Goal: Task Accomplishment & Management: Manage account settings

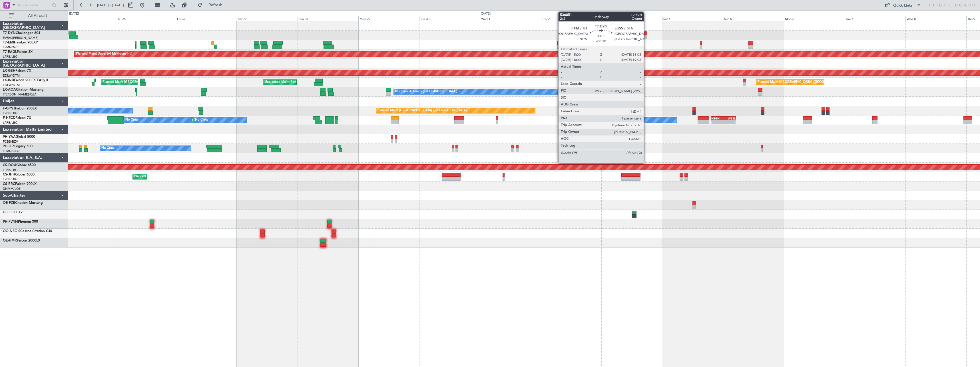
click at [646, 35] on div at bounding box center [644, 37] width 8 height 4
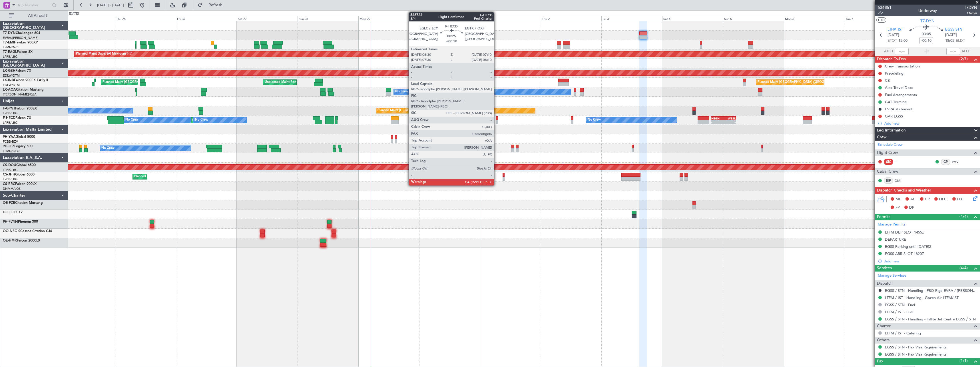
click at [497, 120] on div at bounding box center [497, 122] width 2 height 4
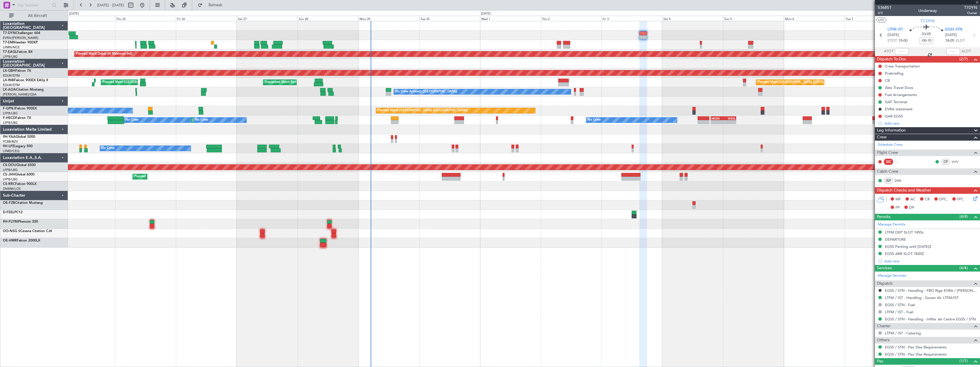
type input "+00:10"
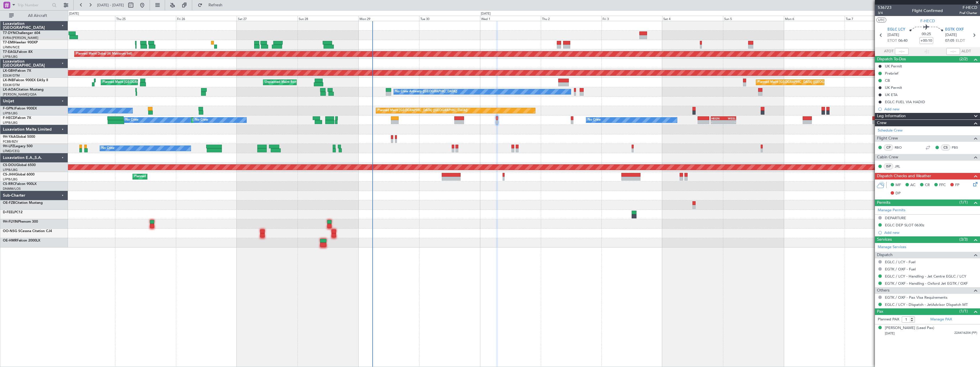
click at [976, 2] on span at bounding box center [978, 2] width 6 height 5
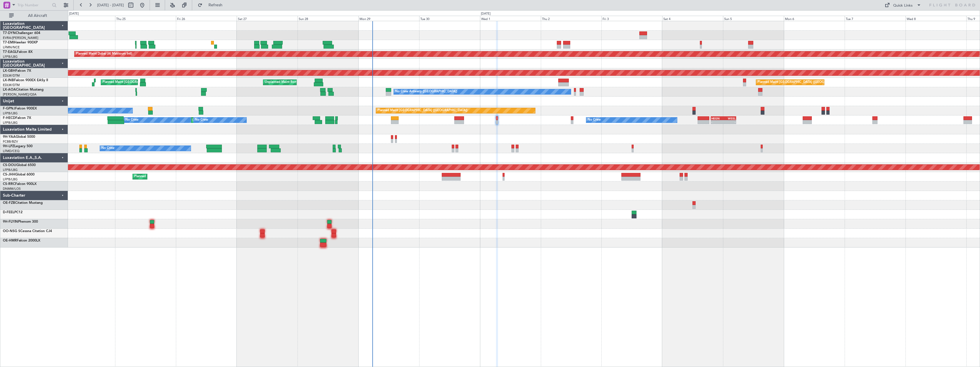
type input "0"
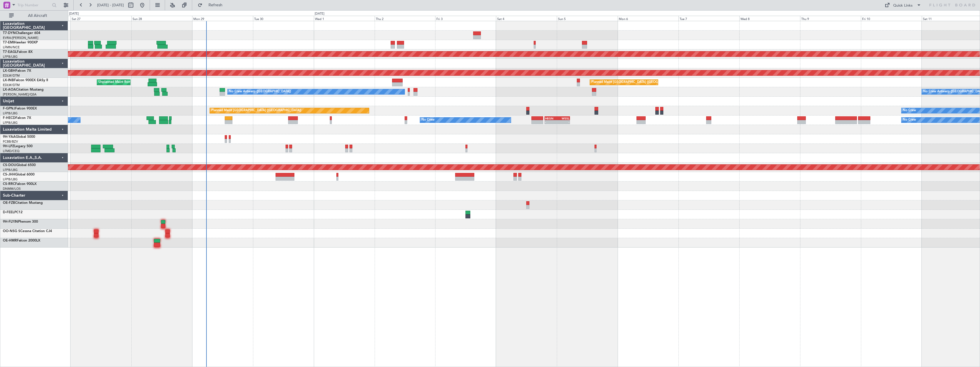
click at [419, 207] on div "Planned Maint Dubai (Al Maktoum Intl) Planned Maint Nurnberg Planned Maint [GEO…" at bounding box center [524, 134] width 912 height 226
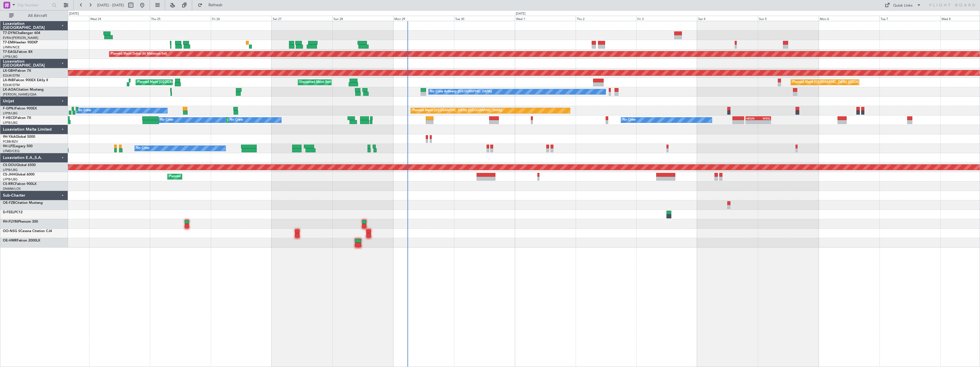
click at [461, 203] on div "Planned Maint [GEOGRAPHIC_DATA] Planned Maint [GEOGRAPHIC_DATA] (Al Maktoum Int…" at bounding box center [524, 134] width 912 height 226
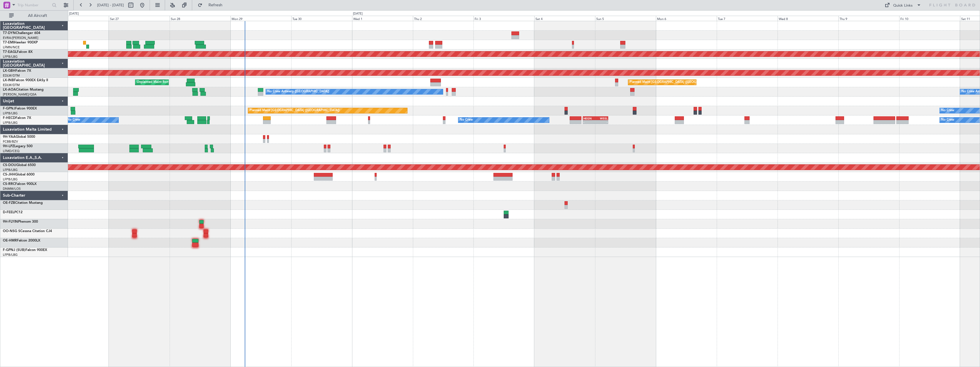
click at [487, 85] on div "Planned Maint Dubai (Al Maktoum Intl) Planned Maint Nurnberg Planned Maint [GEO…" at bounding box center [524, 139] width 912 height 236
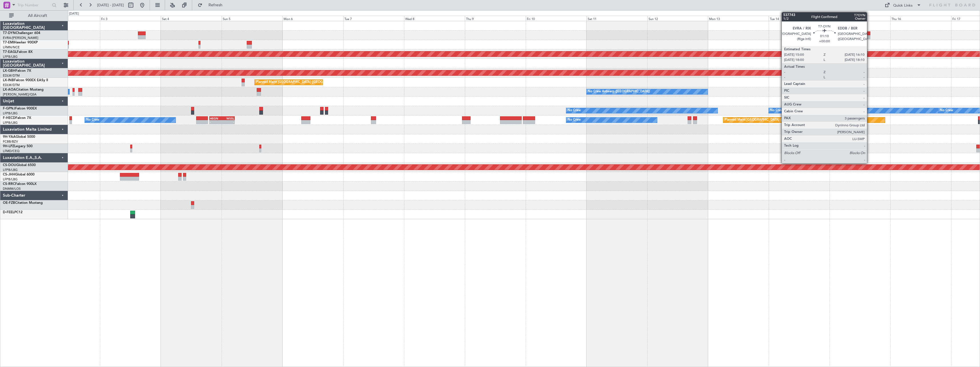
click at [870, 36] on div at bounding box center [869, 37] width 3 height 4
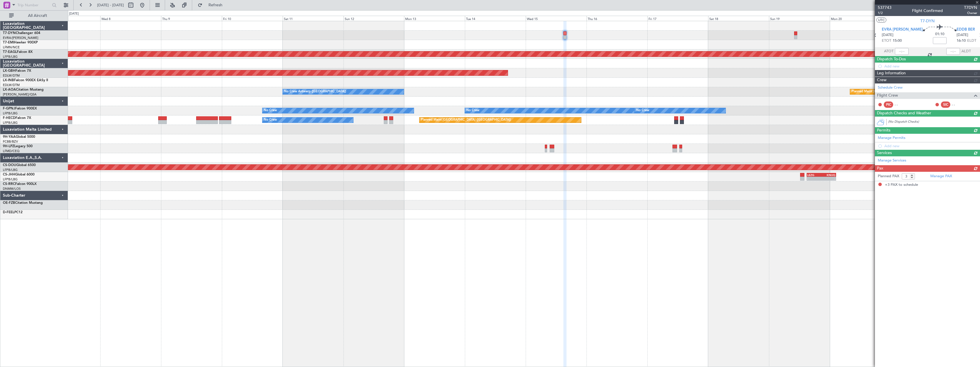
click at [537, 104] on div "Planned Maint Dubai (Al Maktoum Intl) Planned Maint Nurnberg Planned Maint [GEO…" at bounding box center [524, 120] width 912 height 198
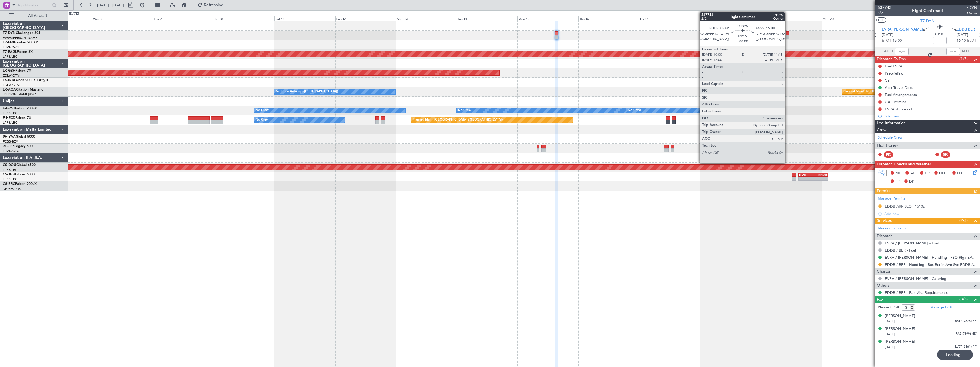
click at [788, 36] on div at bounding box center [787, 37] width 3 height 4
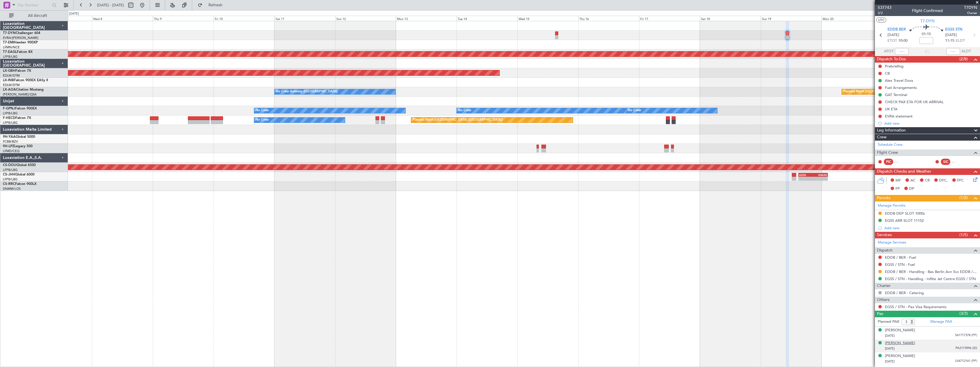
click at [902, 343] on div "[PERSON_NAME]" at bounding box center [900, 343] width 30 height 6
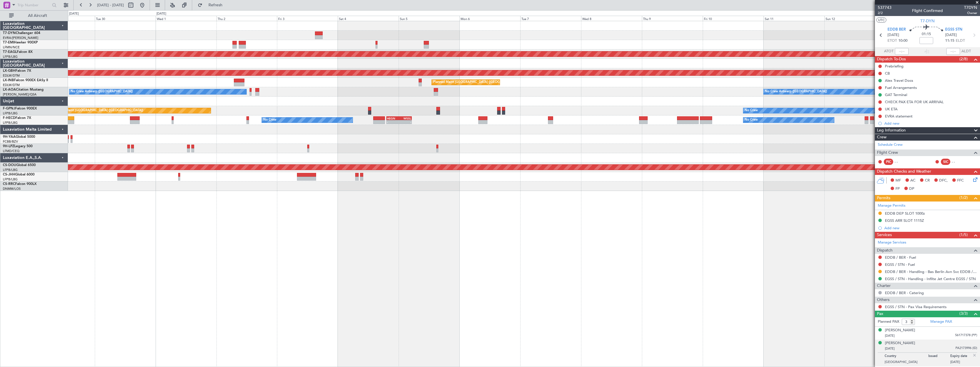
click at [651, 13] on div "Planned Maint Dubai (Al Maktoum Intl) Planned Maint Nurnberg Planned Maint [GEO…" at bounding box center [490, 188] width 980 height 357
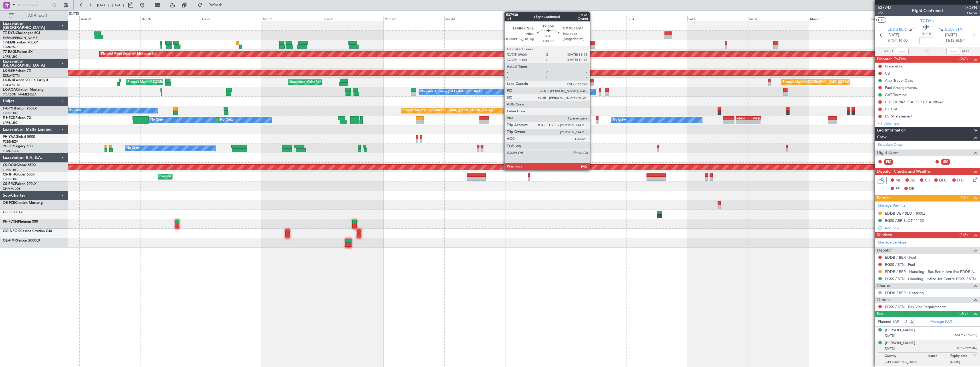
click at [592, 45] on div at bounding box center [591, 47] width 7 height 4
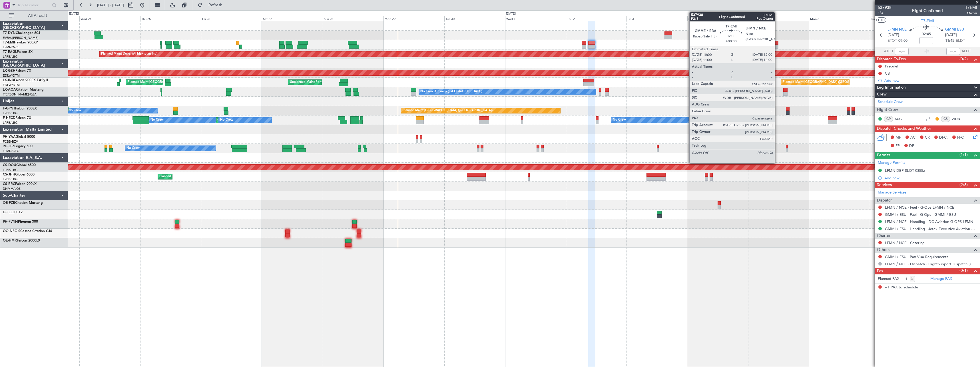
click at [778, 43] on div at bounding box center [776, 43] width 5 height 4
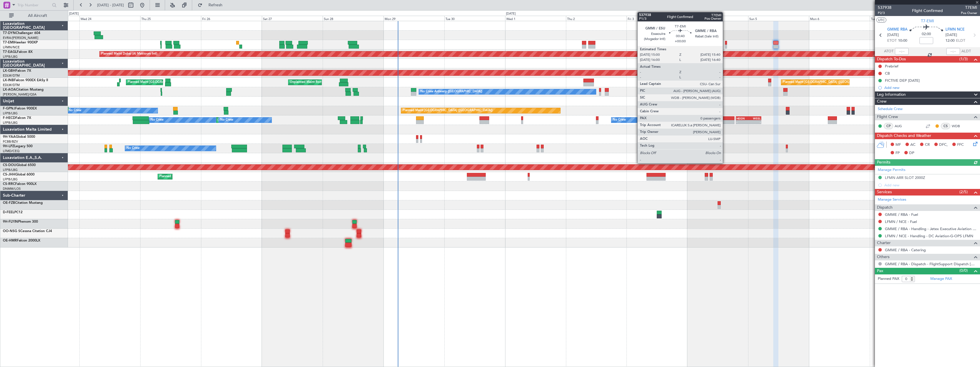
click at [726, 45] on div at bounding box center [726, 47] width 2 height 4
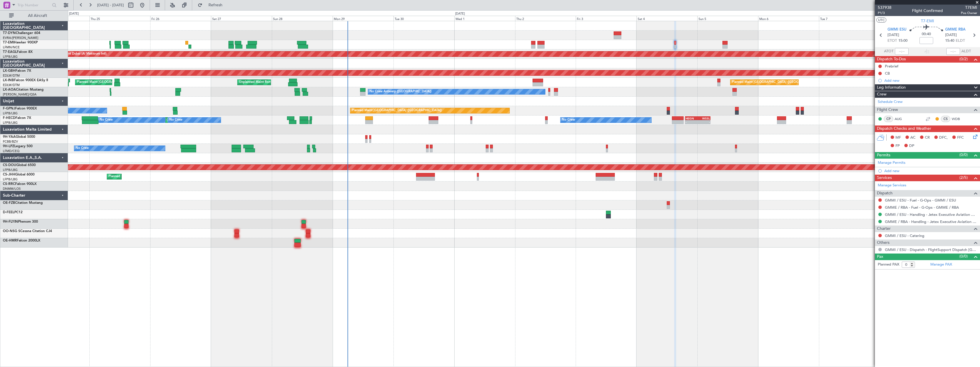
click at [541, 202] on div at bounding box center [524, 204] width 912 height 9
click at [881, 235] on button at bounding box center [880, 235] width 3 height 3
click at [857, 245] on span "Not Required" at bounding box center [866, 244] width 23 height 6
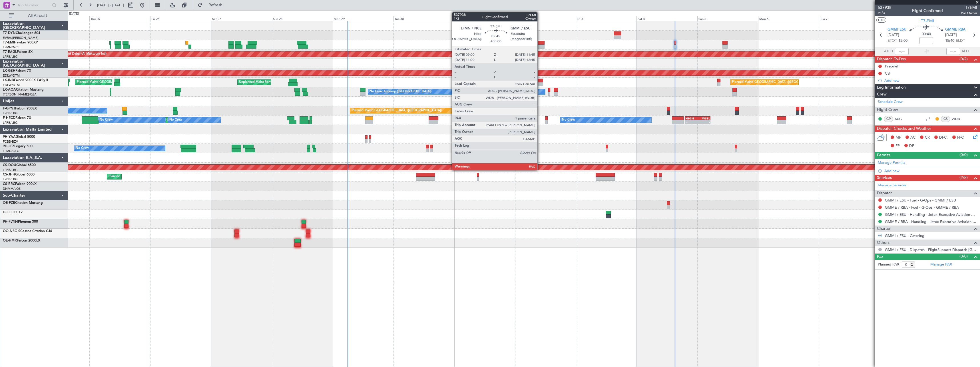
click at [540, 46] on div at bounding box center [541, 47] width 7 height 4
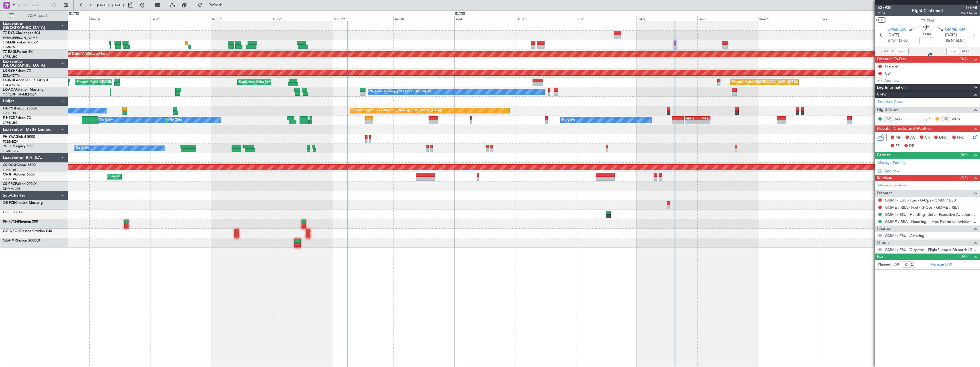
type input "1"
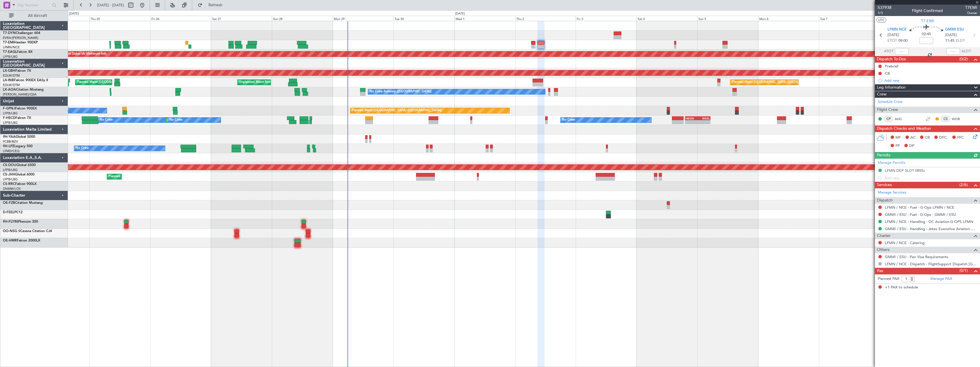
click at [878, 241] on div at bounding box center [880, 242] width 5 height 5
click at [880, 241] on button at bounding box center [880, 242] width 3 height 3
click at [865, 251] on span "Not Required" at bounding box center [866, 251] width 23 height 6
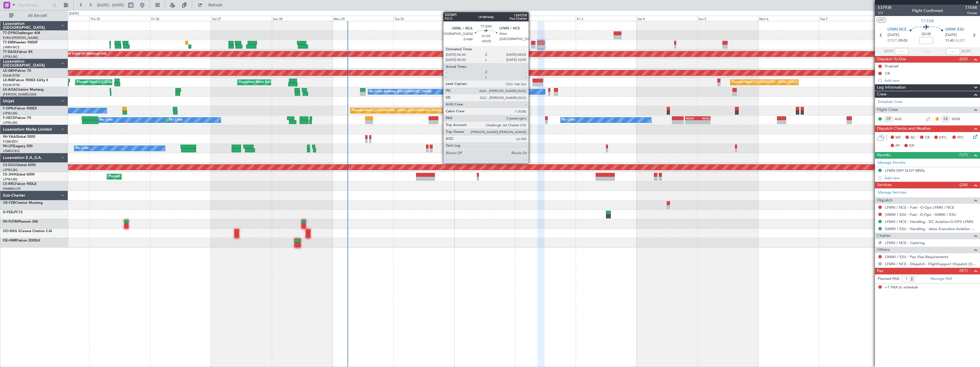
click at [532, 43] on div at bounding box center [533, 43] width 4 height 4
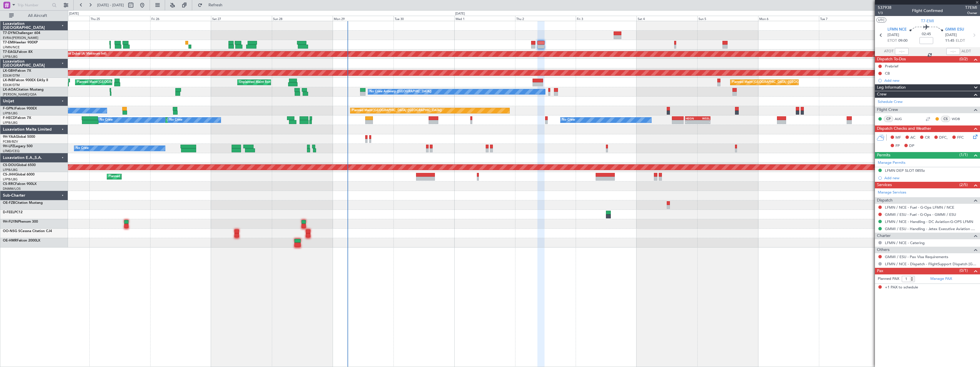
type input "-00:05"
type input "0"
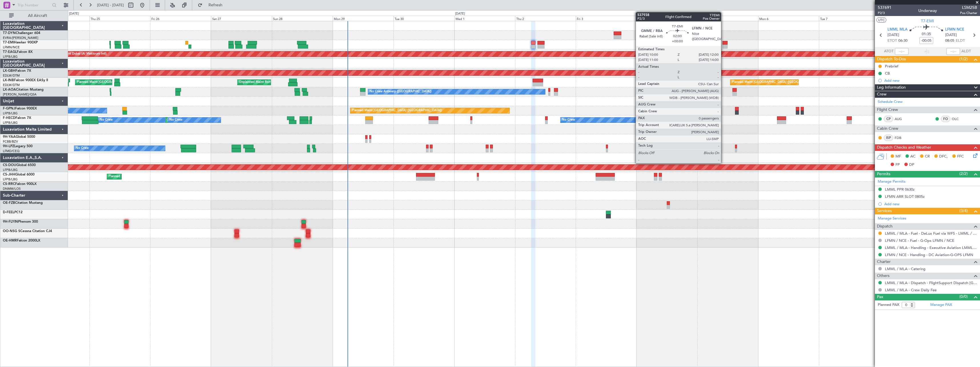
click at [724, 42] on div at bounding box center [725, 43] width 5 height 4
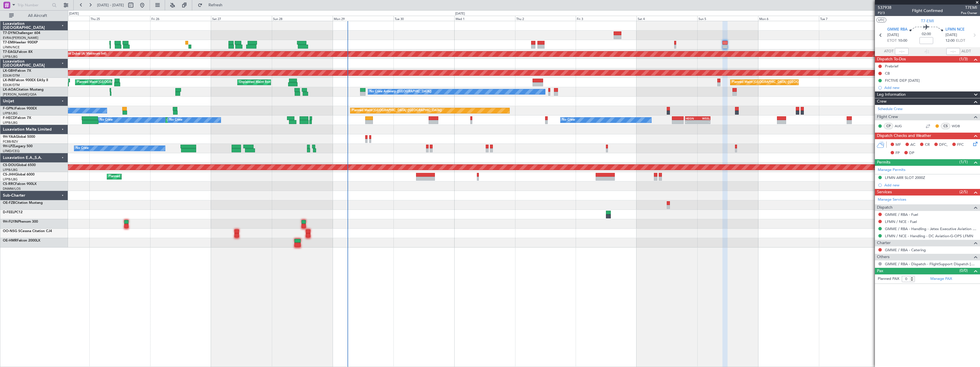
click at [881, 251] on div at bounding box center [880, 249] width 5 height 5
click at [881, 249] on button at bounding box center [880, 249] width 3 height 3
click at [861, 260] on span "Not Required" at bounding box center [866, 258] width 23 height 6
click at [417, 225] on div at bounding box center [524, 223] width 912 height 9
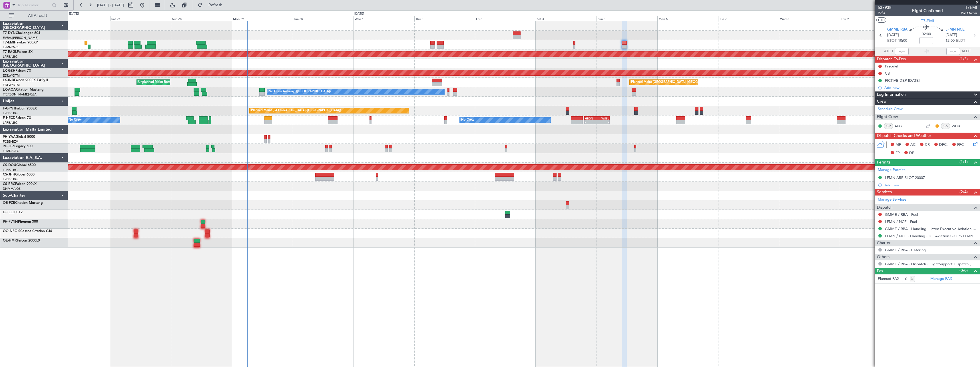
click at [978, 1] on span at bounding box center [978, 2] width 6 height 5
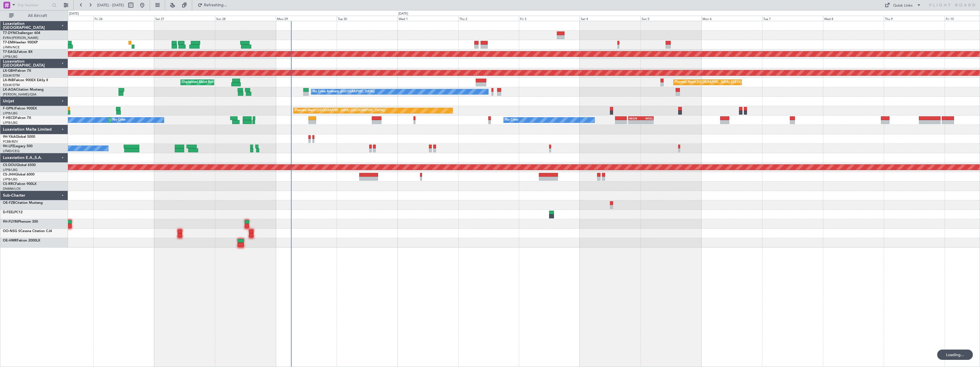
click at [460, 216] on div at bounding box center [524, 214] width 912 height 9
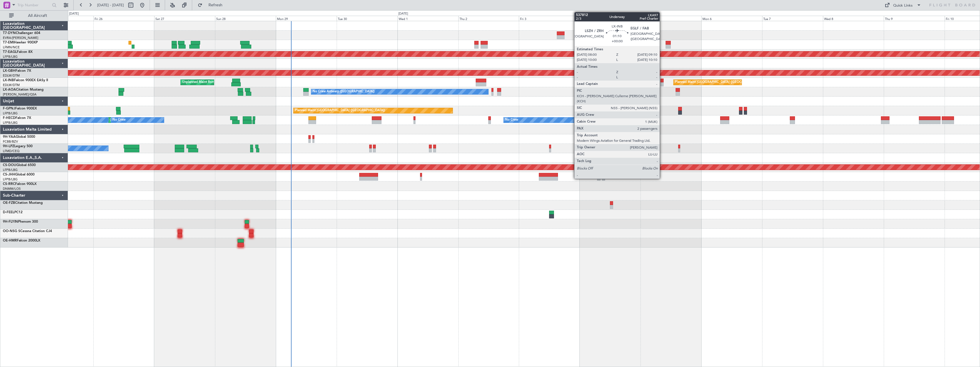
click at [662, 83] on div at bounding box center [662, 84] width 3 height 4
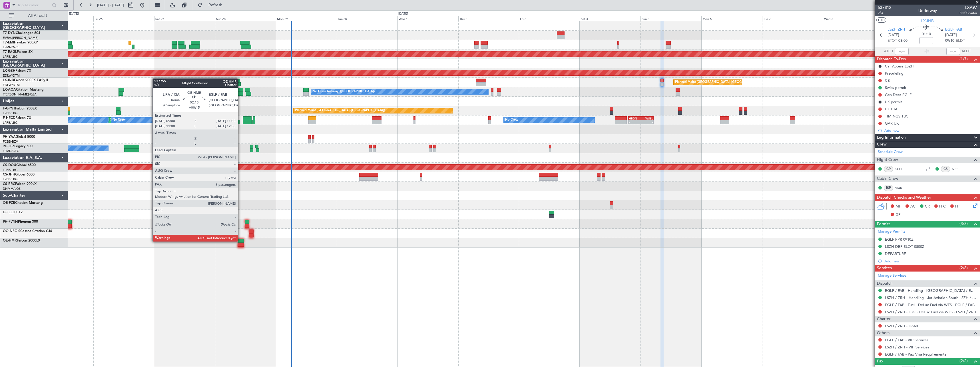
click at [241, 241] on div at bounding box center [241, 241] width 7 height 4
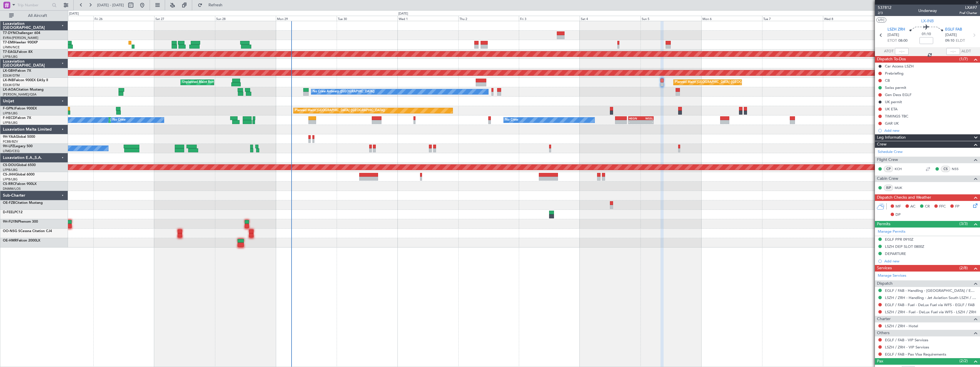
type input "+00:15"
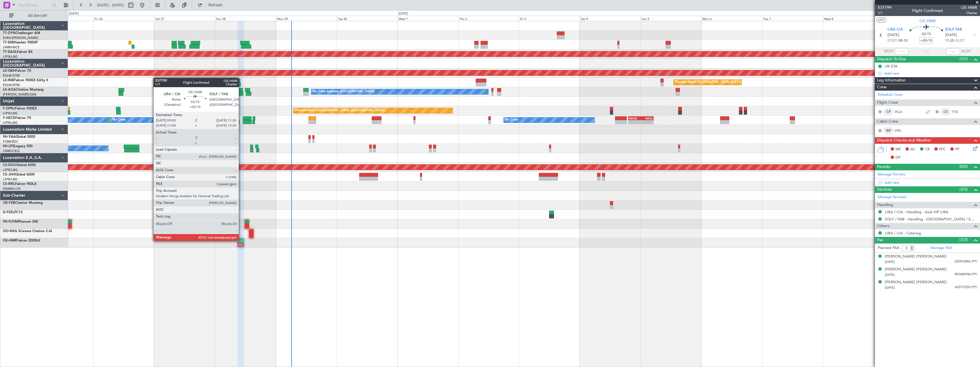
click at [241, 240] on div at bounding box center [241, 241] width 7 height 4
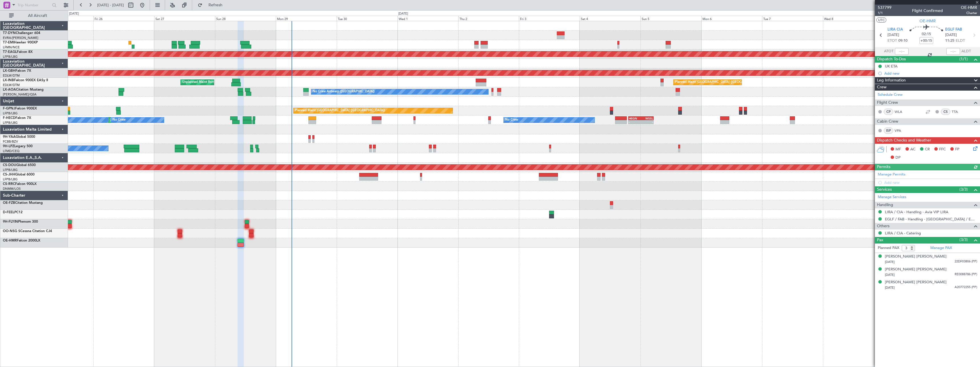
click at [978, 2] on div at bounding box center [927, 2] width 105 height 5
click at [976, 3] on span at bounding box center [978, 2] width 6 height 5
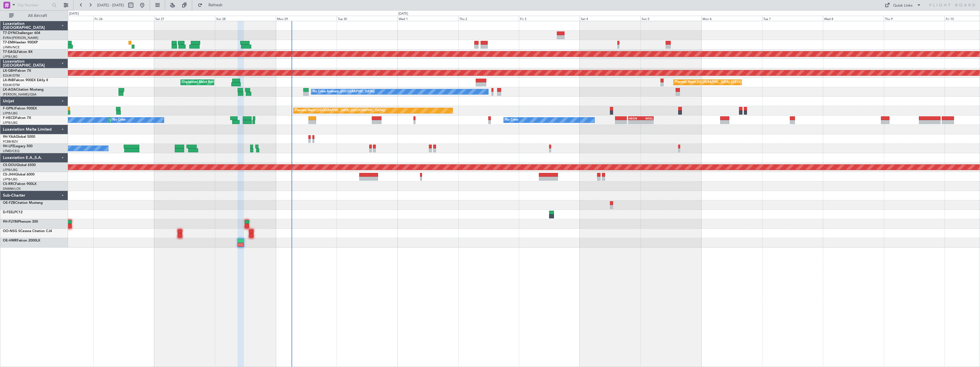
type input "0"
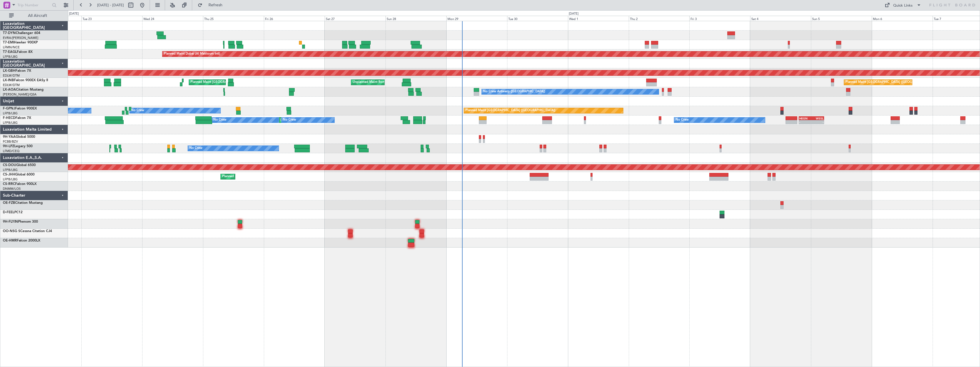
click at [642, 137] on div at bounding box center [524, 138] width 912 height 9
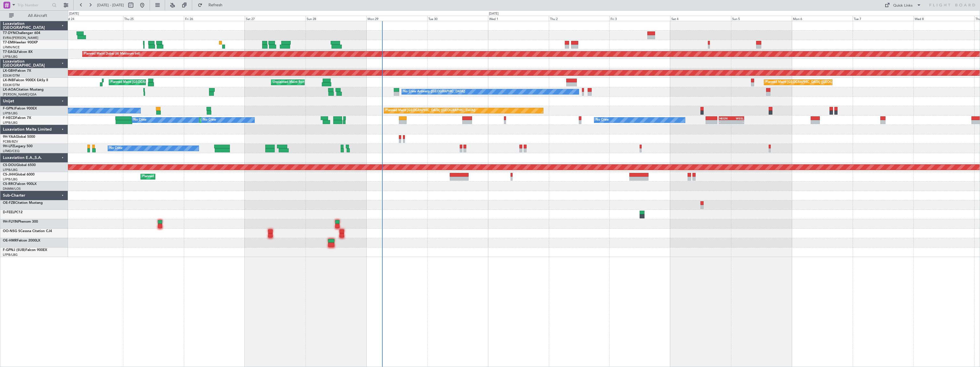
click at [586, 104] on div at bounding box center [524, 101] width 912 height 9
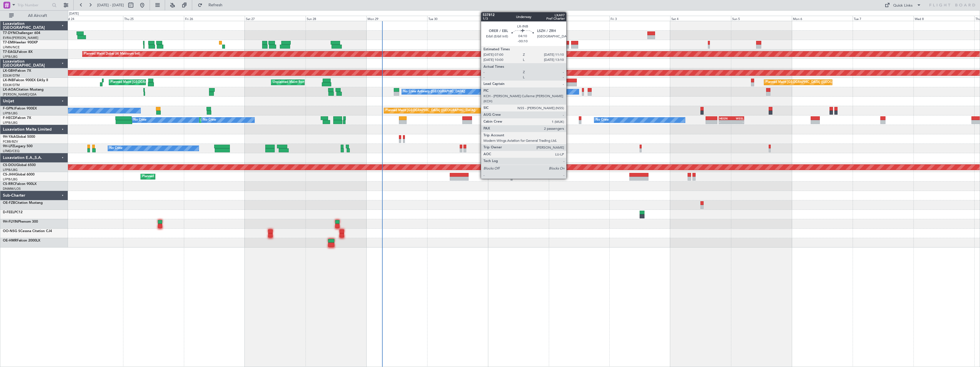
click at [569, 80] on div at bounding box center [571, 81] width 11 height 4
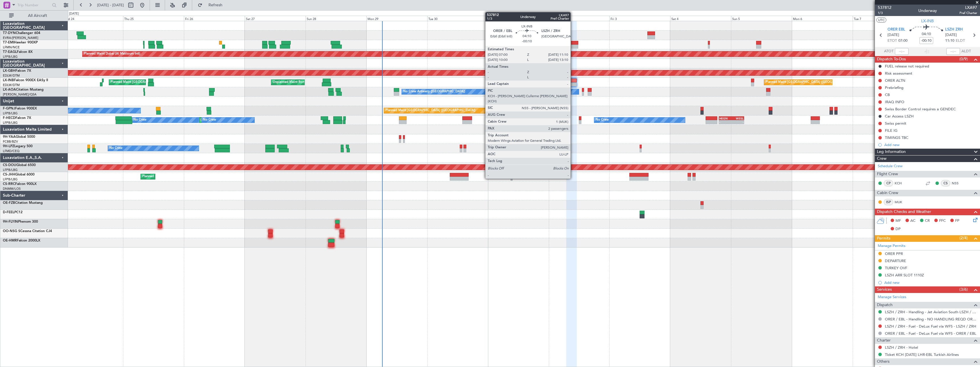
click at [573, 80] on div at bounding box center [571, 81] width 11 height 4
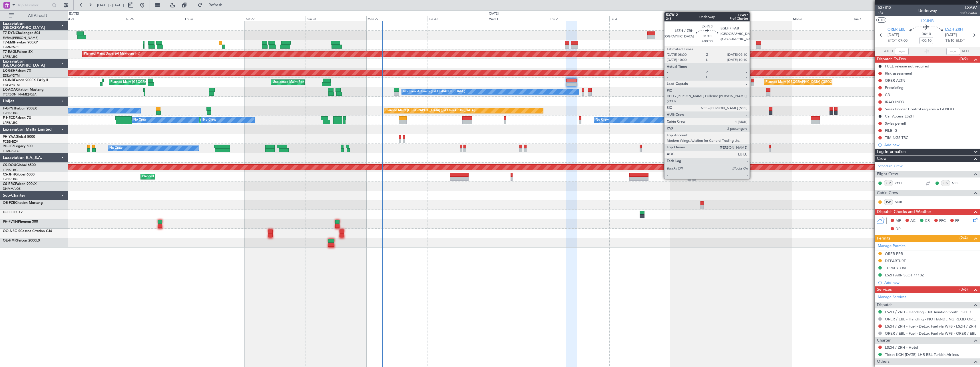
click at [752, 84] on div at bounding box center [752, 84] width 3 height 4
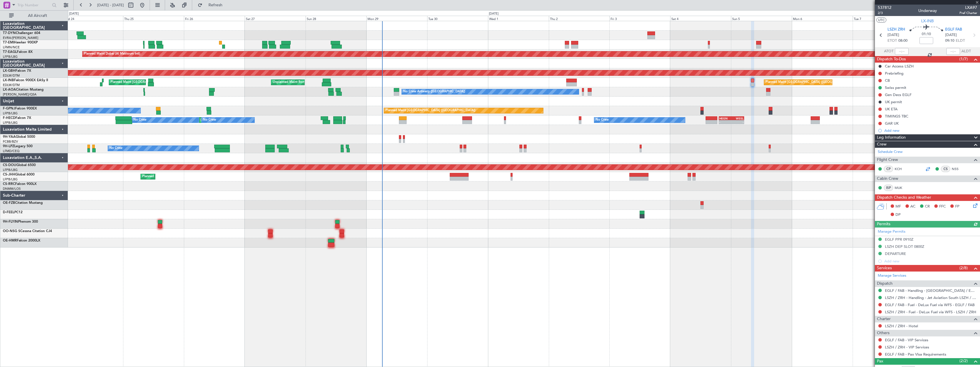
scroll to position [33, 0]
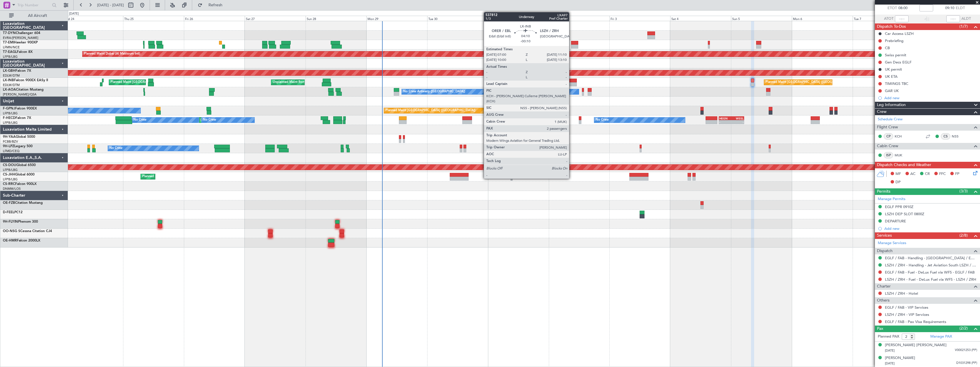
click at [572, 82] on div at bounding box center [571, 81] width 11 height 4
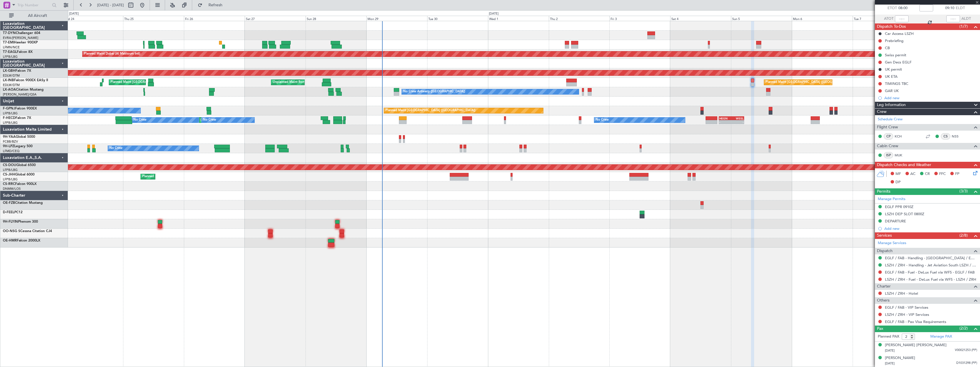
type input "-00:10"
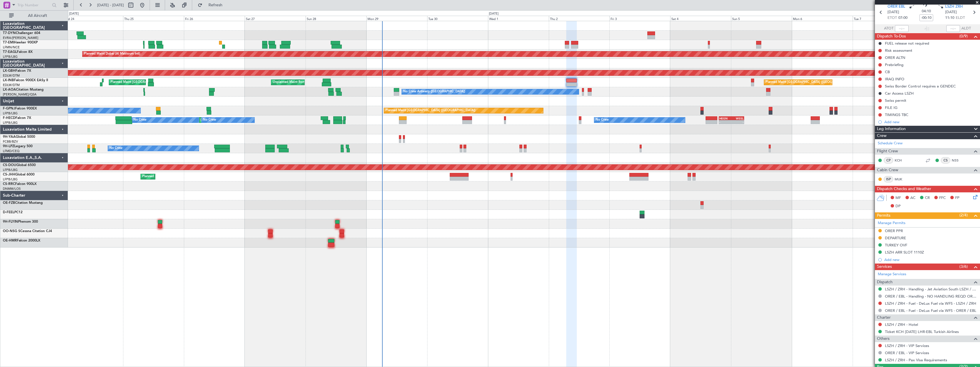
scroll to position [61, 0]
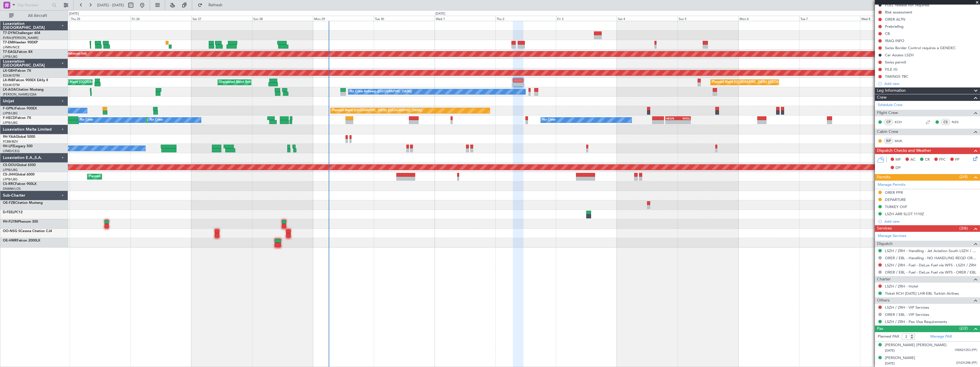
click at [588, 105] on div at bounding box center [524, 101] width 912 height 9
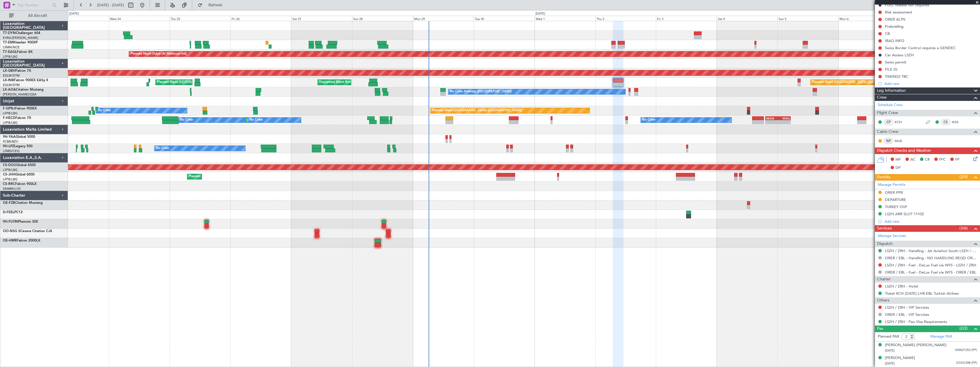
click at [490, 205] on div "Planned Maint Zurich Planned Maint Dubai (Al Maktoum Intl) Unplanned Maint Pari…" at bounding box center [524, 134] width 912 height 226
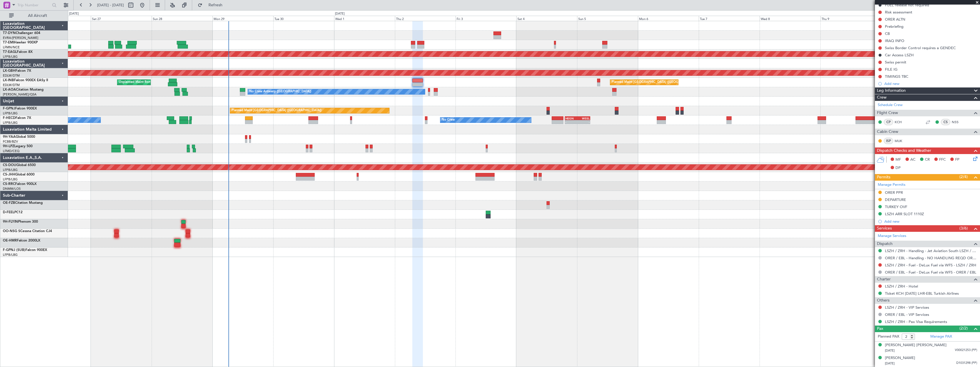
click at [529, 97] on div "Planned Maint Dubai (Al Maktoum Intl) Planned Maint Nurnberg Unplanned Maint Ro…" at bounding box center [524, 139] width 912 height 236
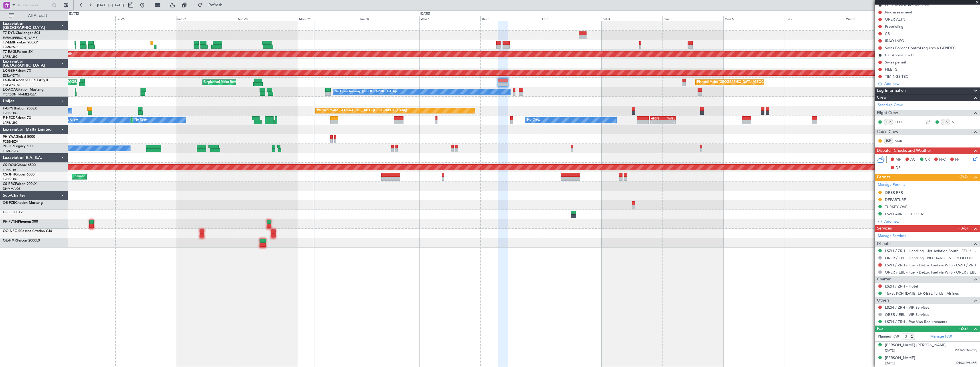
click at [620, 93] on div "No Crew Antwerp (Deurne) No Crew Antwerp (Deurne) No Crew Nice (Côte d'Azur Air…" at bounding box center [524, 91] width 912 height 9
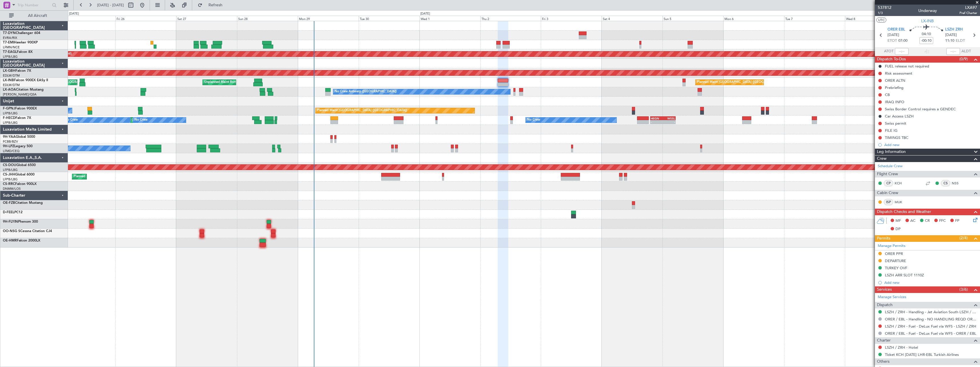
scroll to position [61, 0]
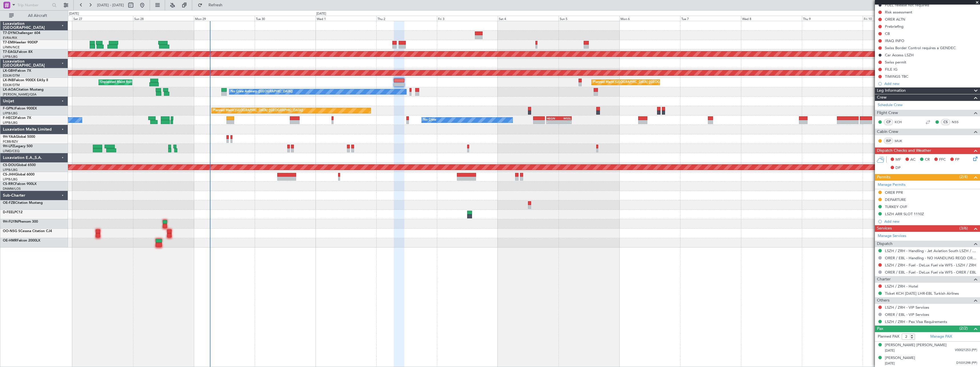
click at [422, 132] on div at bounding box center [524, 129] width 912 height 9
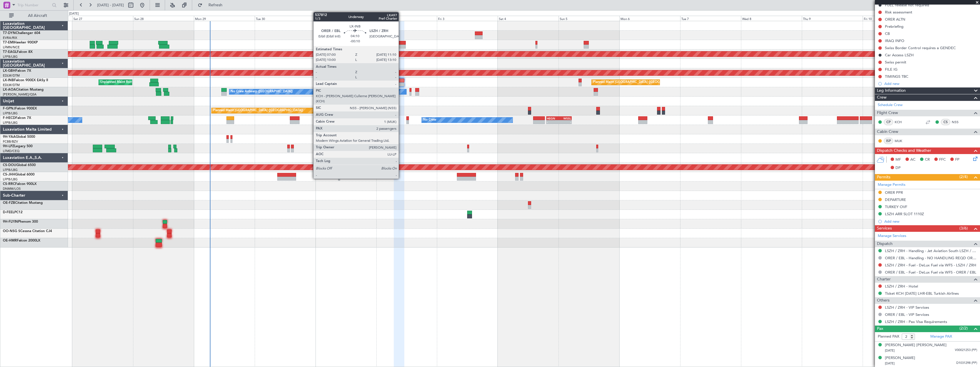
click at [401, 82] on div at bounding box center [399, 84] width 11 height 4
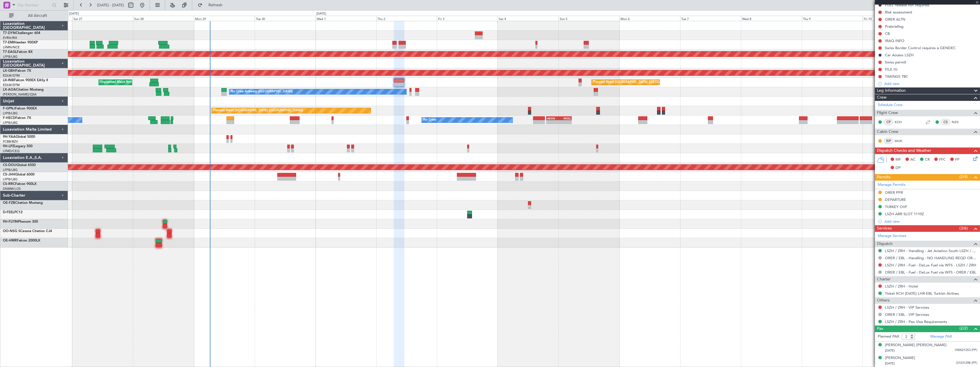
scroll to position [0, 0]
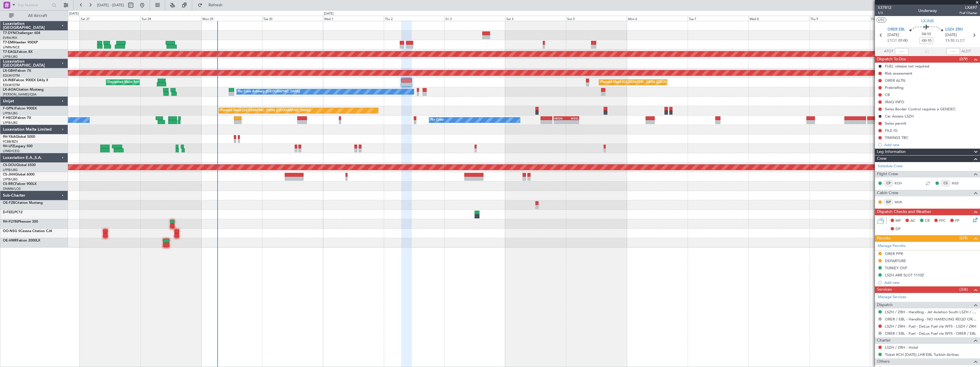
click at [548, 211] on div "Planned Maint Dubai (Al Maktoum Intl) Planned Maint Nurnberg Planned Maint Lond…" at bounding box center [524, 134] width 912 height 226
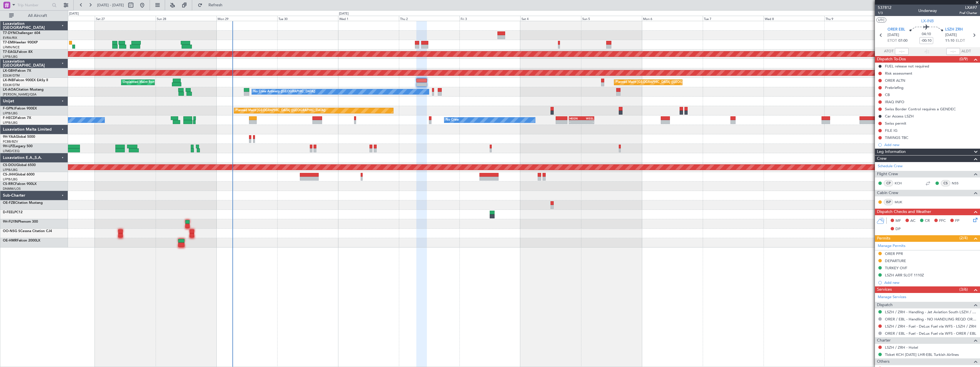
click at [648, 209] on div at bounding box center [524, 204] width 912 height 9
click at [729, 204] on div at bounding box center [524, 204] width 912 height 9
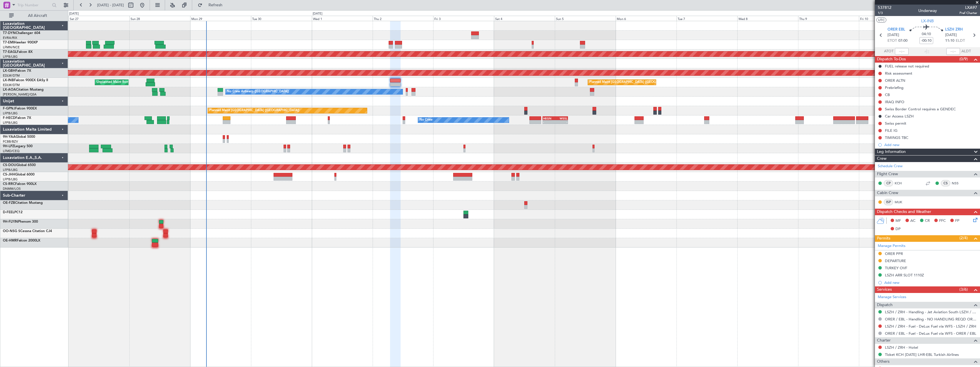
click at [406, 207] on div at bounding box center [524, 204] width 912 height 9
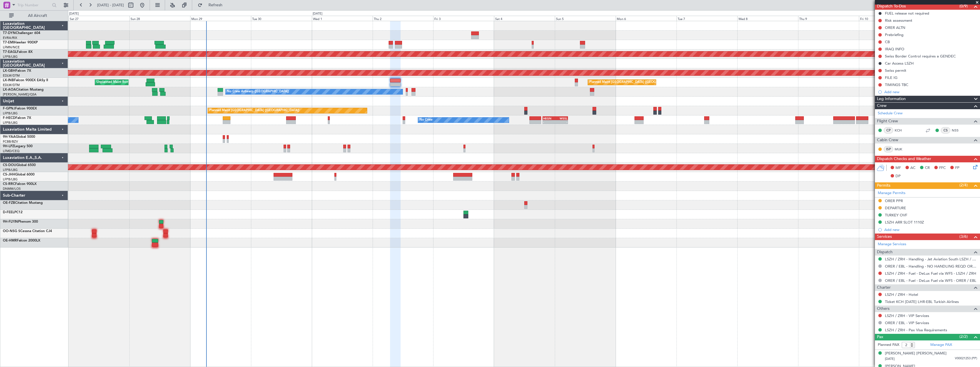
scroll to position [61, 0]
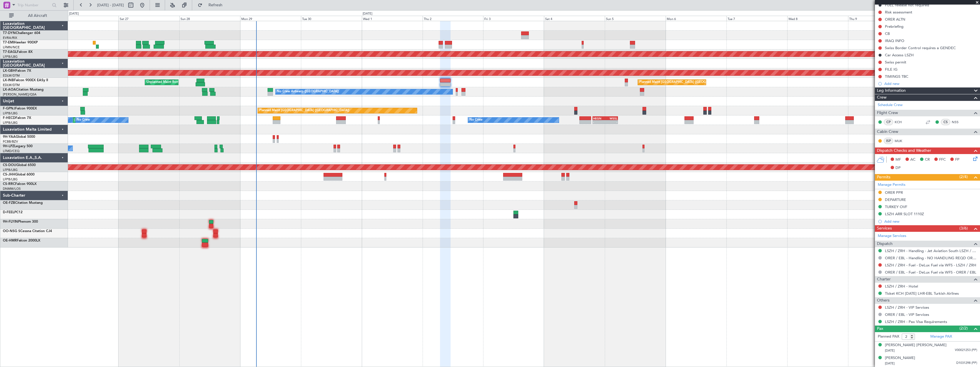
click at [405, 147] on div "No Crew AOG Maint Cannes (Mandelieu)" at bounding box center [524, 148] width 912 height 9
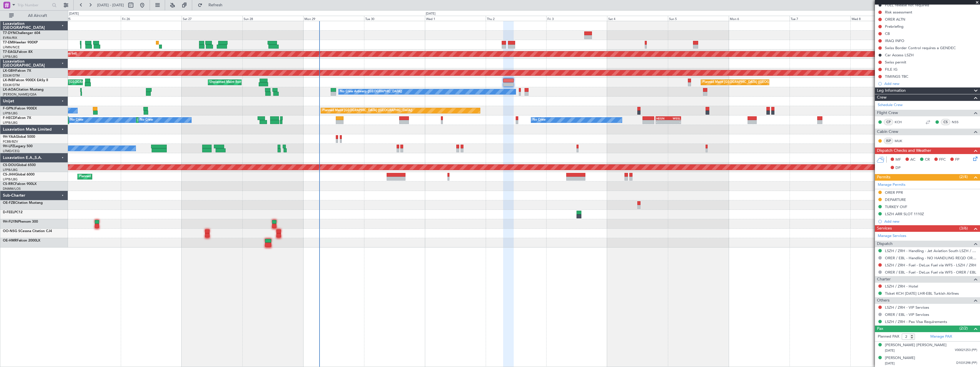
click at [488, 148] on div "No Crew AOG Maint Cannes (Mandelieu)" at bounding box center [524, 148] width 912 height 9
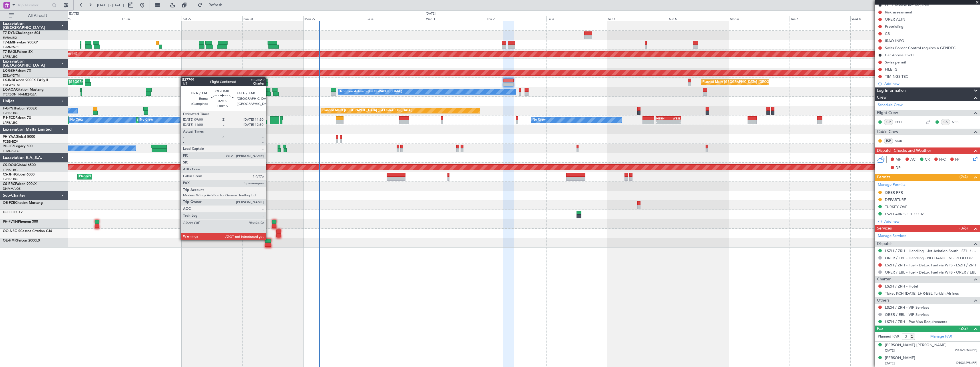
click at [269, 239] on div at bounding box center [268, 241] width 7 height 4
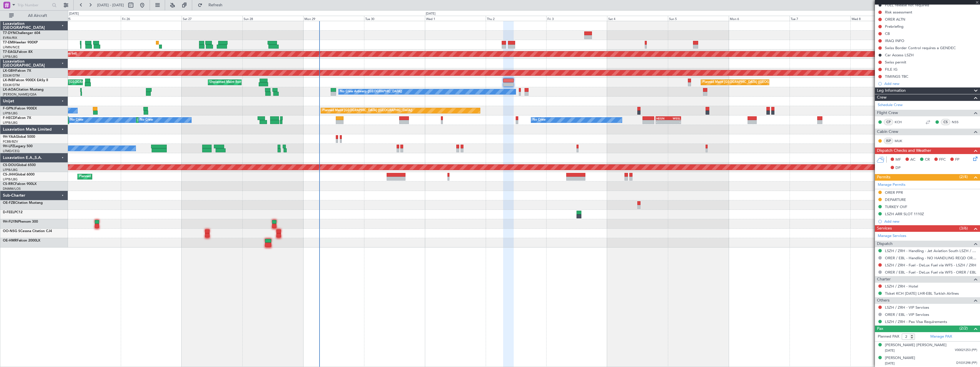
type input "+00:15"
type input "3"
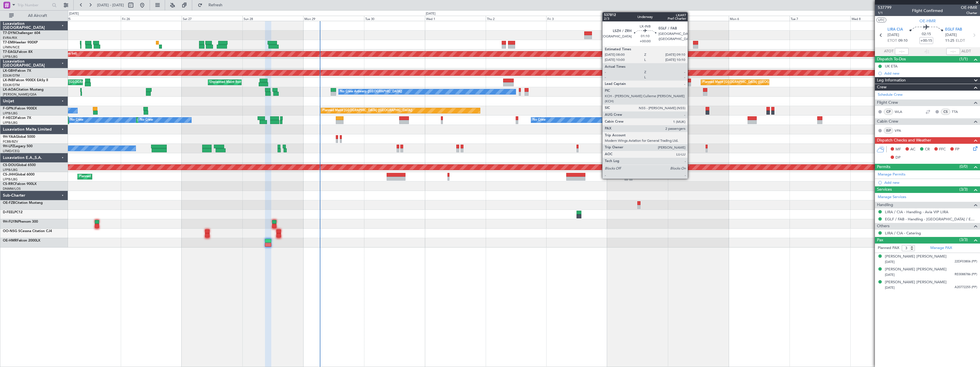
click at [690, 81] on div at bounding box center [689, 81] width 3 height 4
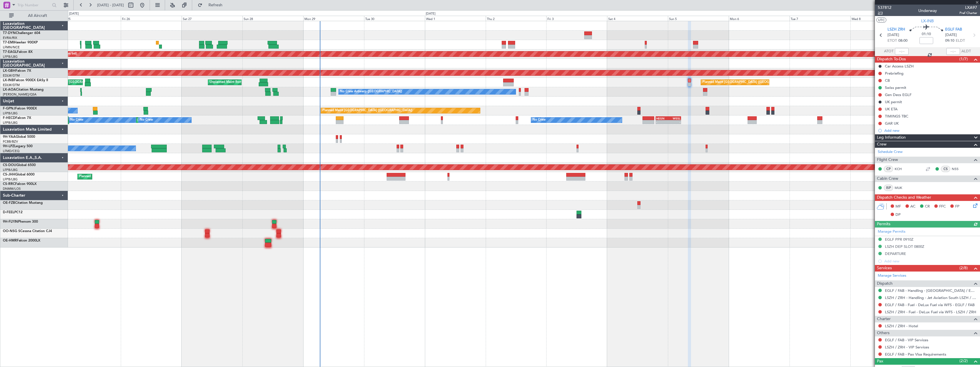
click at [879, 12] on span "2/3" at bounding box center [885, 13] width 14 height 5
click at [979, 1] on span at bounding box center [978, 2] width 6 height 5
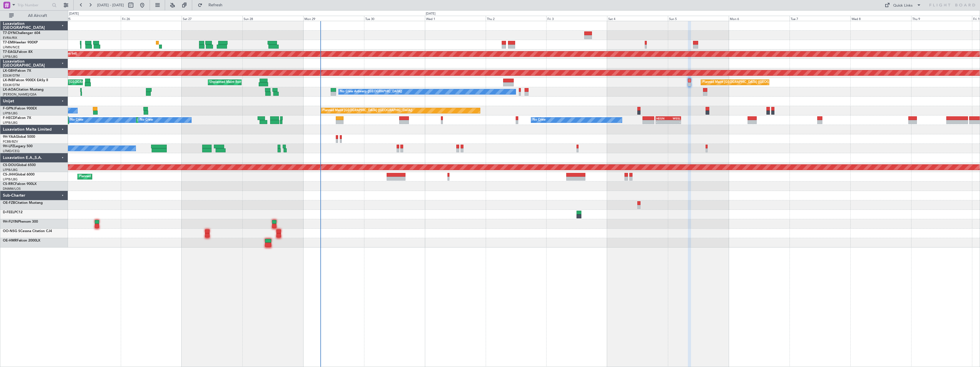
type input "0"
click at [470, 187] on div at bounding box center [524, 185] width 912 height 9
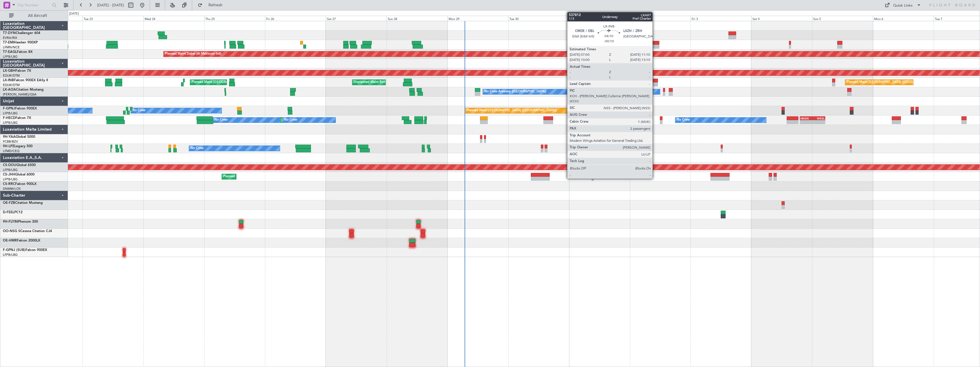
click at [655, 79] on div at bounding box center [653, 81] width 11 height 4
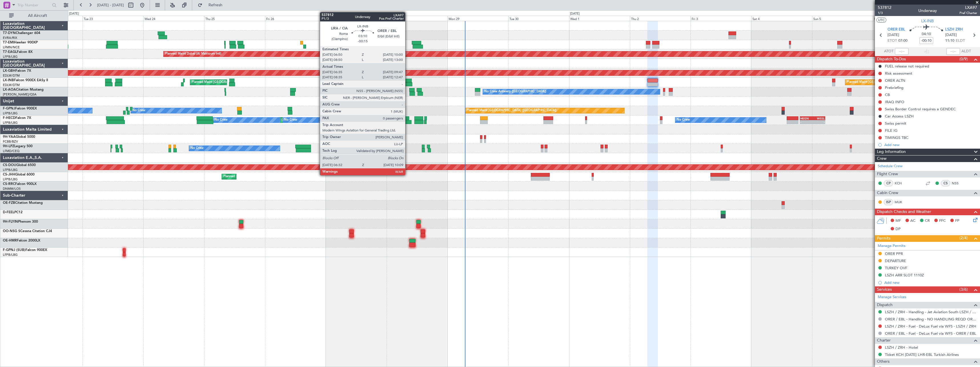
click at [408, 82] on div at bounding box center [408, 81] width 8 height 4
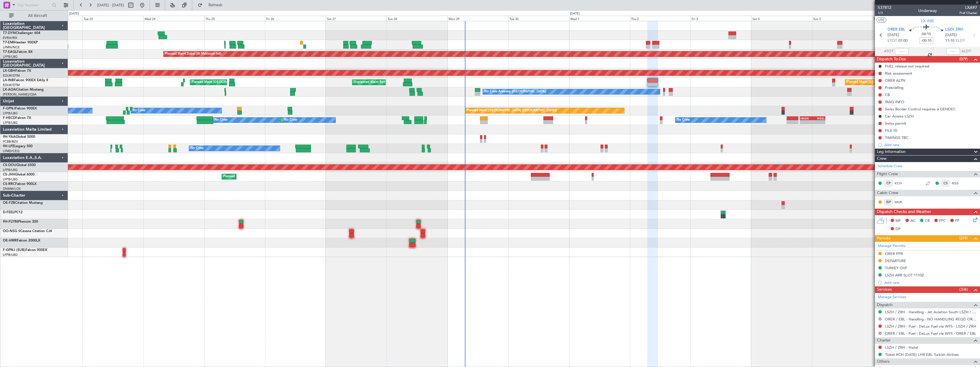
type input "-00:15"
type input "06:35"
type input "09:47"
type input "0"
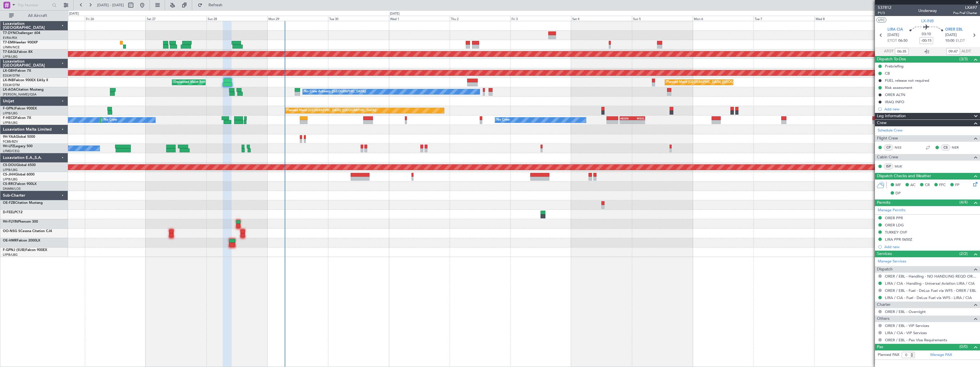
click at [481, 202] on div at bounding box center [524, 204] width 912 height 9
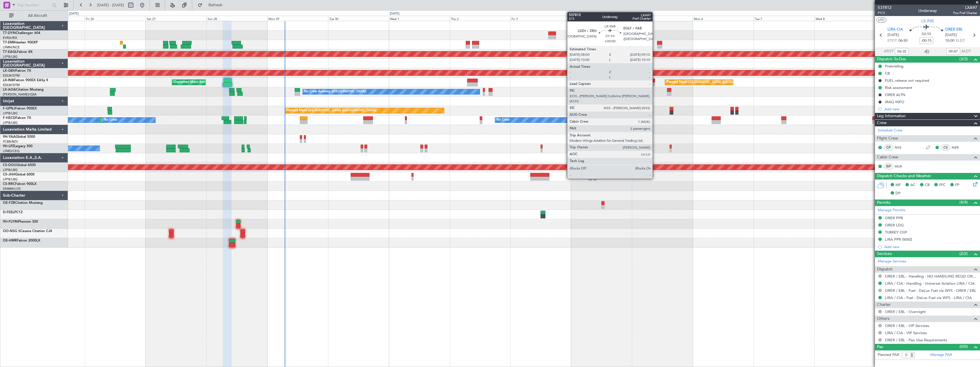
click at [655, 80] on div at bounding box center [653, 81] width 3 height 4
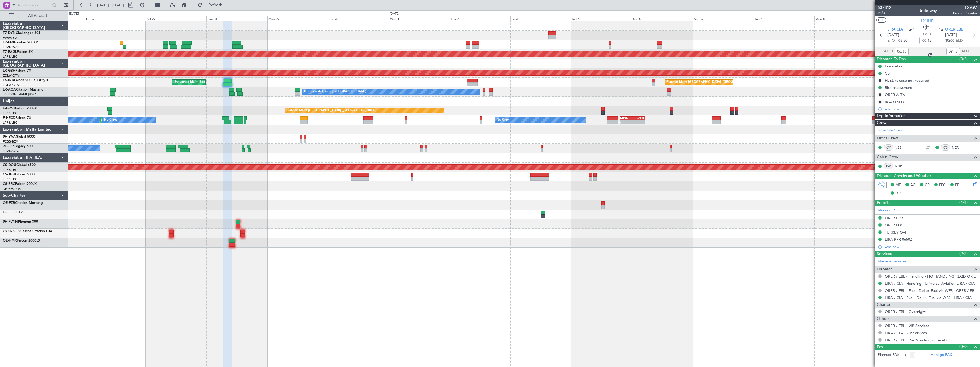
type input "2"
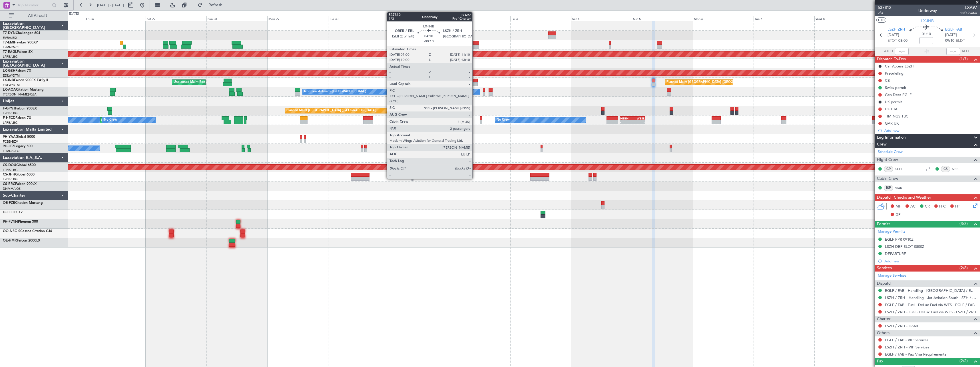
click at [475, 80] on div at bounding box center [472, 81] width 11 height 4
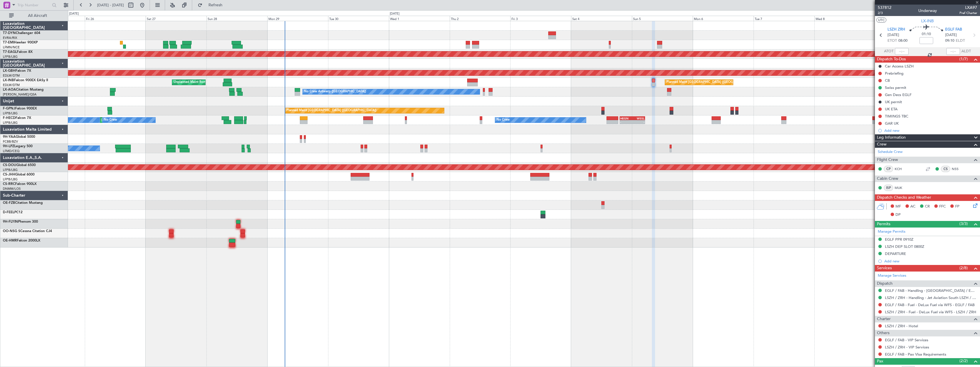
type input "-00:10"
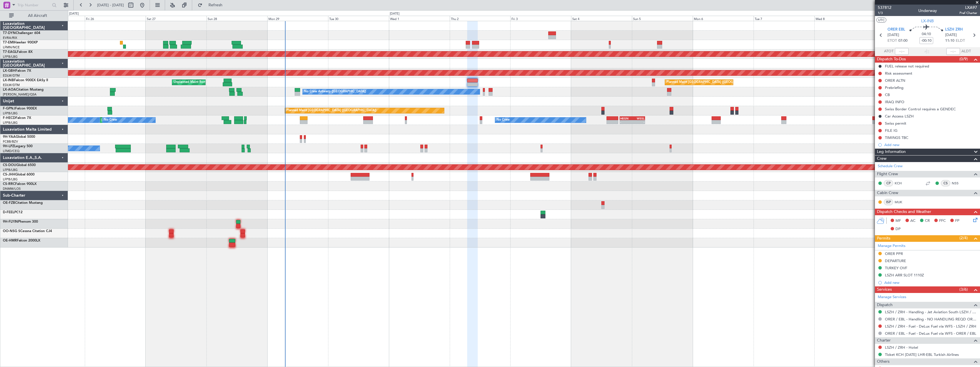
click at [978, 2] on span at bounding box center [978, 2] width 6 height 5
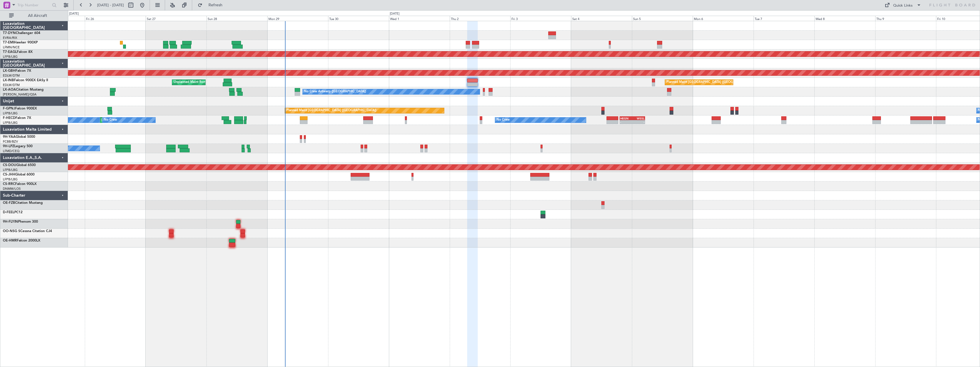
type input "0"
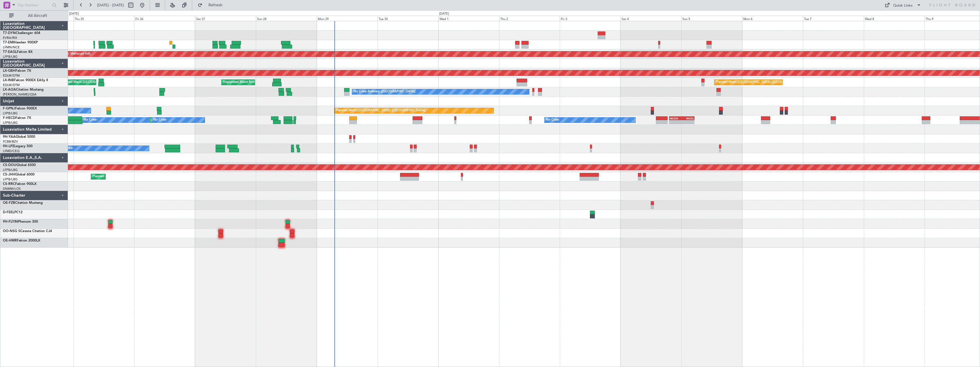
click at [439, 244] on div at bounding box center [524, 242] width 912 height 9
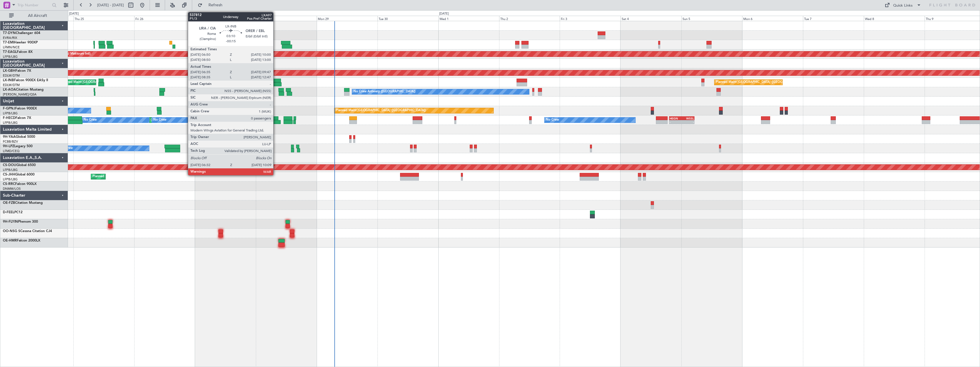
click at [276, 82] on div at bounding box center [277, 81] width 8 height 4
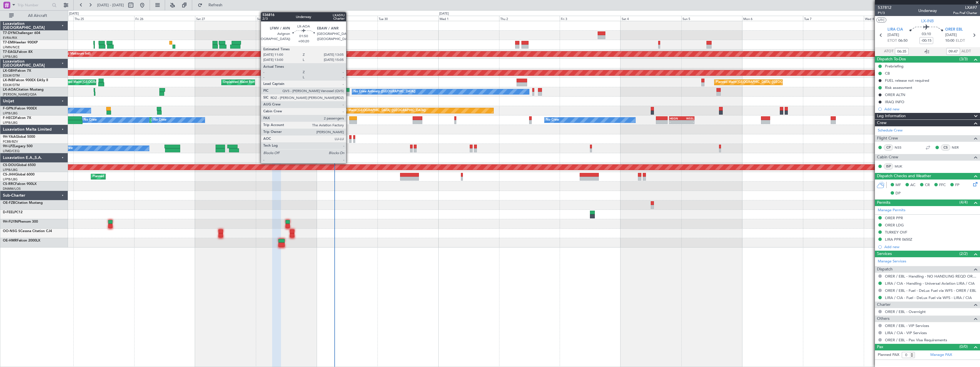
click at [349, 89] on div at bounding box center [346, 90] width 5 height 4
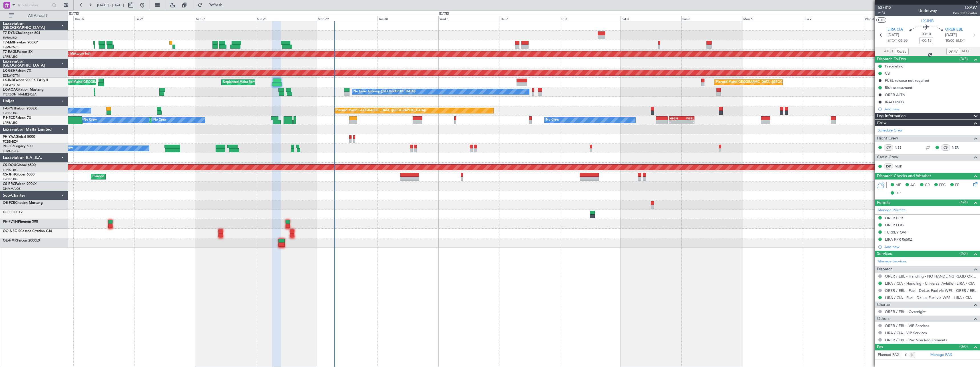
type input "+00:20"
type input "2"
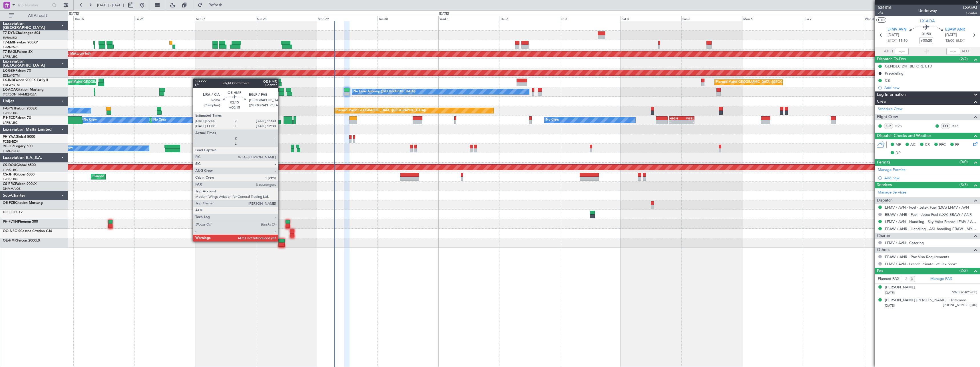
click at [281, 241] on div at bounding box center [282, 241] width 7 height 4
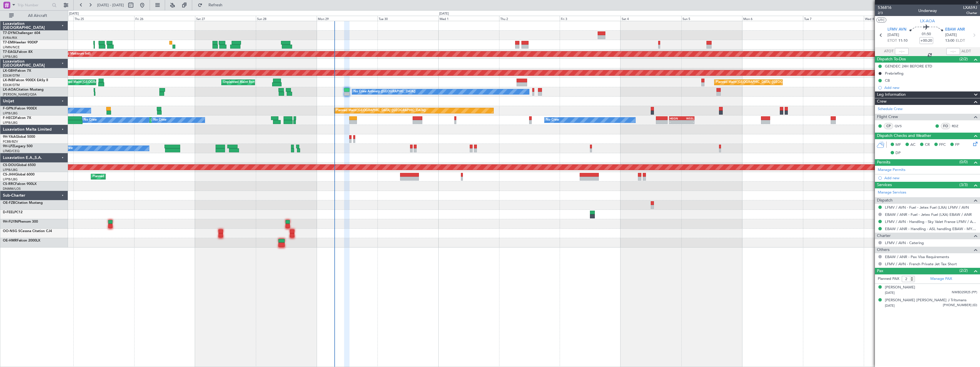
type input "+00:15"
type input "3"
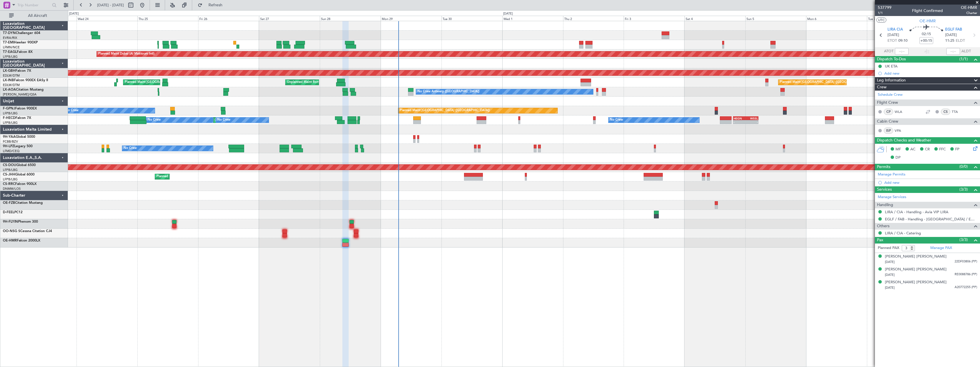
click at [376, 245] on div "Planned Maint Zurich Planned Maint Dubai (Al Maktoum Intl) Unplanned Maint Pari…" at bounding box center [524, 194] width 912 height 346
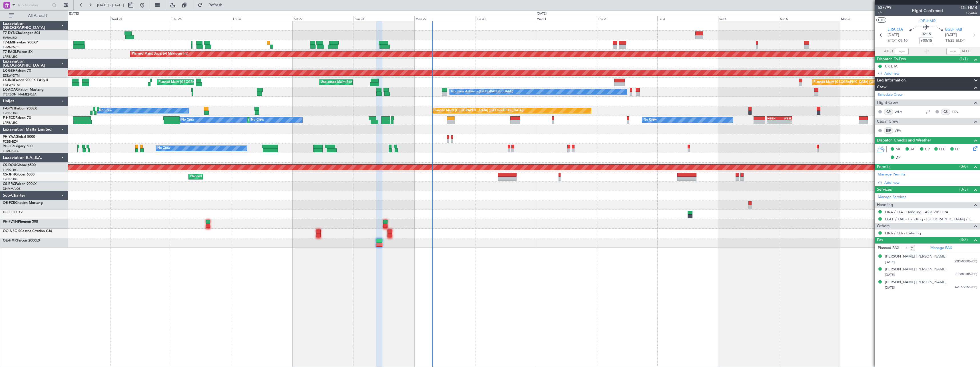
click at [380, 250] on div at bounding box center [379, 194] width 7 height 346
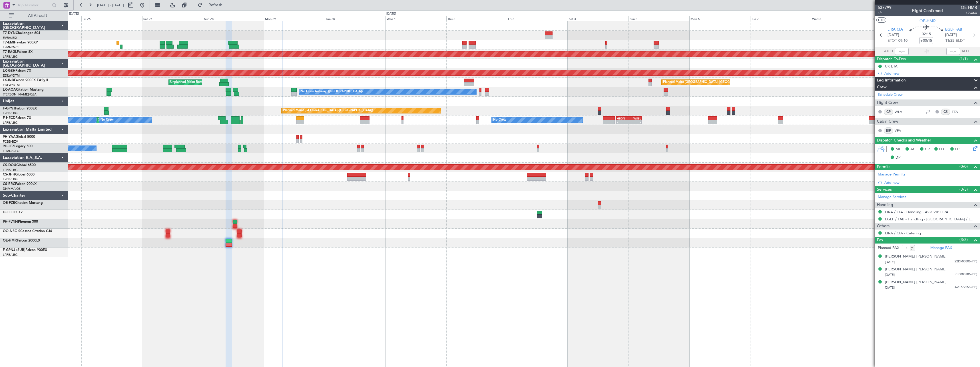
click at [466, 199] on div "Planned Maint Zurich Planned Maint Dubai (Al Maktoum Intl) Planned Maint Nurnbe…" at bounding box center [524, 139] width 912 height 236
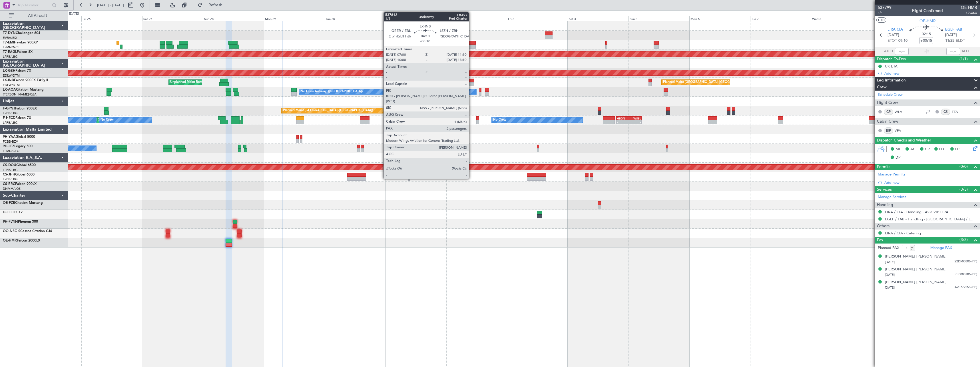
click at [472, 80] on div at bounding box center [469, 81] width 11 height 4
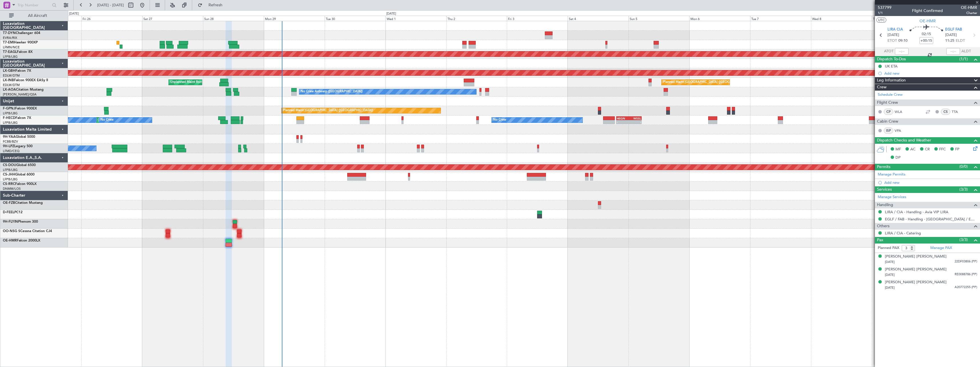
type input "-00:10"
type input "2"
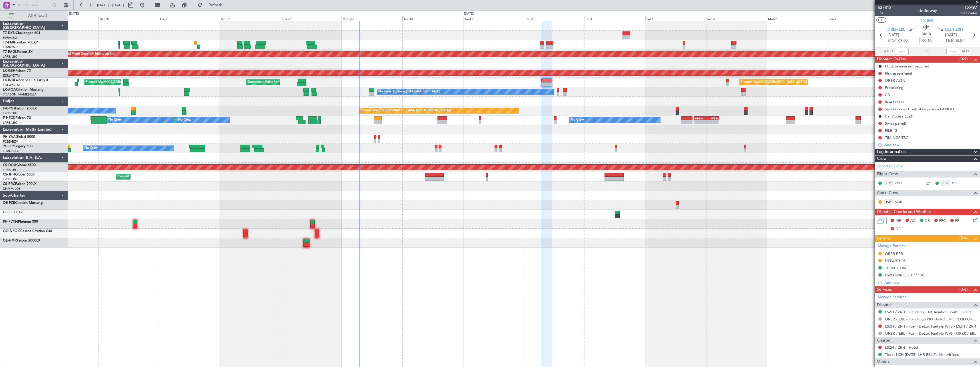
click at [514, 214] on div "Planned Maint Zurich Planned Maint Dubai (Al Maktoum Intl) Planned Maint Nurnbe…" at bounding box center [524, 134] width 912 height 226
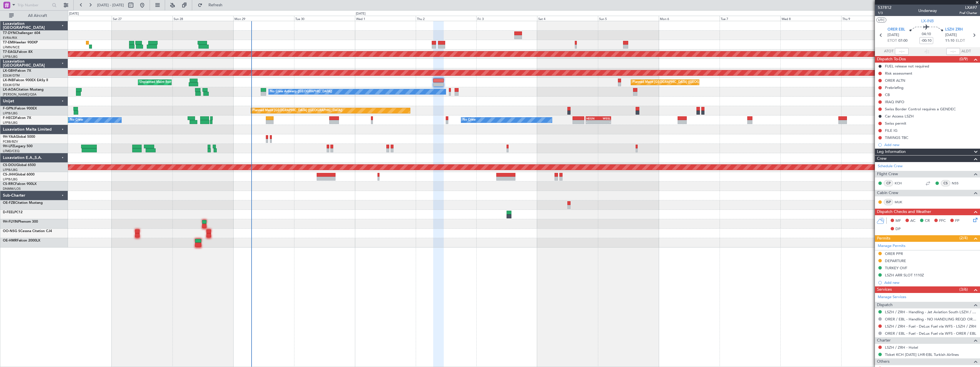
click at [457, 130] on div "Planned Maint Zurich Planned Maint Dubai (Al Maktoum Intl) Planned Maint Nurnbe…" at bounding box center [524, 134] width 912 height 226
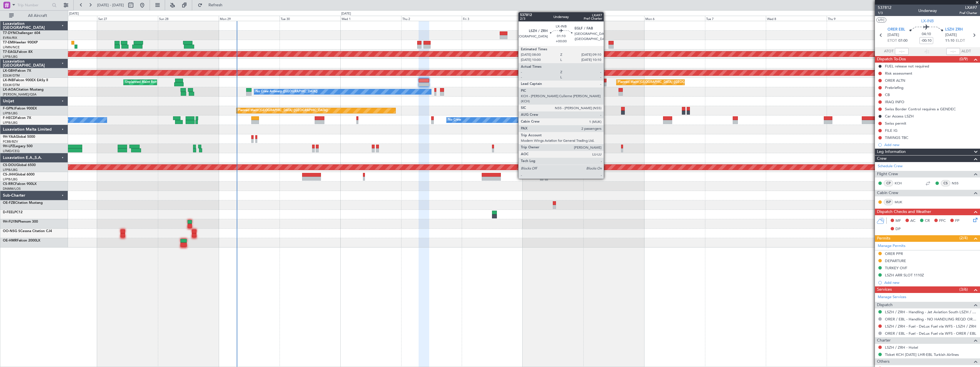
click at [606, 82] on div at bounding box center [605, 84] width 3 height 4
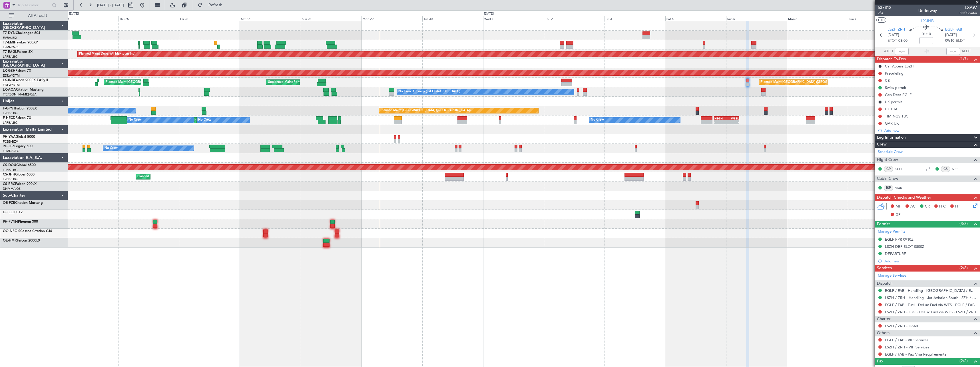
click at [468, 214] on div "Planned Maint Zurich Planned Maint Dubai (Al Maktoum Intl) Unplanned Maint Pari…" at bounding box center [524, 134] width 912 height 226
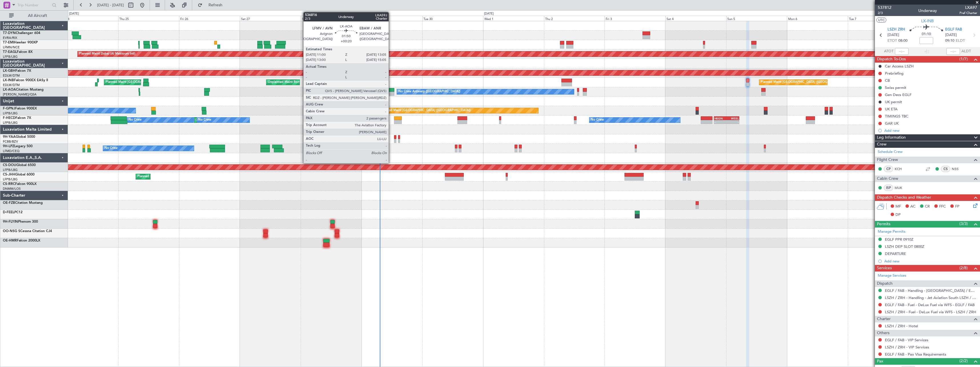
click at [391, 87] on div "Planned Maint Zurich Planned Maint Dubai (Al Maktoum Intl) Unplanned Maint Pari…" at bounding box center [524, 134] width 912 height 226
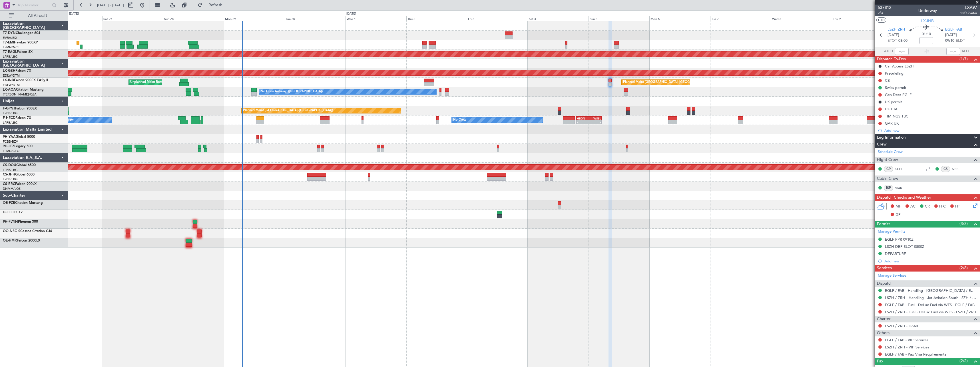
click at [585, 235] on div "Planned Maint Dubai (Al Maktoum Intl) Planned Maint Nurnberg Unplanned Maint Ro…" at bounding box center [524, 134] width 912 height 226
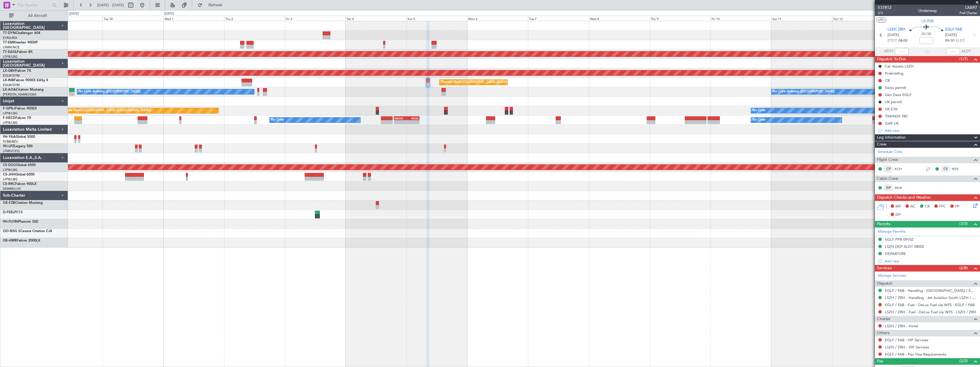
click at [497, 217] on div at bounding box center [524, 214] width 912 height 9
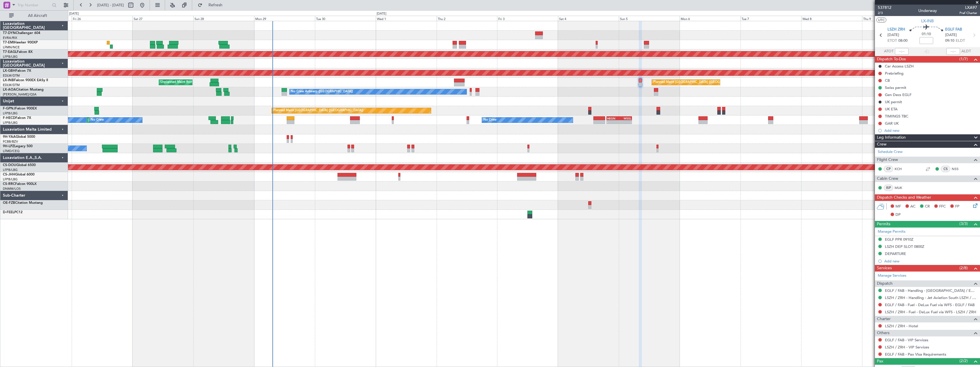
click at [489, 182] on div "Planned Maint Zurich Planned Maint Dubai (Al Maktoum Intl) Planned Maint Nurnbe…" at bounding box center [524, 120] width 912 height 198
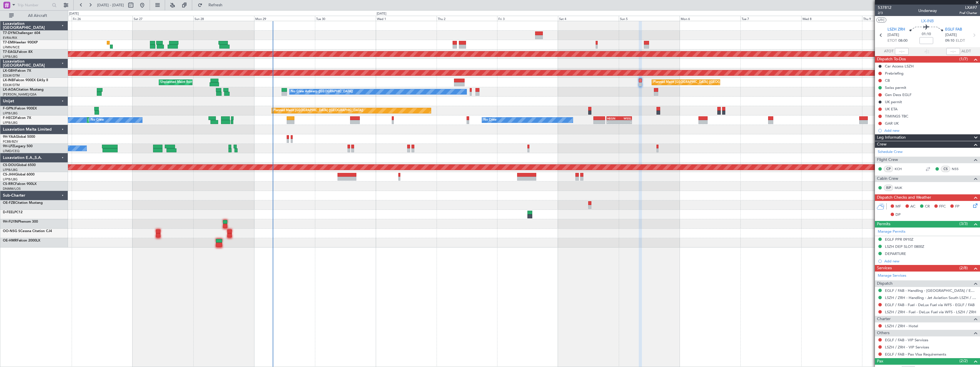
drag, startPoint x: 978, startPoint y: 2, endPoint x: 846, endPoint y: 37, distance: 136.5
click at [978, 2] on span at bounding box center [978, 2] width 6 height 5
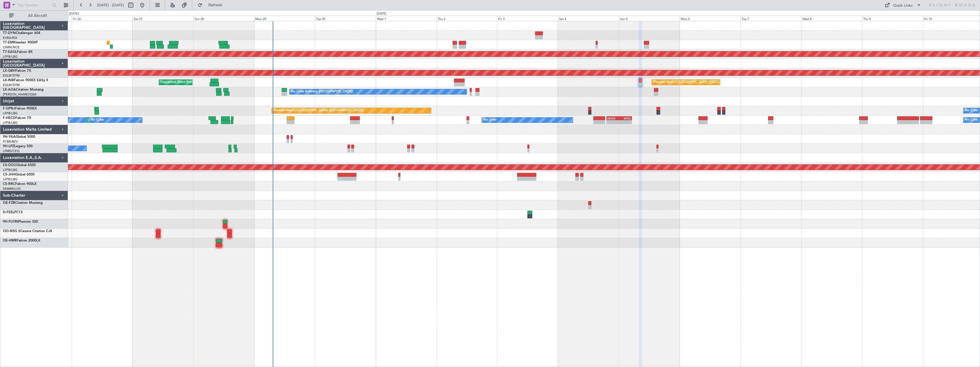
type input "0"
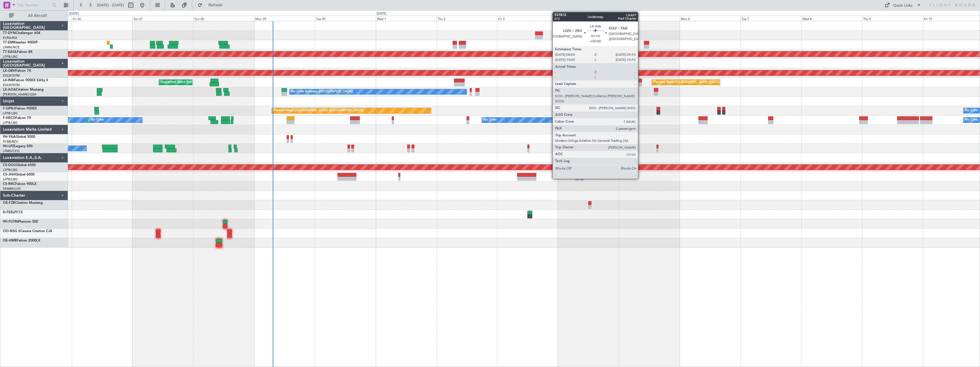
click at [641, 83] on div at bounding box center [640, 84] width 3 height 4
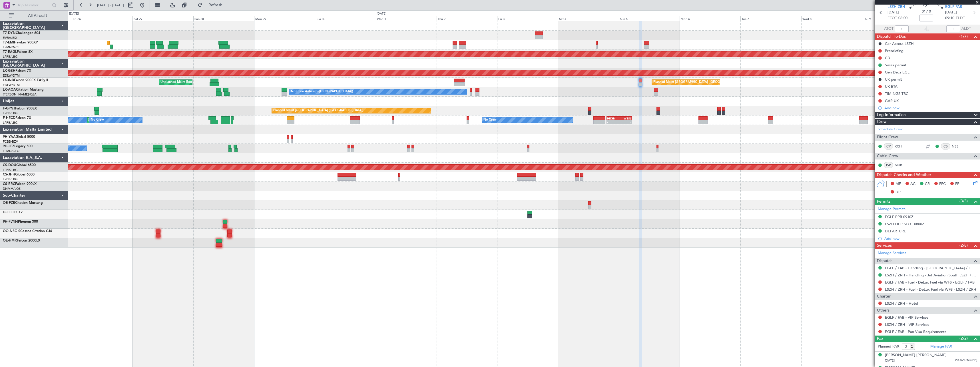
scroll to position [33, 0]
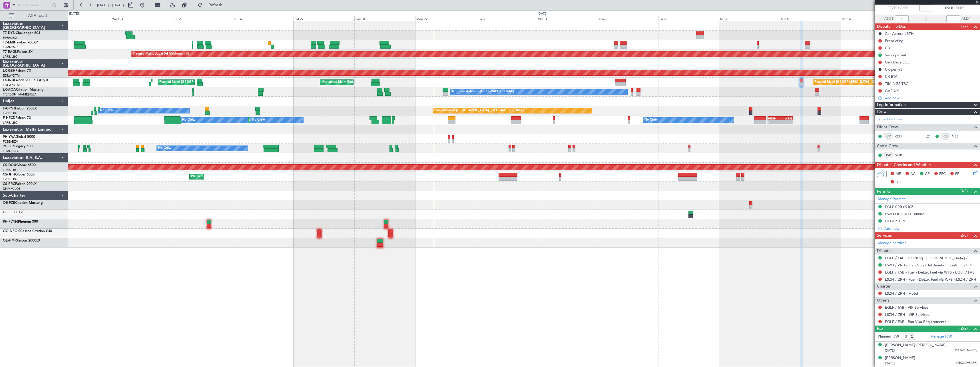
click at [531, 229] on div at bounding box center [524, 233] width 912 height 9
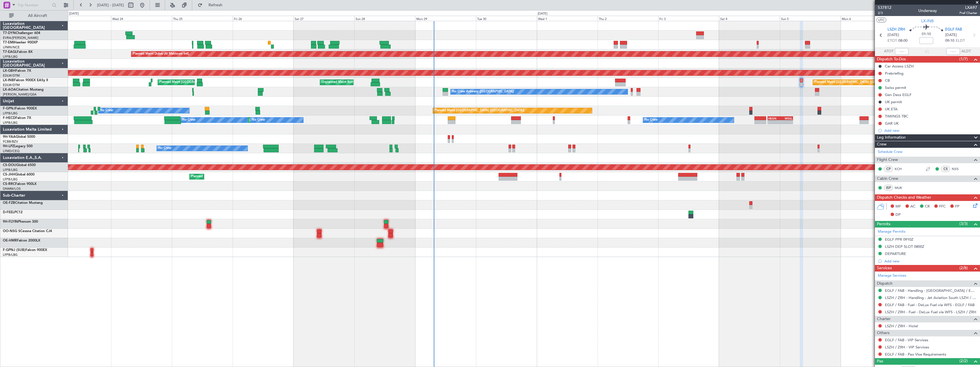
scroll to position [33, 0]
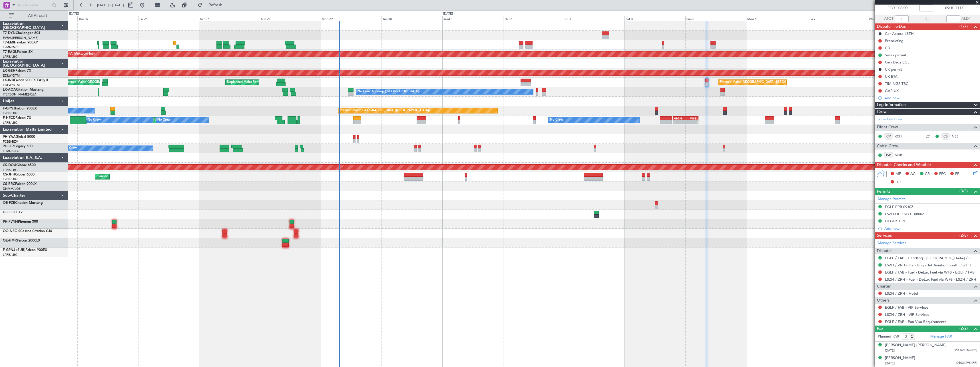
click at [428, 214] on div at bounding box center [524, 214] width 912 height 9
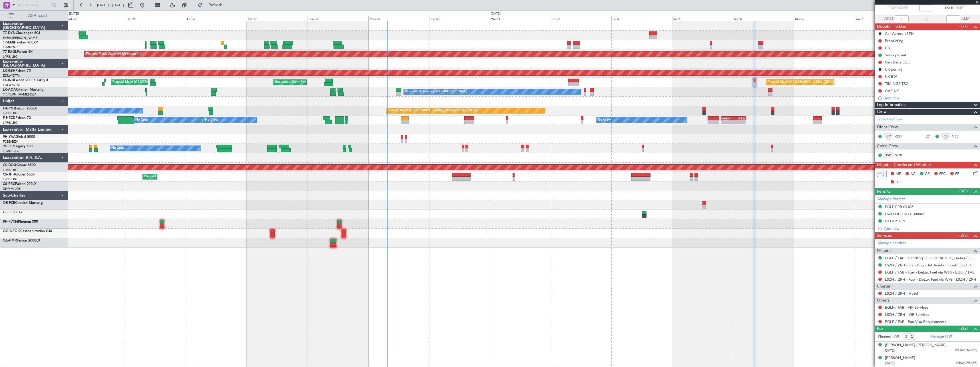
click at [463, 201] on div at bounding box center [524, 204] width 912 height 9
click at [978, 2] on span at bounding box center [978, 2] width 6 height 5
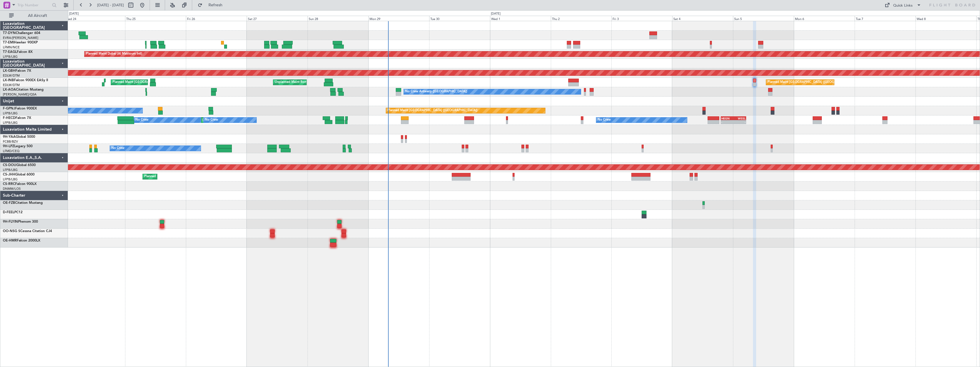
type input "0"
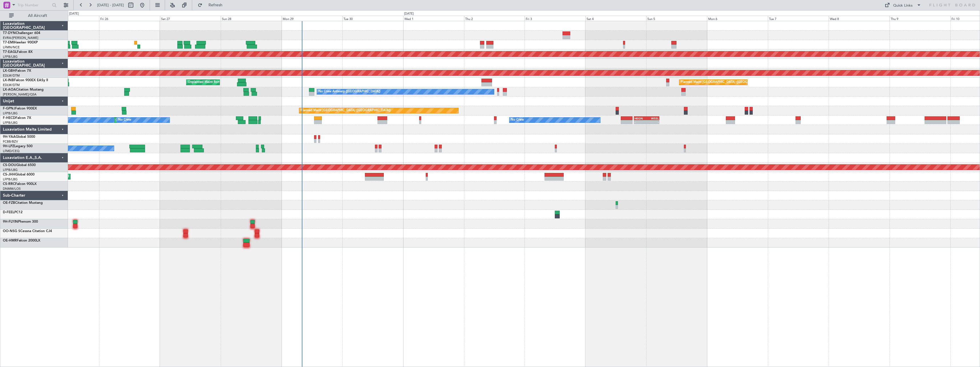
click at [402, 196] on div "Planned Maint Zurich Planned Maint Dubai (Al Maktoum Intl) Planned Maint Nurnbe…" at bounding box center [524, 134] width 912 height 226
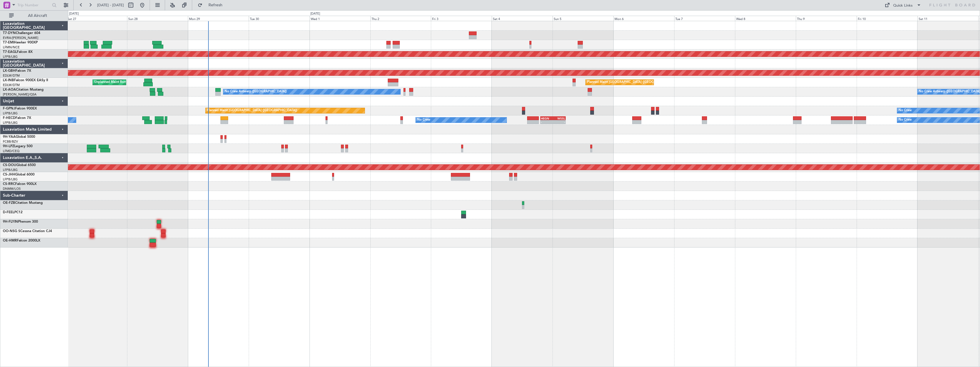
click at [546, 135] on div at bounding box center [524, 138] width 912 height 9
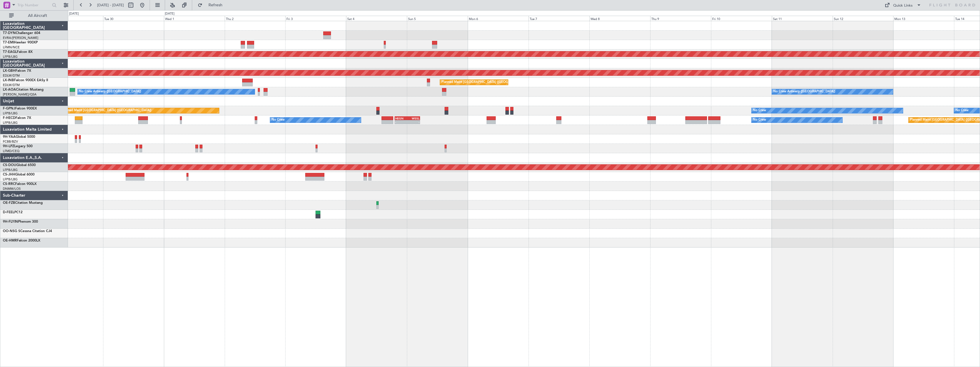
click at [535, 144] on div "Planned Maint Dubai (Al Maktoum Intl) Planned Maint Nurnberg Planned Maint Lond…" at bounding box center [524, 134] width 912 height 226
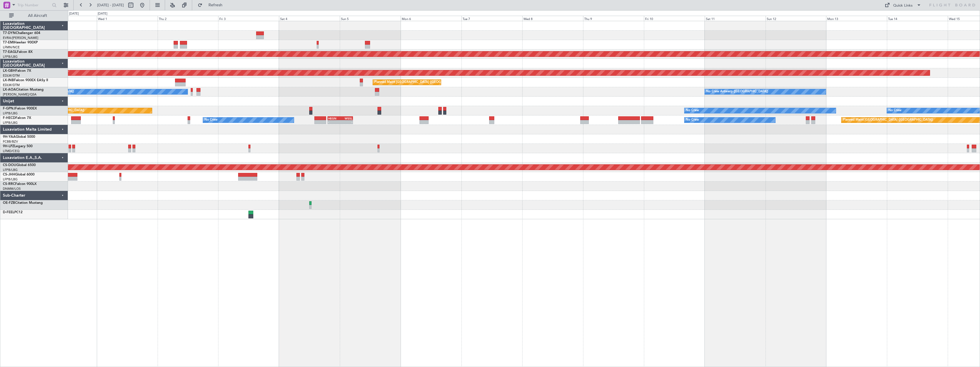
click at [565, 141] on div at bounding box center [524, 138] width 912 height 9
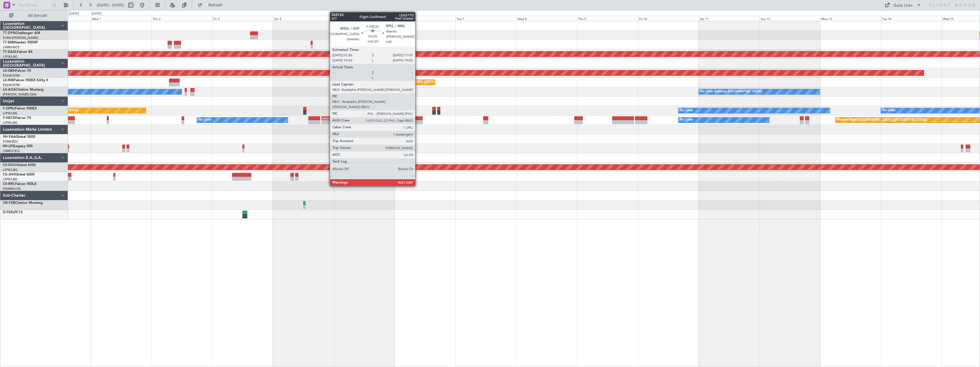
click at [418, 117] on div at bounding box center [418, 118] width 9 height 4
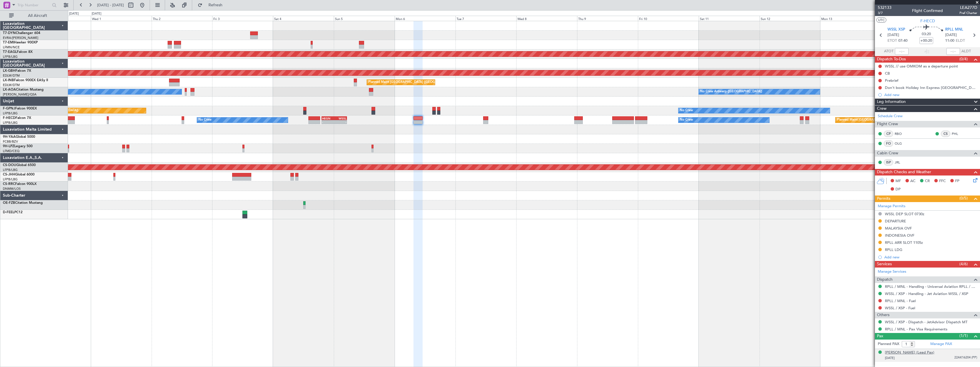
click at [920, 351] on div "[PERSON_NAME] (Lead Pax)" at bounding box center [909, 353] width 49 height 6
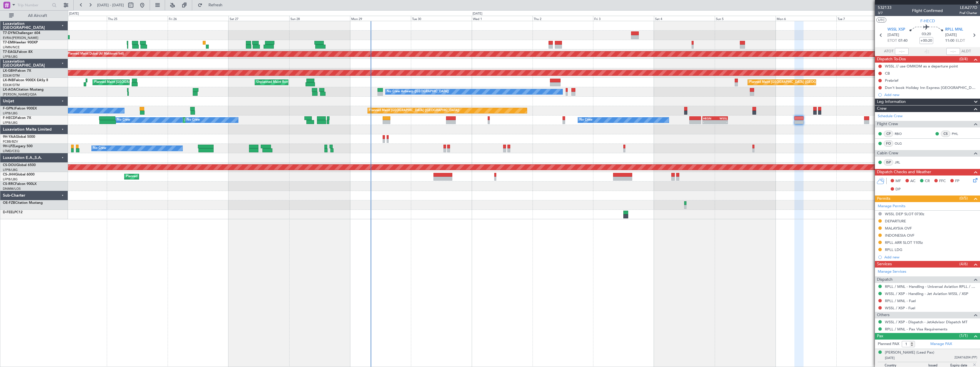
click at [569, 225] on div "Planned Maint Zurich Planned Maint Dubai (Al Maktoum Intl) Planned Maint Nurnbe…" at bounding box center [524, 194] width 912 height 346
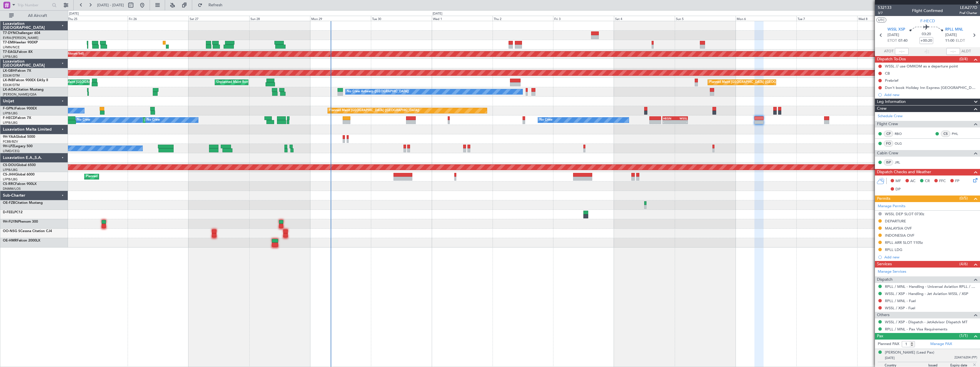
click at [394, 199] on div at bounding box center [524, 195] width 912 height 9
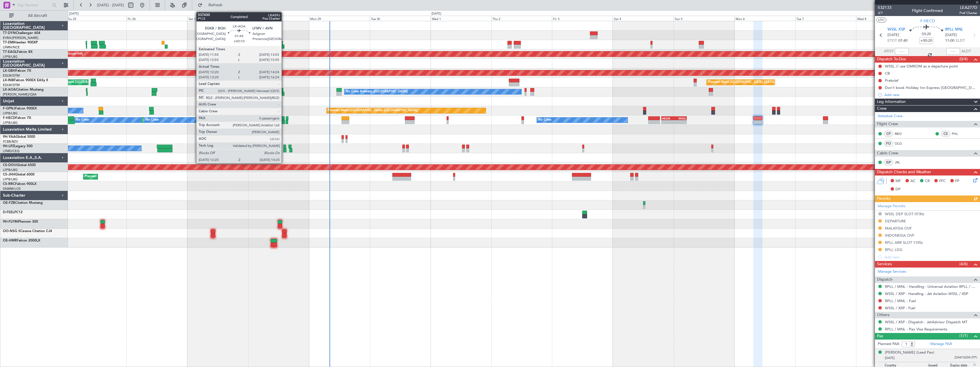
click at [284, 93] on div at bounding box center [281, 94] width 5 height 4
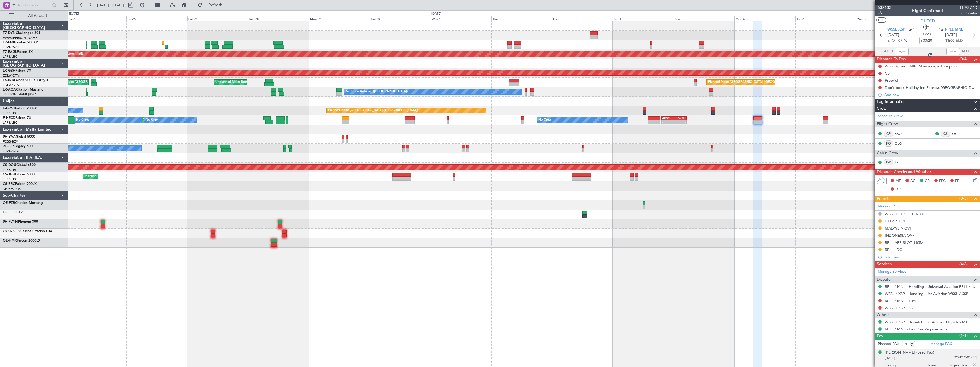
type input "+00:10"
type input "12:30"
type input "14:19"
type input "0"
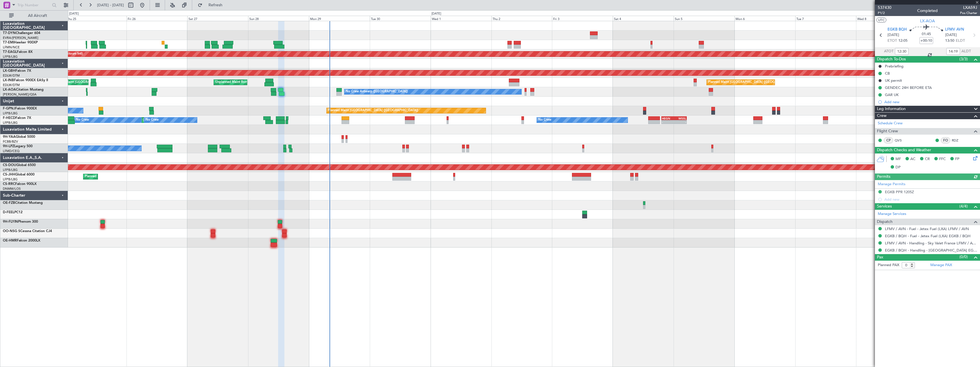
click at [883, 13] on mat-tooltip-component "Trip Number" at bounding box center [885, 18] width 28 height 15
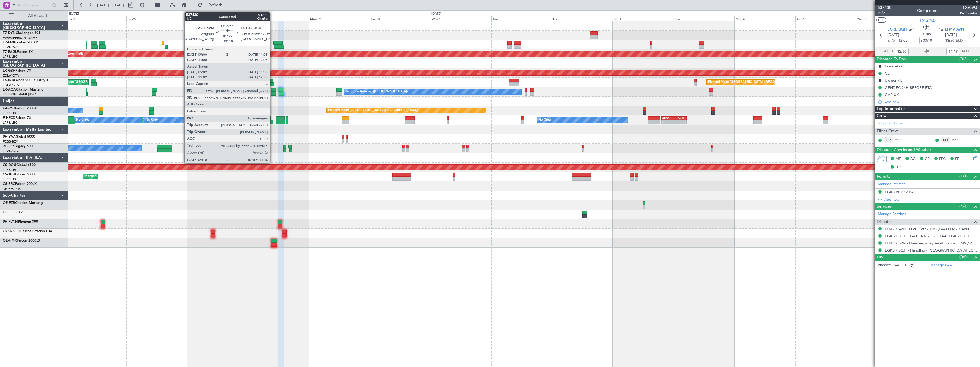
click at [273, 92] on div at bounding box center [273, 94] width 5 height 4
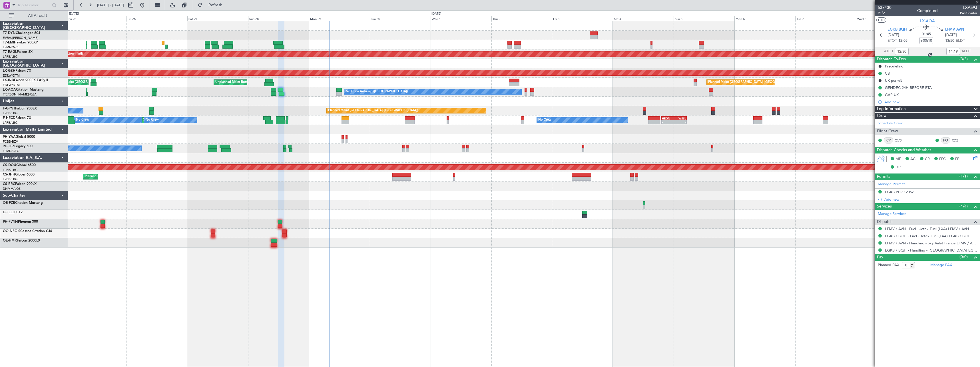
type input "09:19"
type input "11:03"
type input "1"
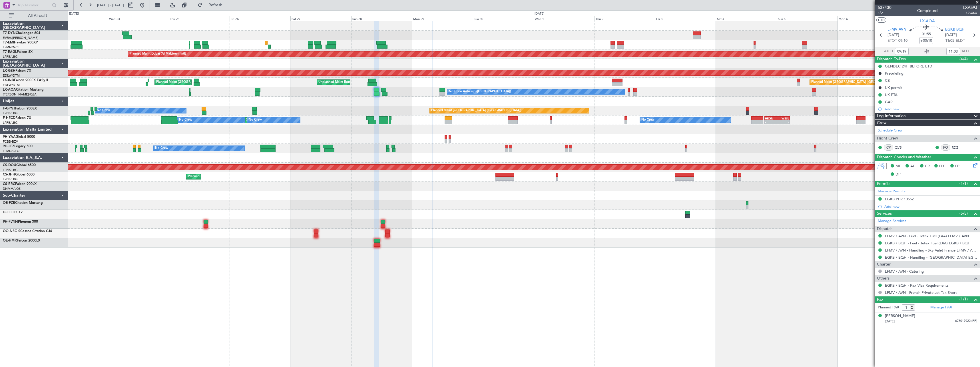
click at [346, 104] on div "Planned Maint Zurich Planned Maint Dubai (Al Maktoum Intl) Unplanned Maint Pari…" at bounding box center [524, 134] width 912 height 226
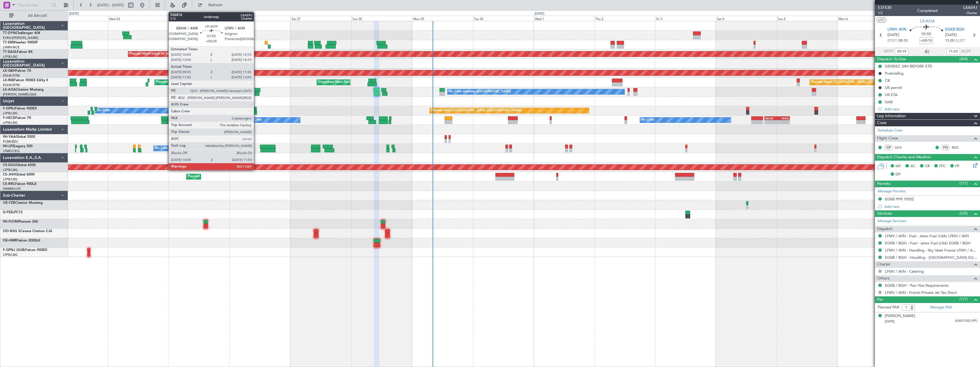
click at [257, 93] on div at bounding box center [257, 94] width 5 height 4
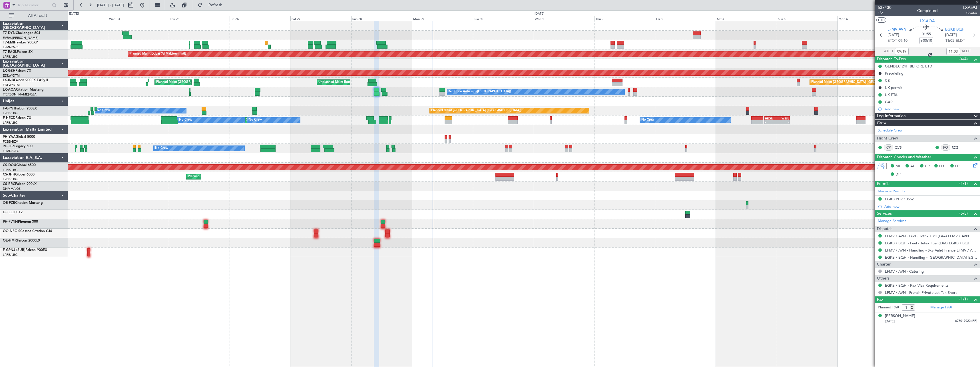
type input "+00:25"
type input "10:05"
type input "11:50"
type input "2"
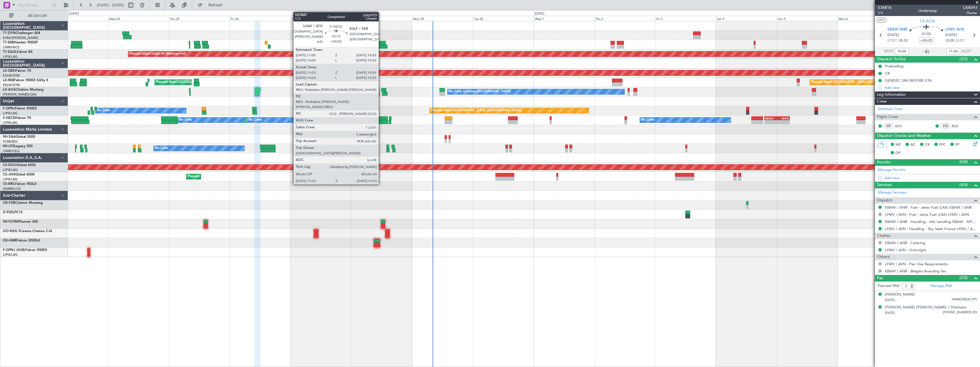
click at [381, 117] on div at bounding box center [383, 118] width 9 height 4
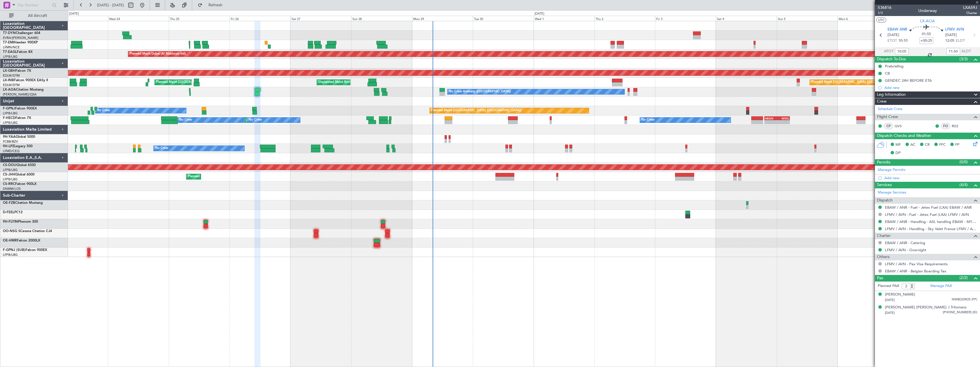
type input "+00:05"
type input "11:13"
type input "14:30"
type input "5"
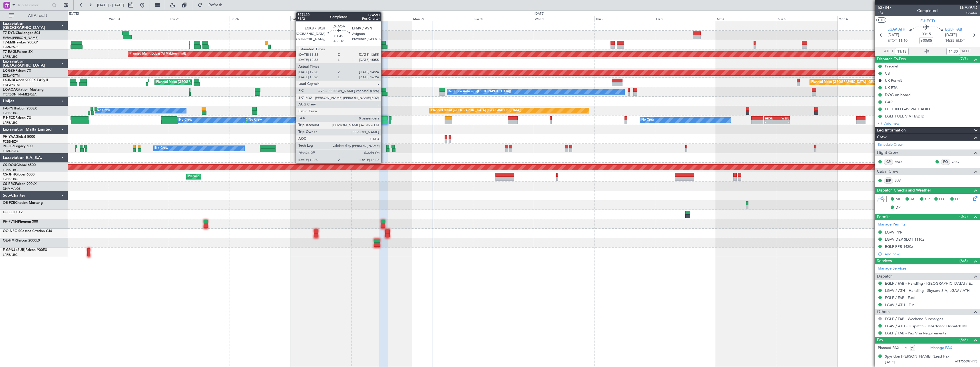
click at [384, 92] on div at bounding box center [384, 94] width 5 height 4
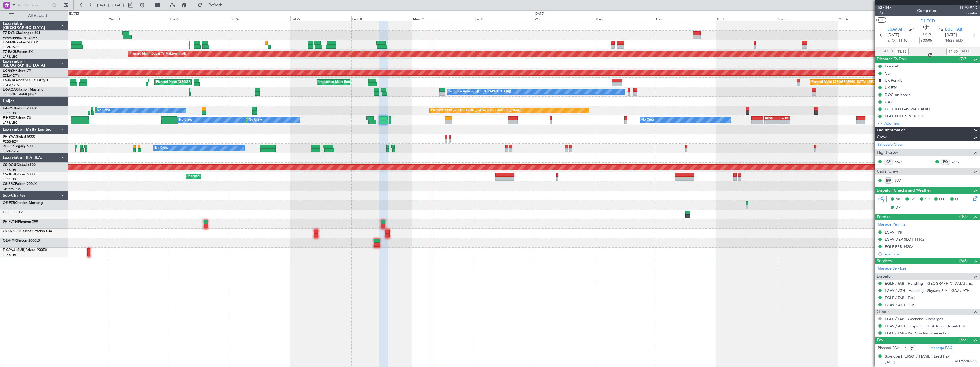
type input "+00:10"
type input "12:30"
type input "14:19"
type input "0"
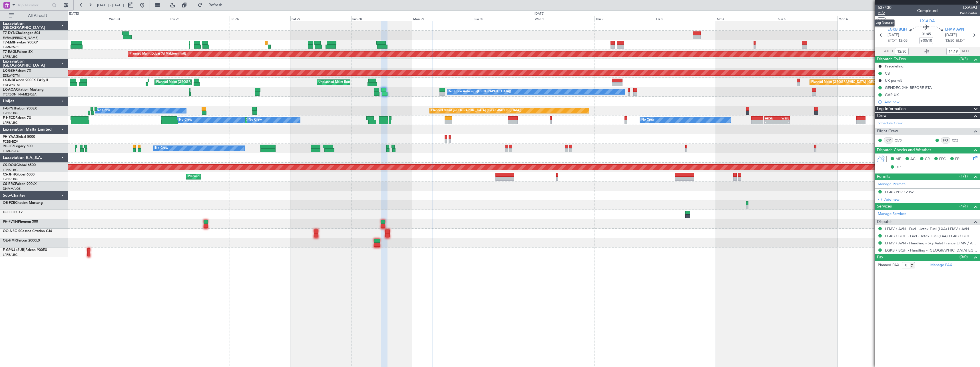
click at [884, 14] on span "P1/2" at bounding box center [885, 13] width 14 height 5
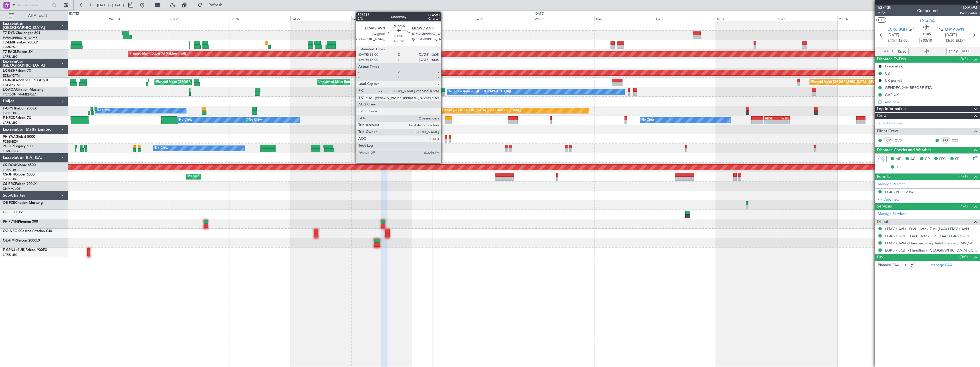
click at [444, 91] on div at bounding box center [442, 90] width 5 height 4
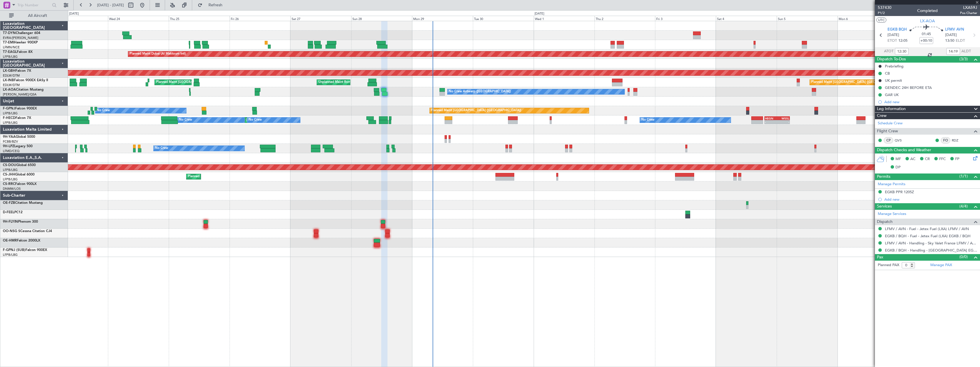
type input "+00:20"
type input "2"
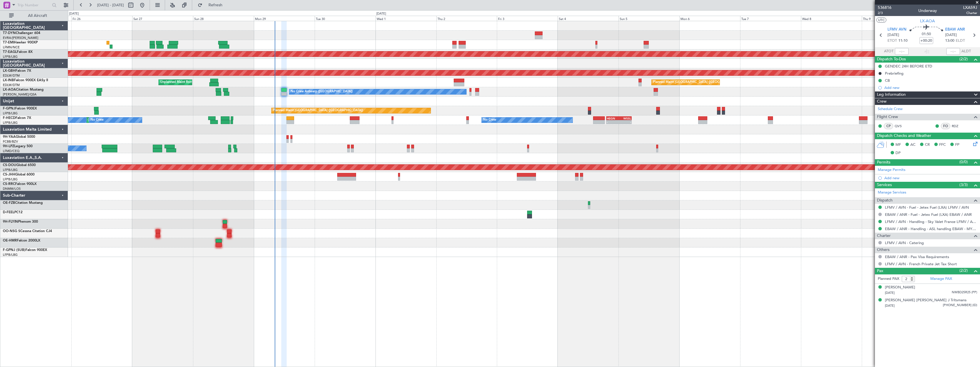
click at [367, 201] on div at bounding box center [524, 204] width 912 height 9
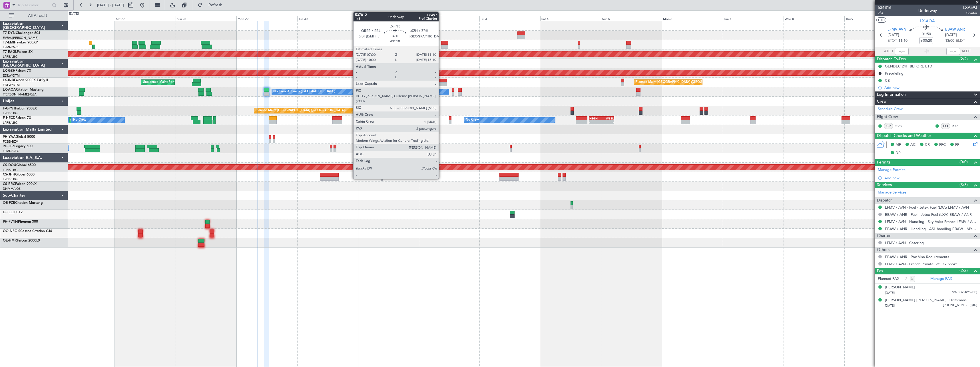
click at [441, 83] on div at bounding box center [442, 84] width 11 height 4
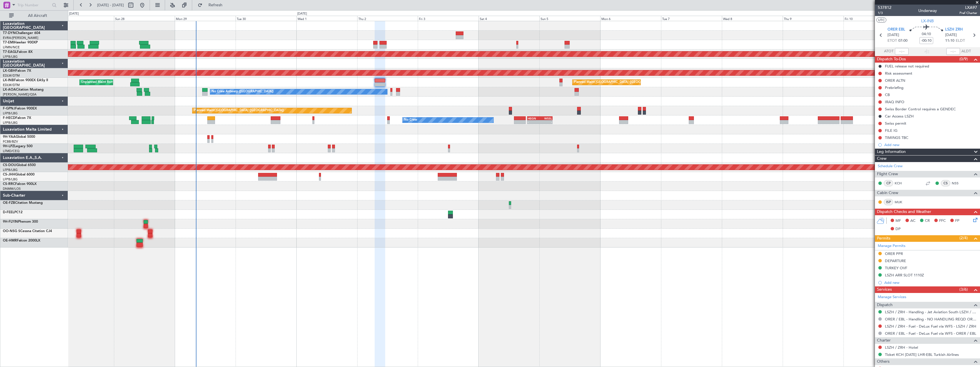
click at [267, 199] on div at bounding box center [524, 195] width 912 height 9
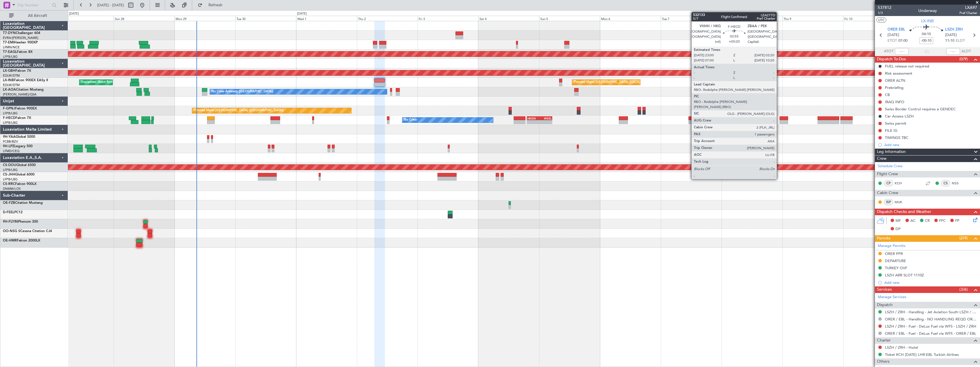
click at [780, 119] on div at bounding box center [784, 118] width 9 height 4
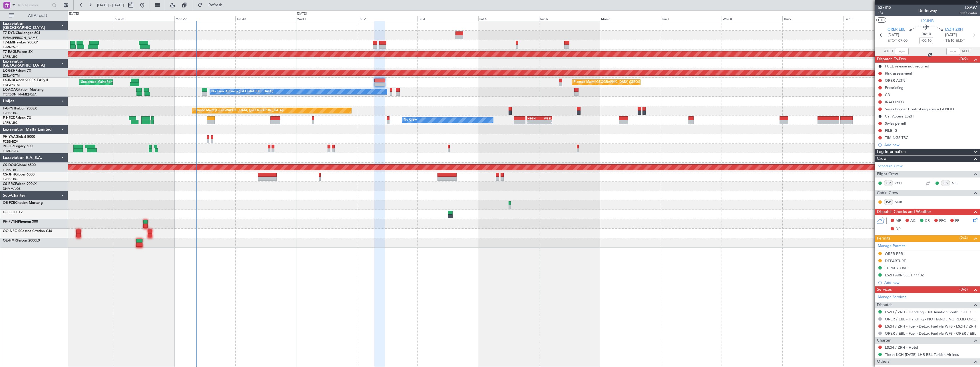
type input "+00:20"
type input "1"
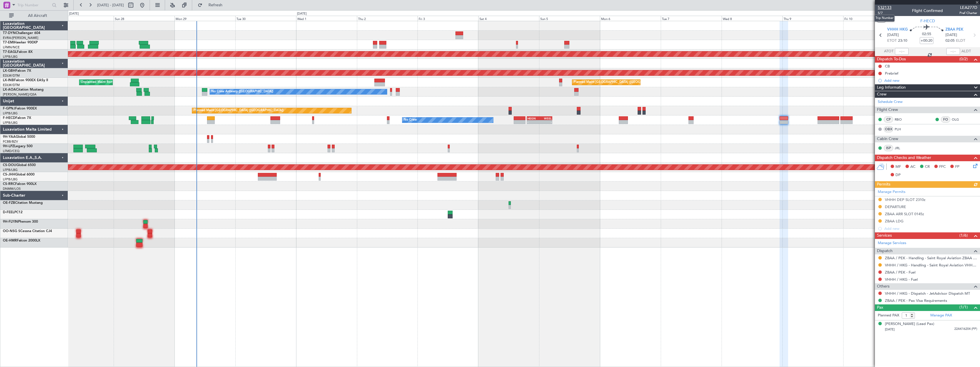
click at [890, 7] on span "532133" at bounding box center [885, 8] width 14 height 6
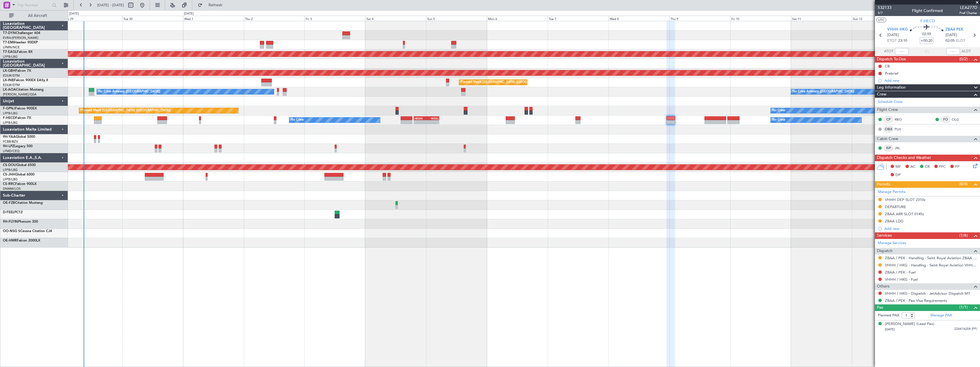
click at [577, 132] on div "Planned Maint Dubai (Al Maktoum Intl) Planned Maint Nurnberg Planned Maint Lond…" at bounding box center [524, 134] width 912 height 226
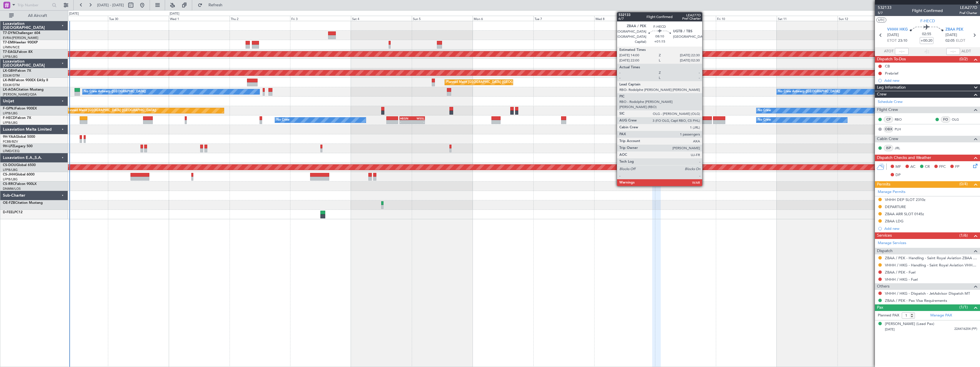
click at [705, 117] on div at bounding box center [701, 118] width 22 height 4
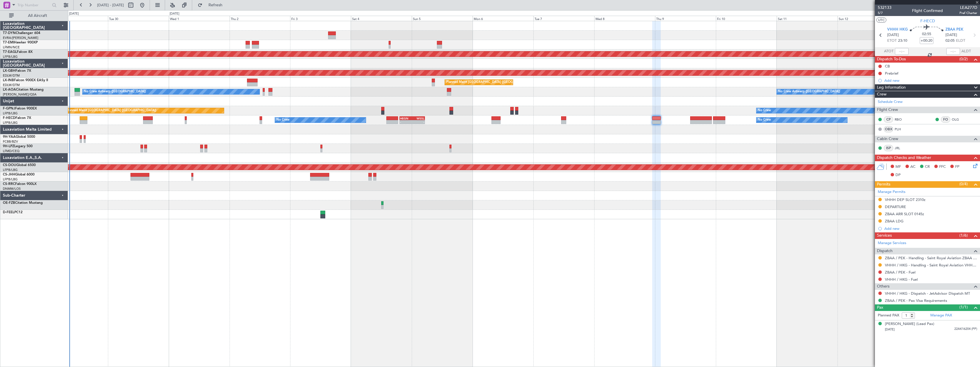
type input "+01:15"
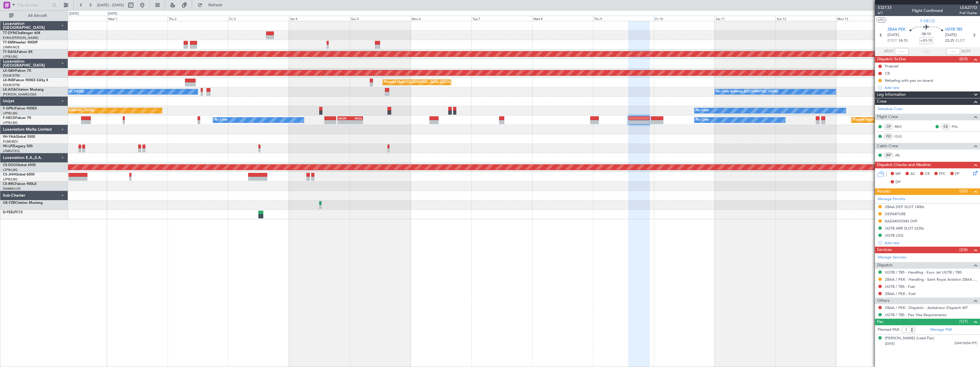
click at [544, 141] on div at bounding box center [524, 138] width 912 height 9
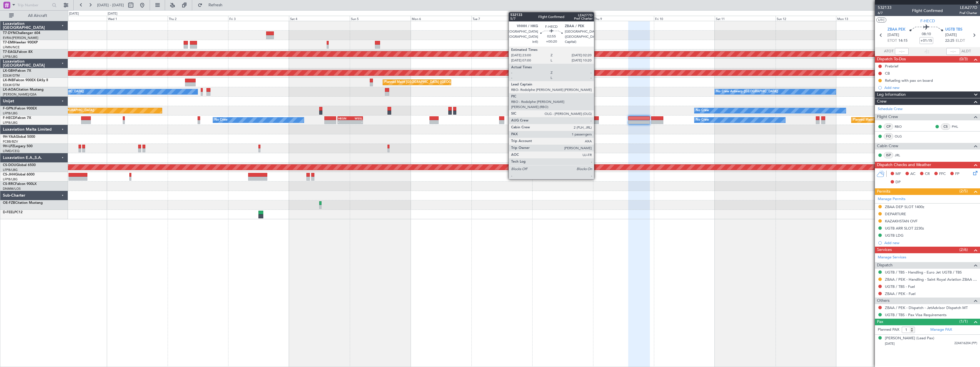
click at [597, 120] on div at bounding box center [594, 122] width 9 height 4
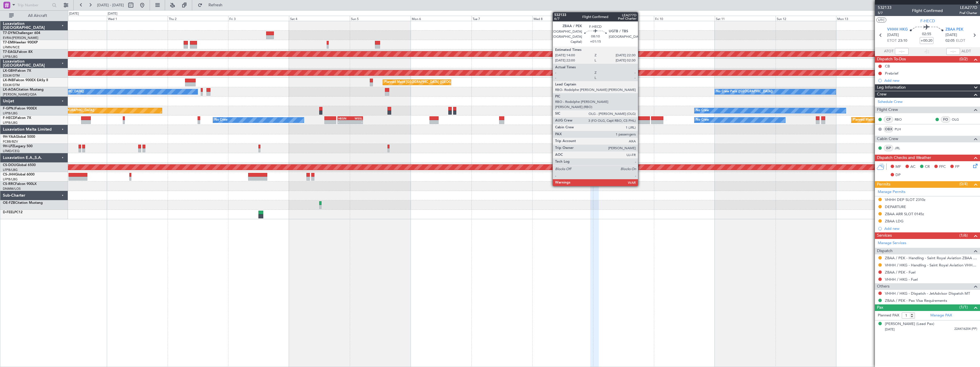
click at [640, 119] on div at bounding box center [639, 118] width 22 height 4
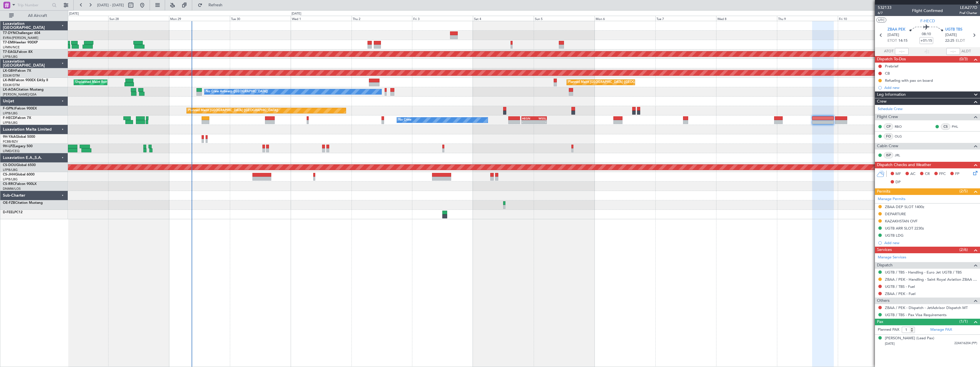
click at [509, 196] on div "Planned Maint Dubai (Al Maktoum Intl) Planned Maint Nurnberg Planned Maint Lond…" at bounding box center [524, 120] width 912 height 198
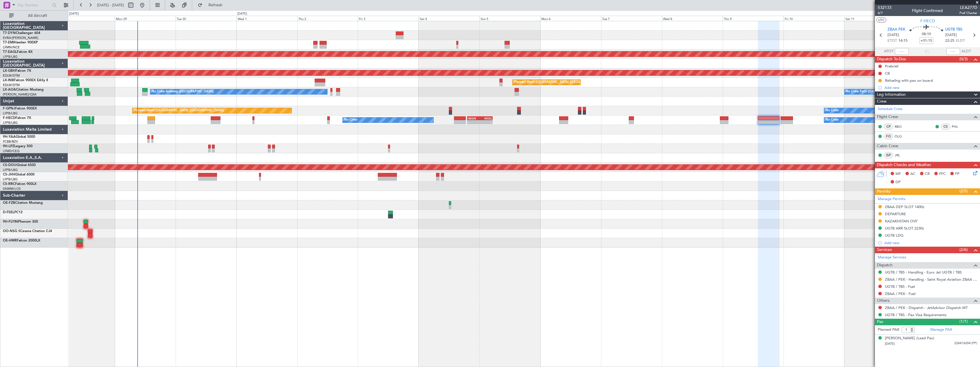
click at [480, 114] on div "Planned Maint Paris (Le Bourget) No Crew No Crew No Crew No Crew" at bounding box center [524, 110] width 912 height 9
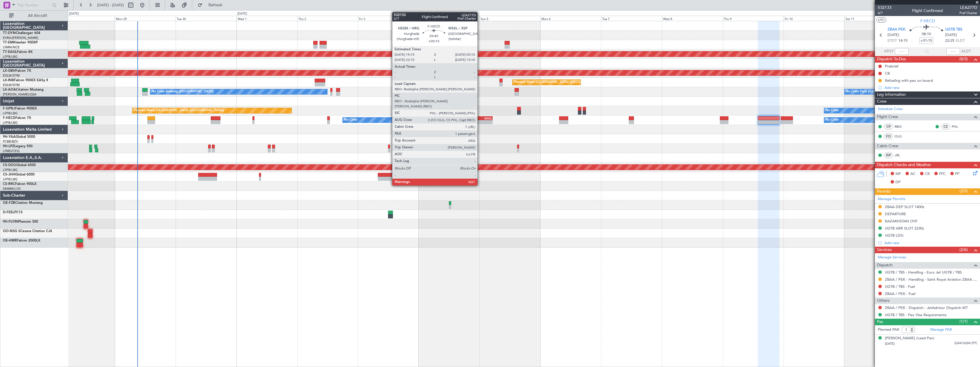
click at [480, 118] on div "WSSL" at bounding box center [486, 118] width 12 height 3
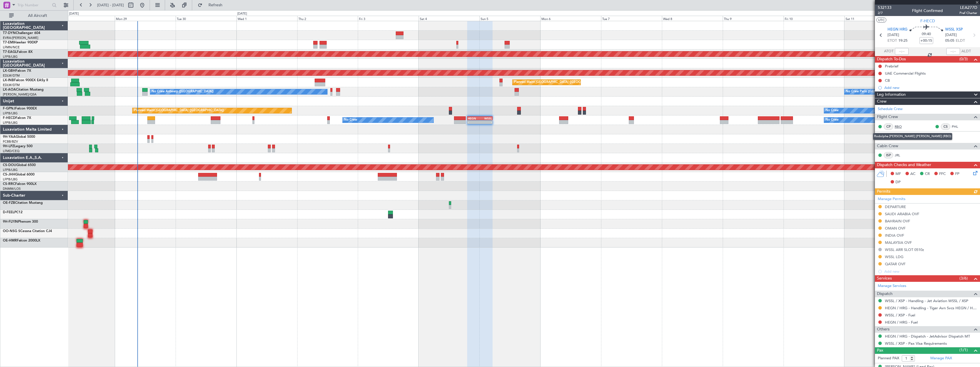
click at [902, 127] on link "RBO" at bounding box center [901, 126] width 13 height 5
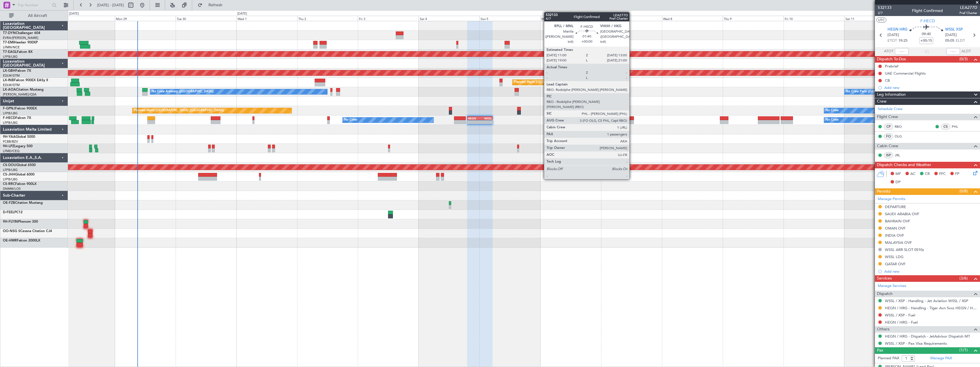
click at [632, 121] on div at bounding box center [631, 122] width 5 height 4
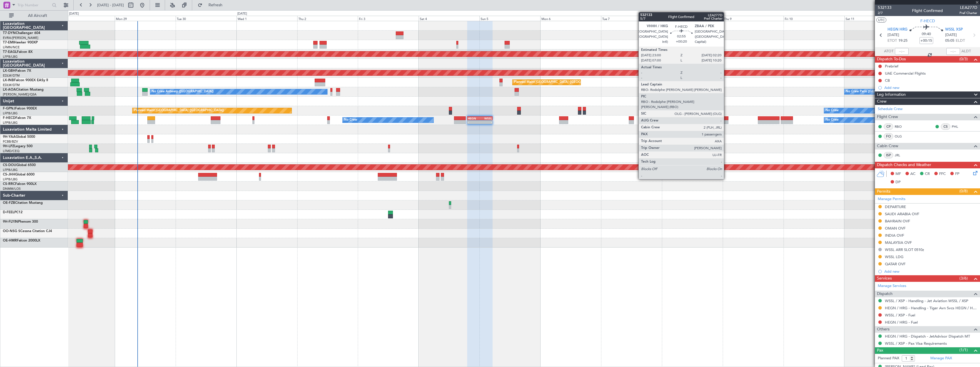
click at [727, 121] on div at bounding box center [724, 122] width 9 height 4
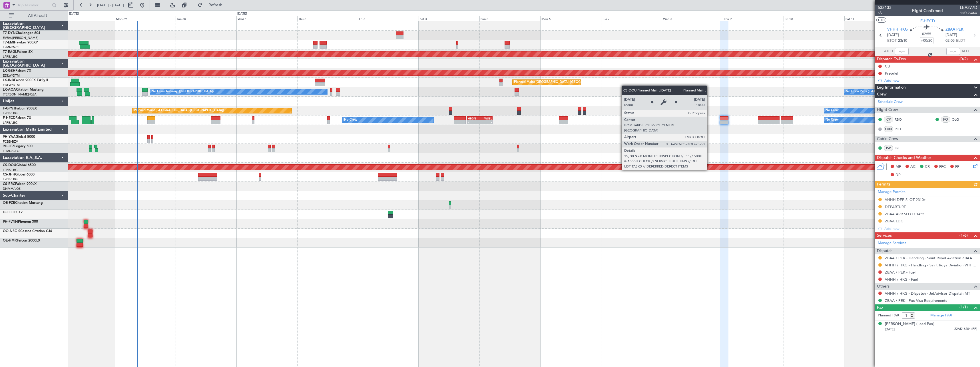
click at [899, 118] on link "RBO" at bounding box center [901, 119] width 13 height 5
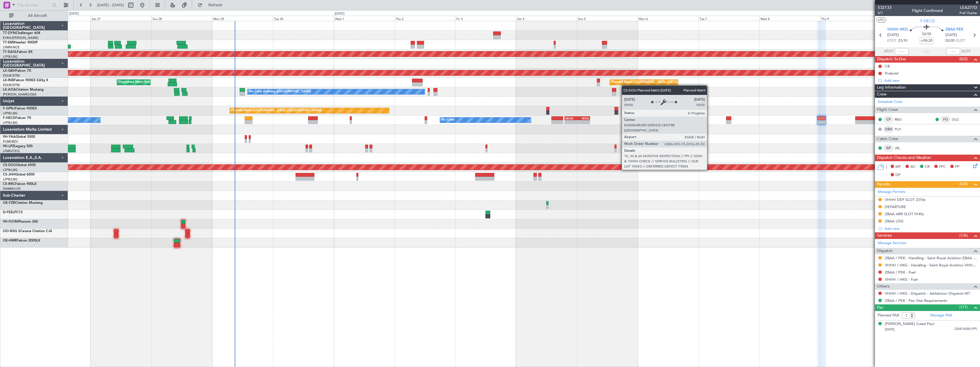
click at [568, 212] on div at bounding box center [524, 214] width 912 height 9
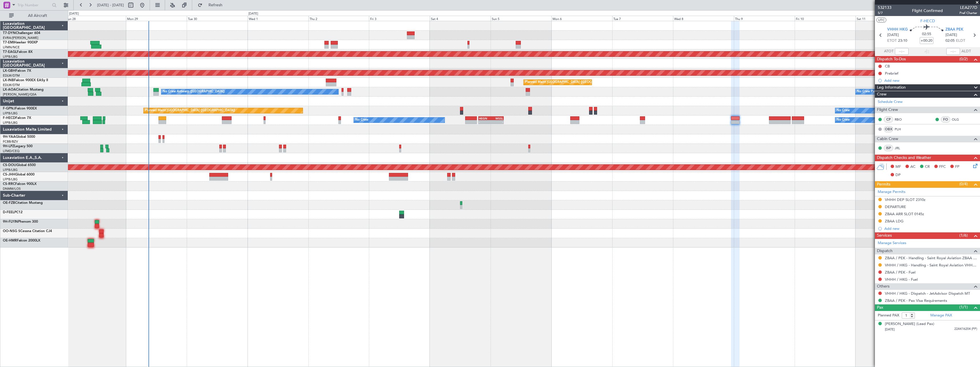
click at [667, 142] on div "Planned Maint Dubai (Al Maktoum Intl) Planned Maint Nurnberg Planned Maint Lond…" at bounding box center [524, 134] width 912 height 226
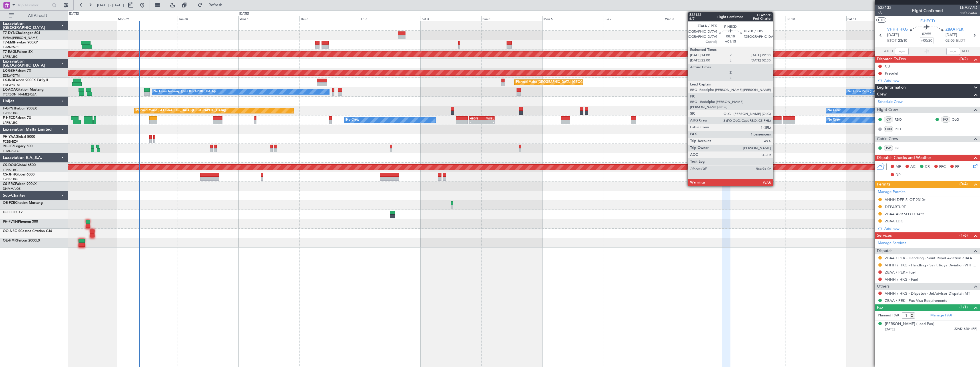
click at [776, 122] on div at bounding box center [771, 122] width 22 height 4
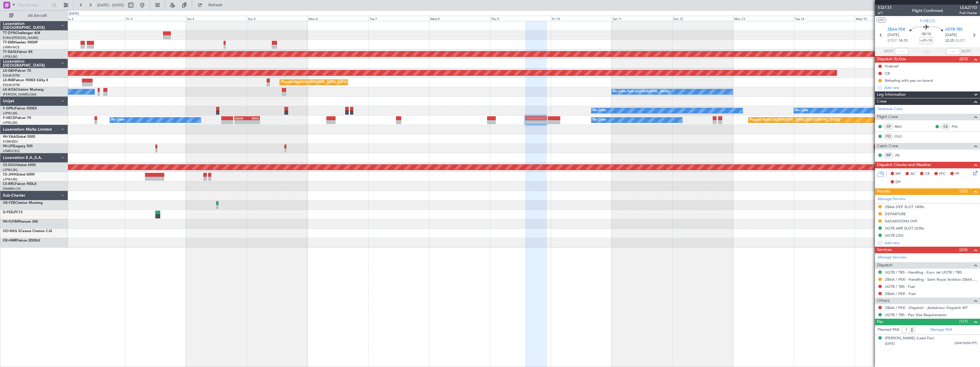
click at [406, 49] on div at bounding box center [524, 44] width 912 height 9
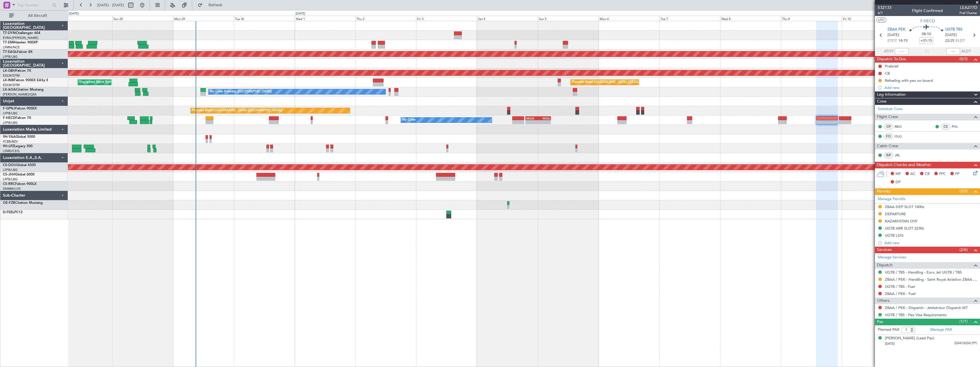
click at [473, 38] on div "Planned Maint Dubai (Al Maktoum Intl) Planned Maint Nurnberg Planned Maint Lond…" at bounding box center [524, 120] width 912 height 198
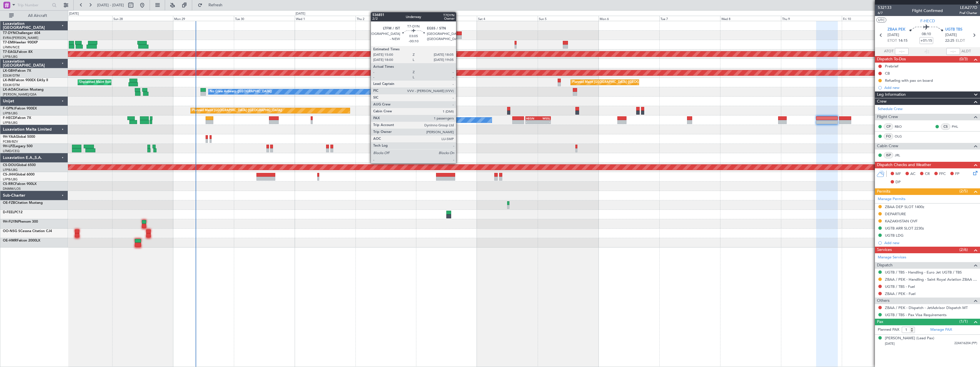
click at [459, 35] on div at bounding box center [458, 37] width 8 height 4
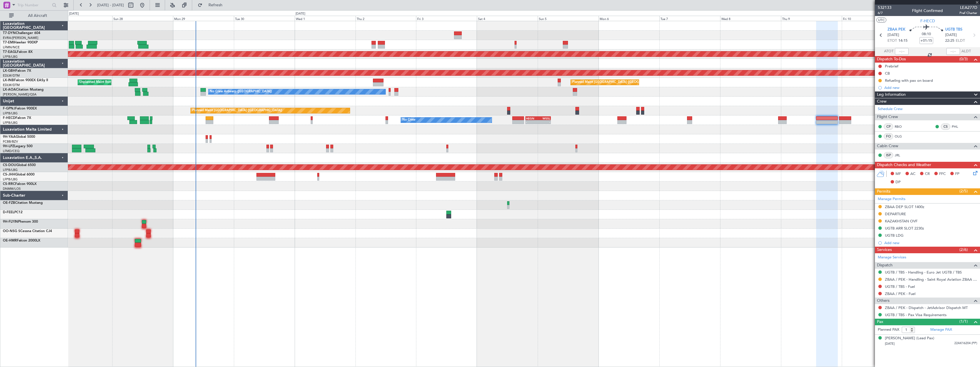
type input "-00:10"
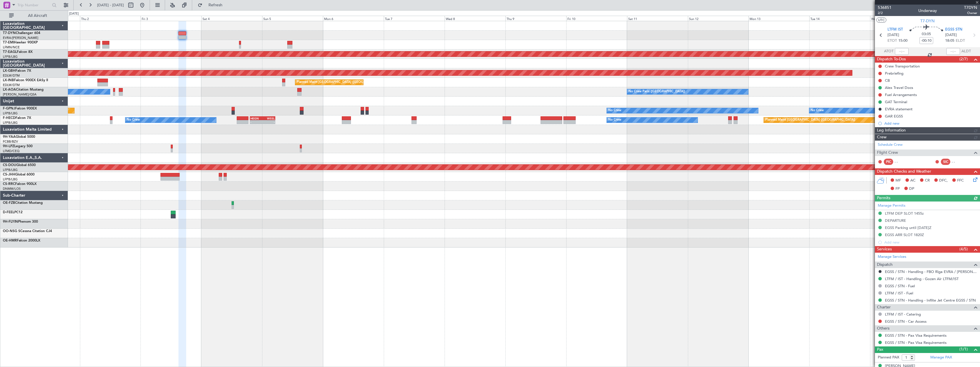
click at [375, 47] on div at bounding box center [524, 44] width 912 height 9
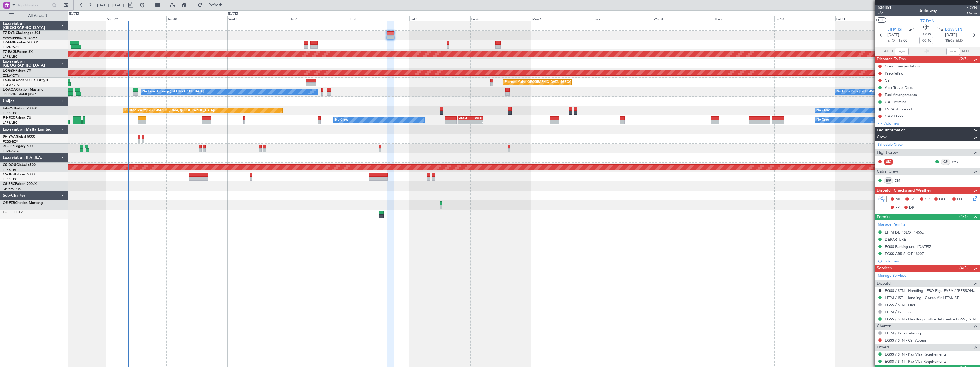
click at [489, 32] on div at bounding box center [524, 35] width 912 height 9
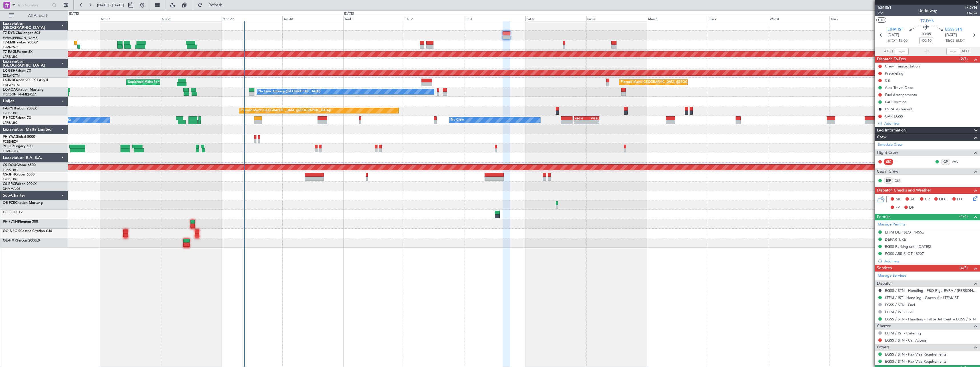
click at [442, 203] on div at bounding box center [524, 204] width 912 height 9
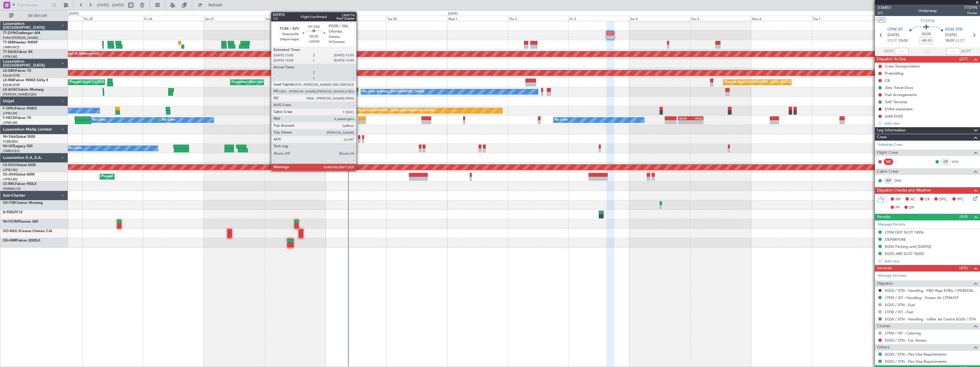
click at [359, 140] on div at bounding box center [359, 141] width 2 height 4
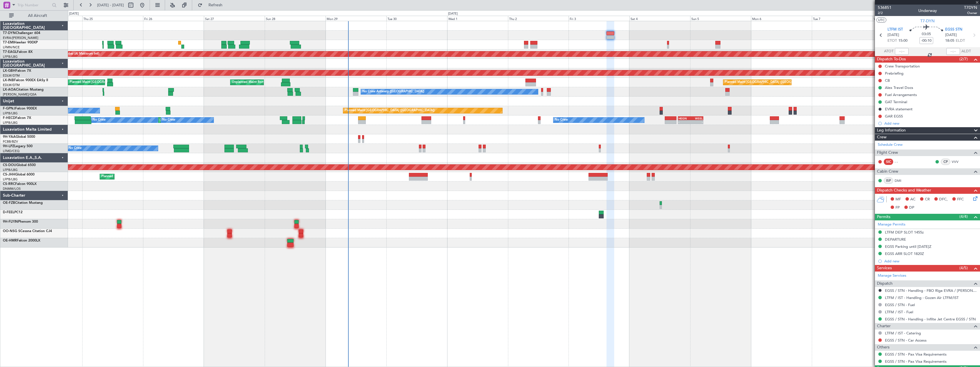
type input "4"
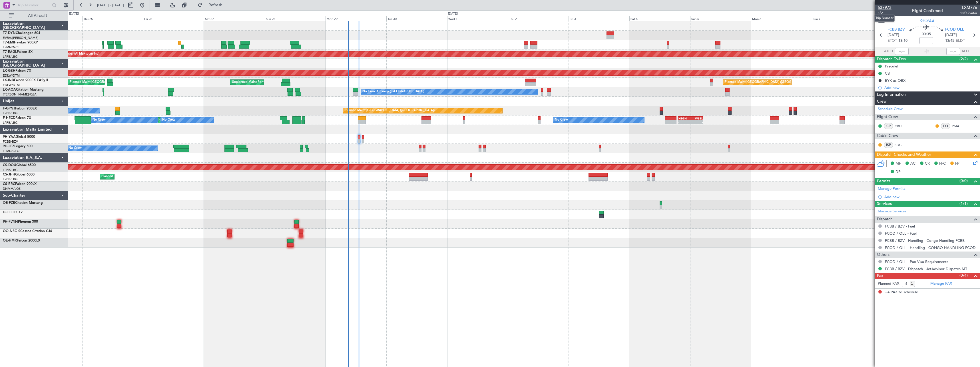
click at [891, 7] on span "537973" at bounding box center [885, 8] width 14 height 6
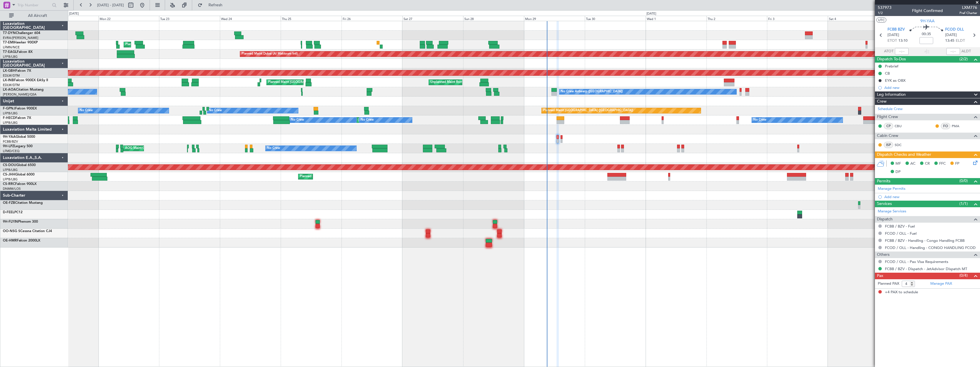
click at [388, 128] on div at bounding box center [524, 129] width 912 height 9
click at [323, 133] on div at bounding box center [524, 129] width 912 height 9
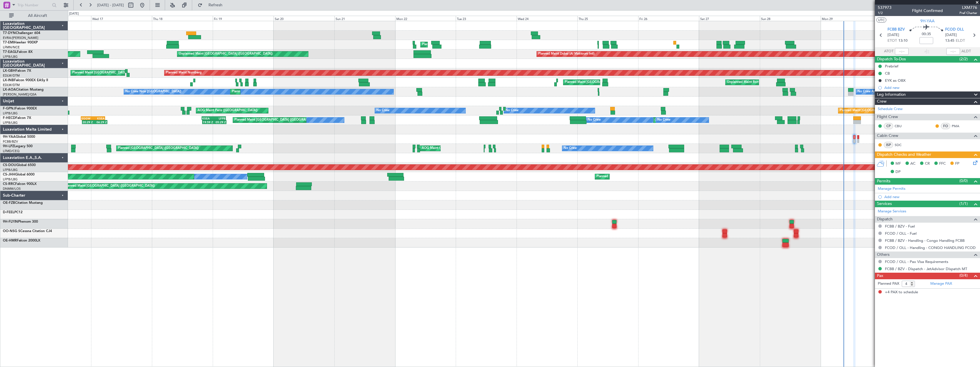
click at [307, 133] on div "Unplanned Maint Riga (Riga Intl) Planned Maint Zurich Planned Maint Dubai (Al M…" at bounding box center [524, 134] width 912 height 226
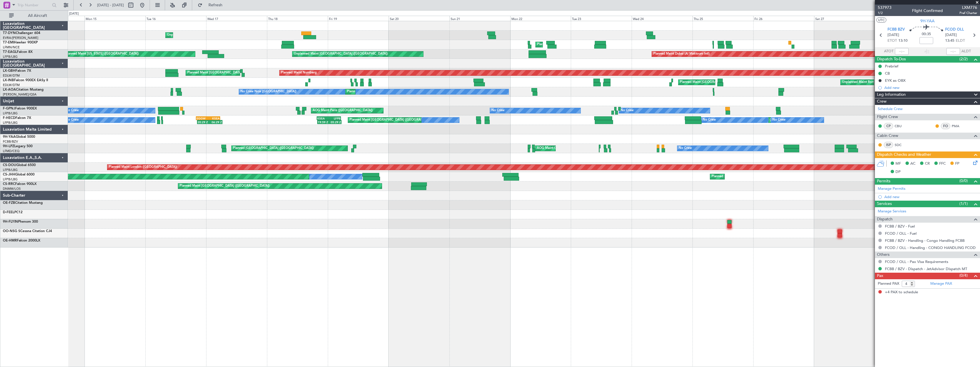
click at [281, 135] on div at bounding box center [524, 138] width 912 height 9
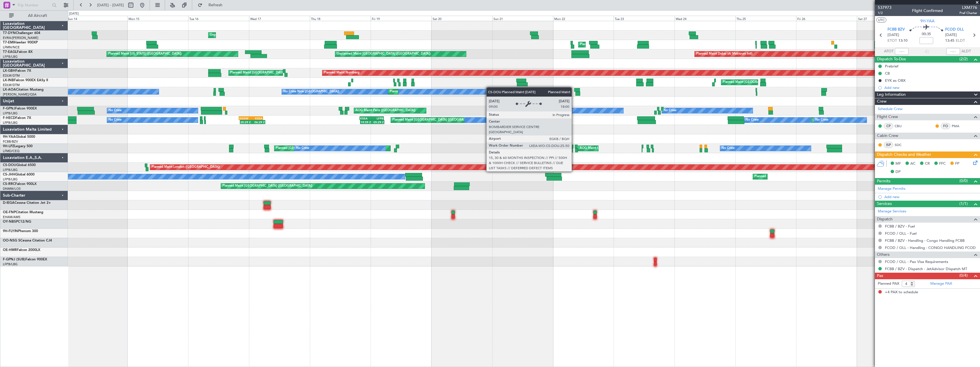
click at [574, 172] on div "Planned Maint Paris (Le Bourget) Planned Maint Paris (Le Bourget) Owner KSFO 00…" at bounding box center [524, 176] width 912 height 9
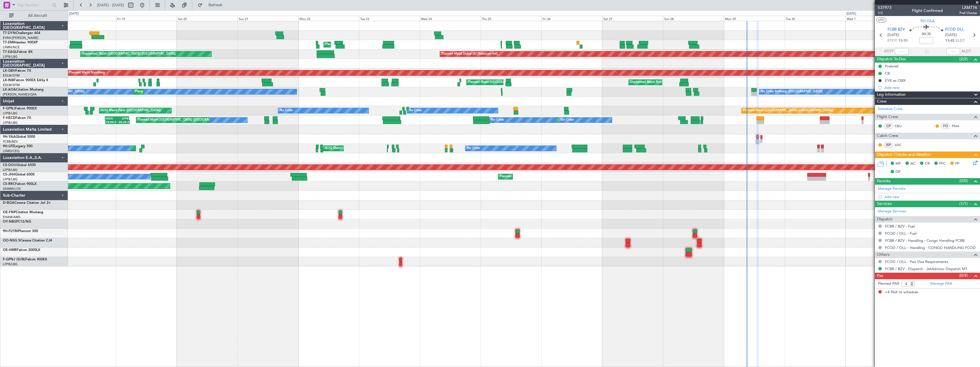
click at [122, 199] on div "Unplanned Maint Riga (Riga Intl) Planned Maint Zurich Planned Maint Dubai (Al M…" at bounding box center [524, 143] width 912 height 245
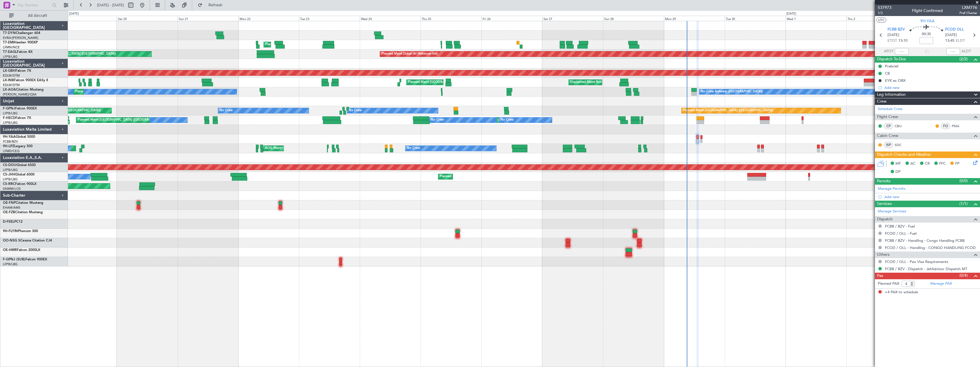
click at [524, 177] on div "Unplanned Maint Riga (Riga Intl) Planned Maint Zurich Planned Maint Dubai (Al M…" at bounding box center [524, 143] width 912 height 245
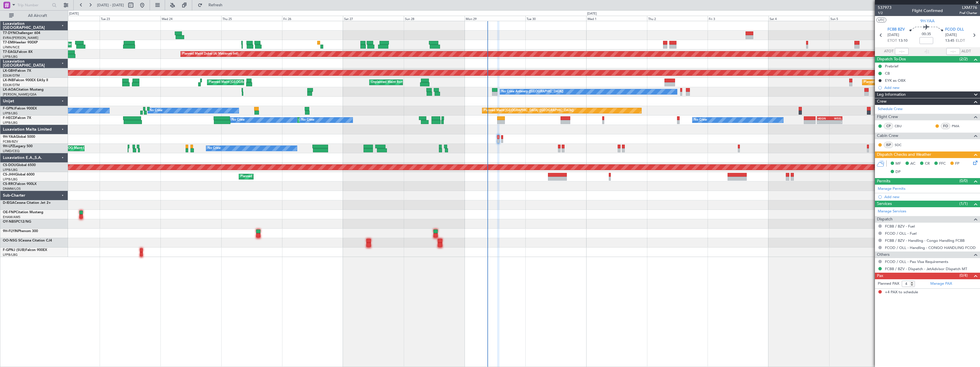
click at [157, 161] on div "Planned Maint Zurich Planned Maint Dubai (Al Maktoum Intl) Unplanned Maint Pari…" at bounding box center [524, 139] width 912 height 236
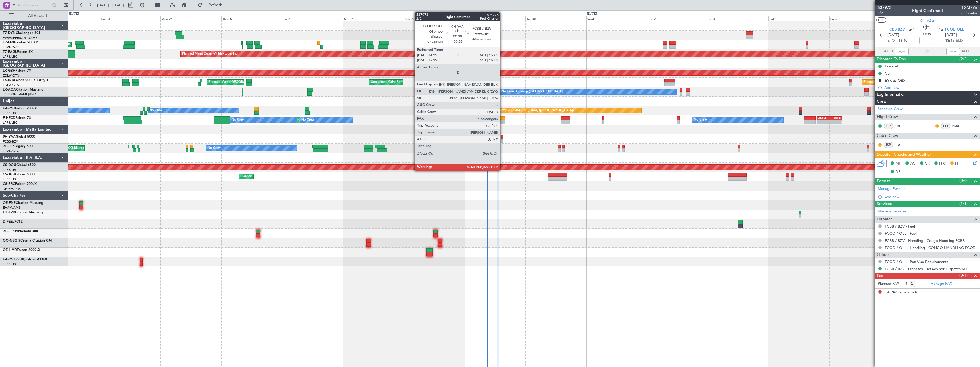
click at [503, 138] on div at bounding box center [502, 137] width 2 height 4
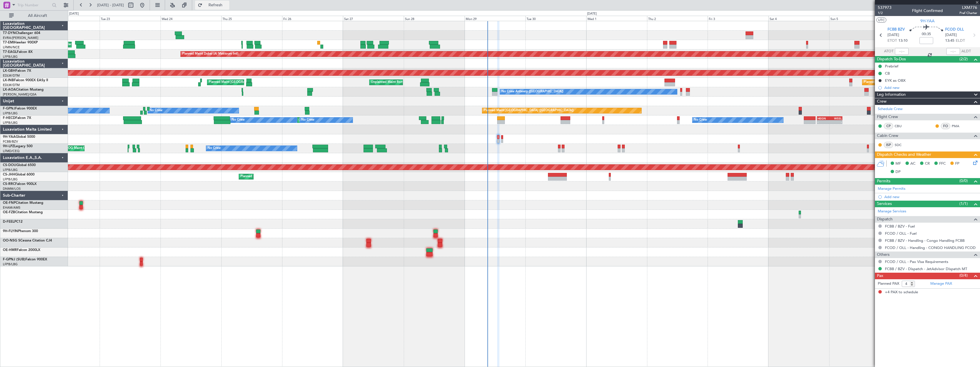
click at [228, 4] on span "Refresh" at bounding box center [216, 5] width 24 height 4
type input "-00:05"
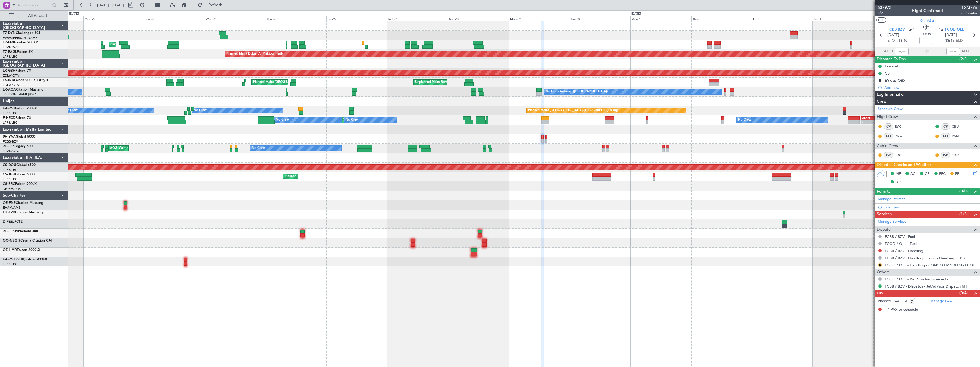
click at [554, 197] on div at bounding box center [524, 195] width 912 height 9
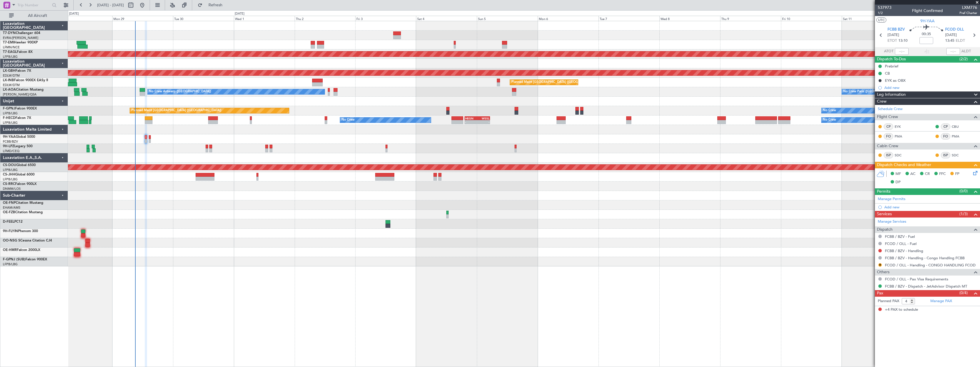
click at [319, 135] on div "Planned Maint Dubai (Al Maktoum Intl) Planned Maint Nurnberg Planned Maint Lond…" at bounding box center [524, 143] width 912 height 245
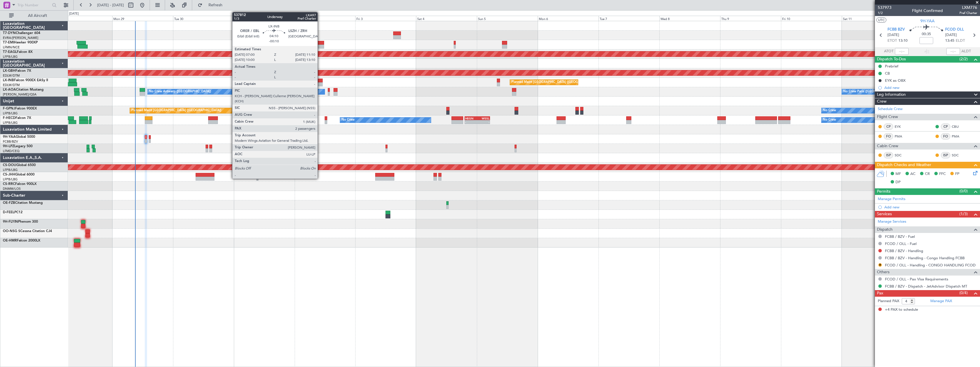
click at [320, 79] on div at bounding box center [317, 81] width 11 height 4
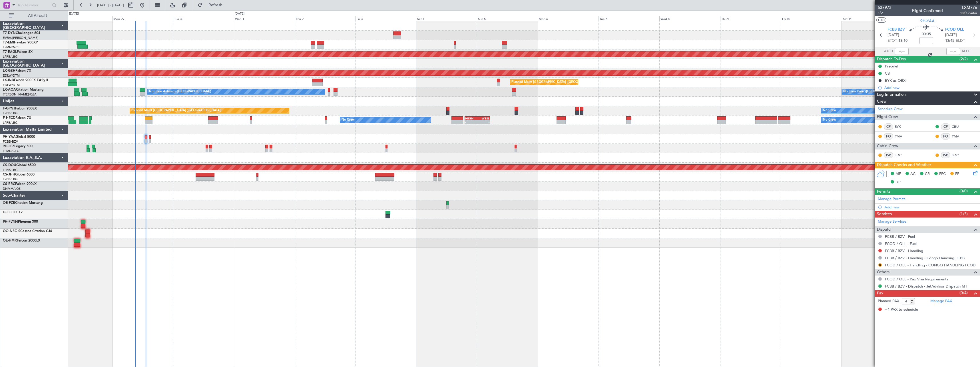
type input "-00:10"
type input "2"
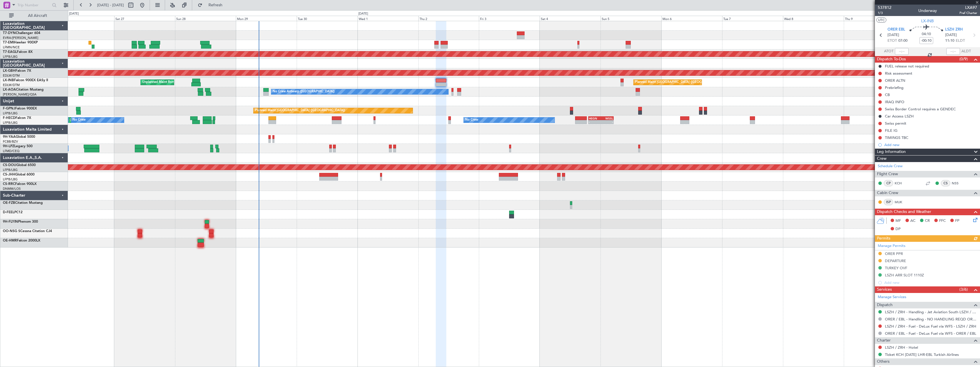
click at [431, 121] on div "Planned Maint Zurich Planned Maint Dubai (Al Maktoum Intl) Planned Maint Nurnbe…" at bounding box center [524, 134] width 912 height 226
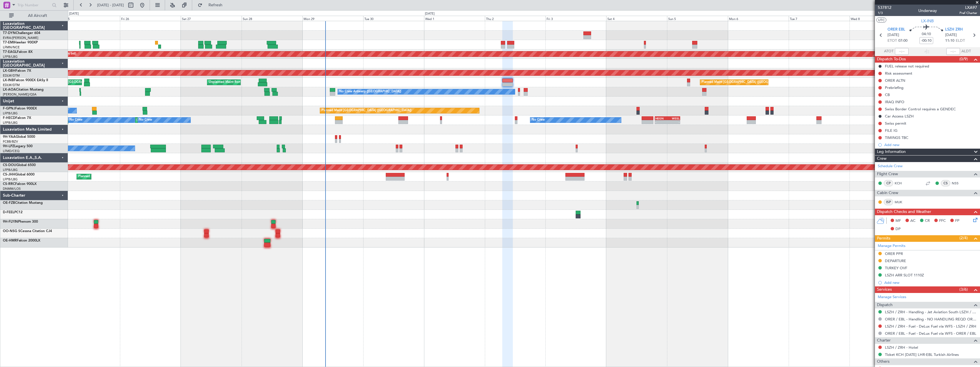
click at [480, 140] on div at bounding box center [524, 138] width 912 height 9
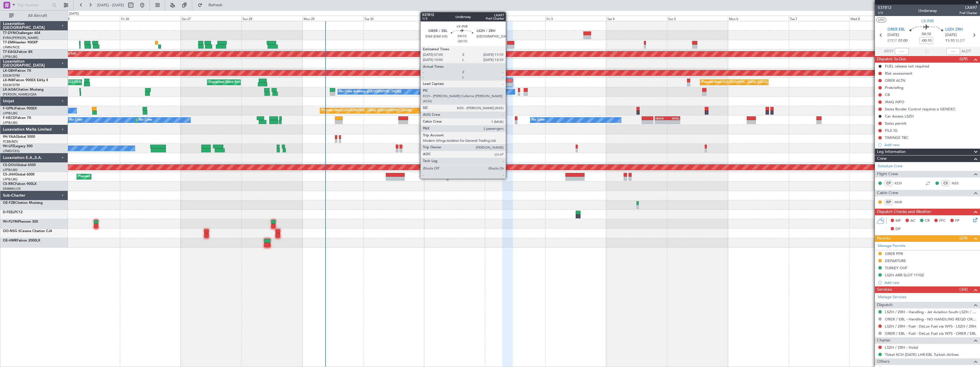
click at [508, 82] on div at bounding box center [507, 81] width 11 height 4
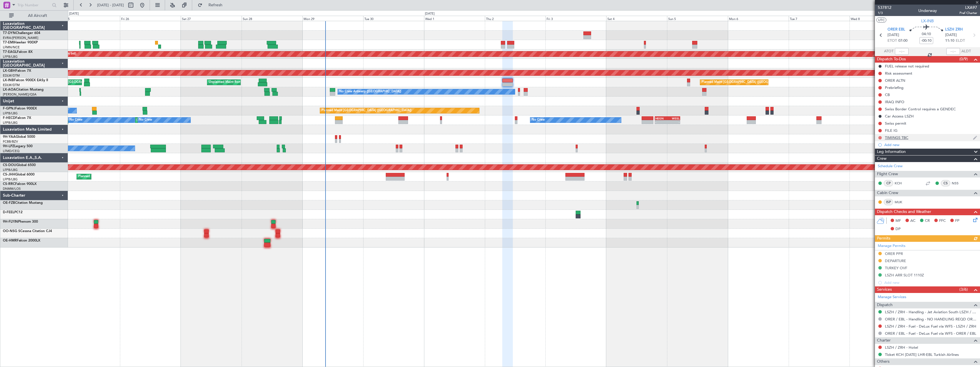
click at [881, 137] on button at bounding box center [880, 137] width 3 height 3
click at [870, 173] on span at bounding box center [869, 171] width 3 height 3
click at [882, 137] on button at bounding box center [880, 137] width 3 height 3
click at [868, 147] on span at bounding box center [869, 145] width 3 height 3
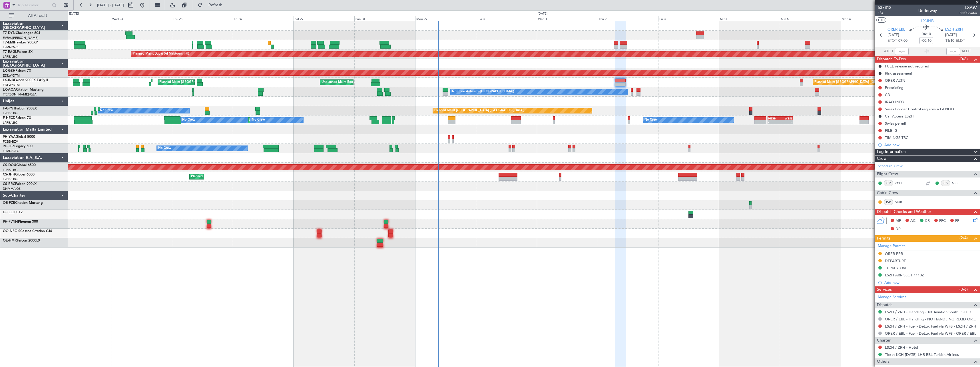
click at [424, 231] on div "Planned Maint Zurich Planned Maint Dubai (Al Maktoum Intl) Unplanned Maint Pari…" at bounding box center [524, 134] width 912 height 226
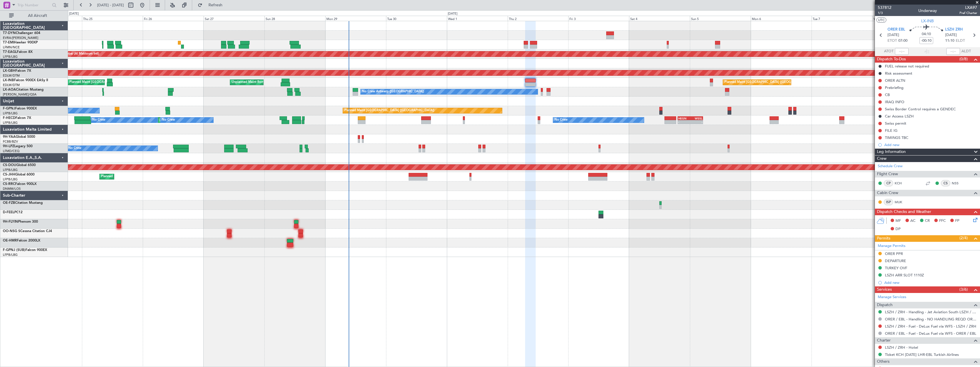
click at [450, 134] on div at bounding box center [524, 129] width 912 height 9
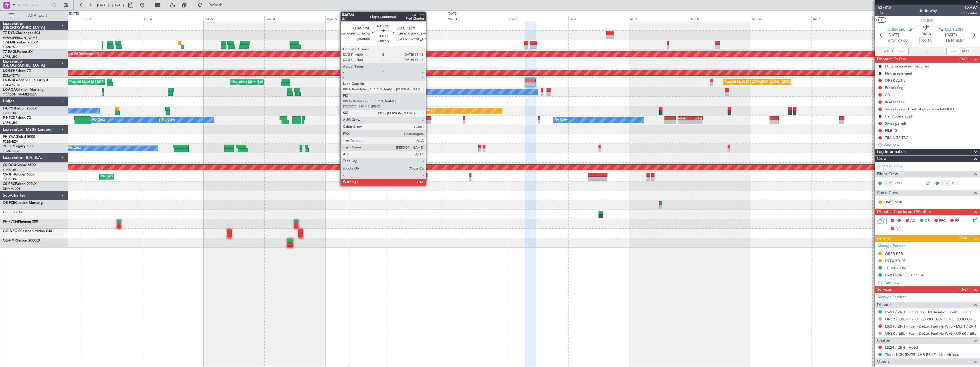
click at [429, 119] on div at bounding box center [426, 118] width 10 height 4
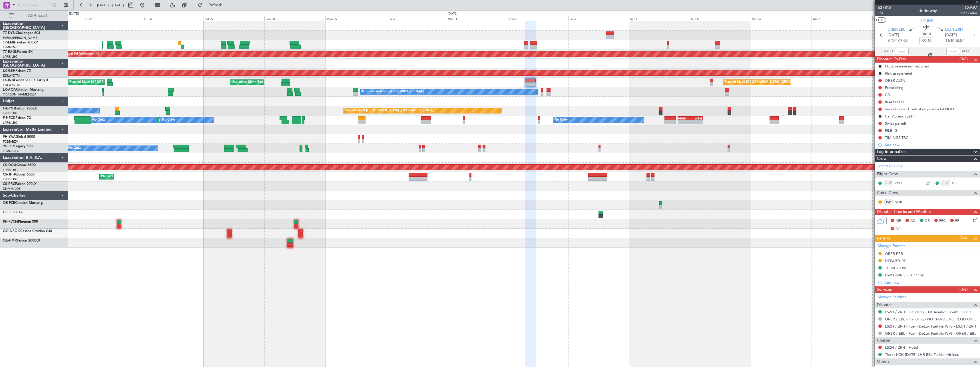
type input "+00:15"
type input "1"
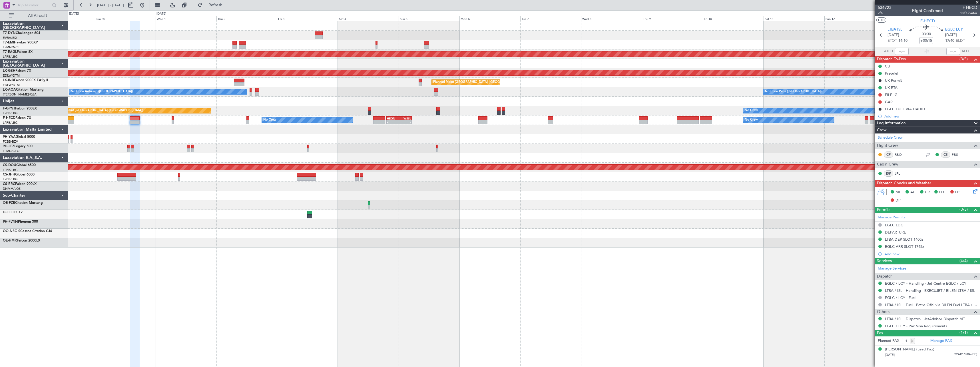
click at [458, 130] on div at bounding box center [524, 129] width 912 height 9
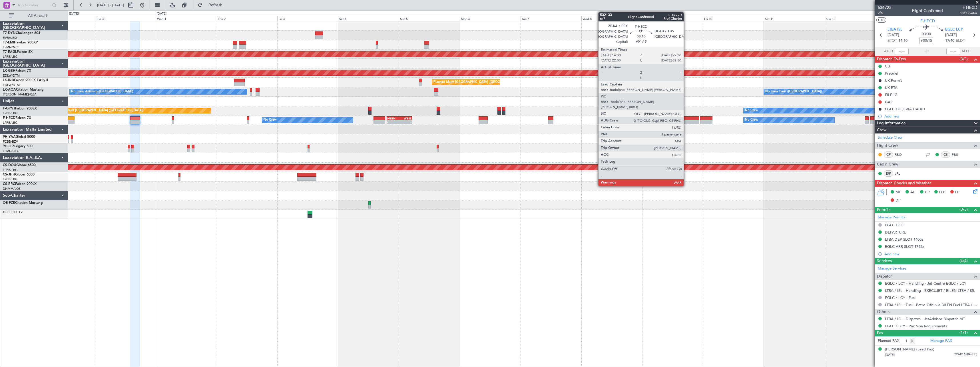
click at [686, 120] on div at bounding box center [689, 118] width 22 height 4
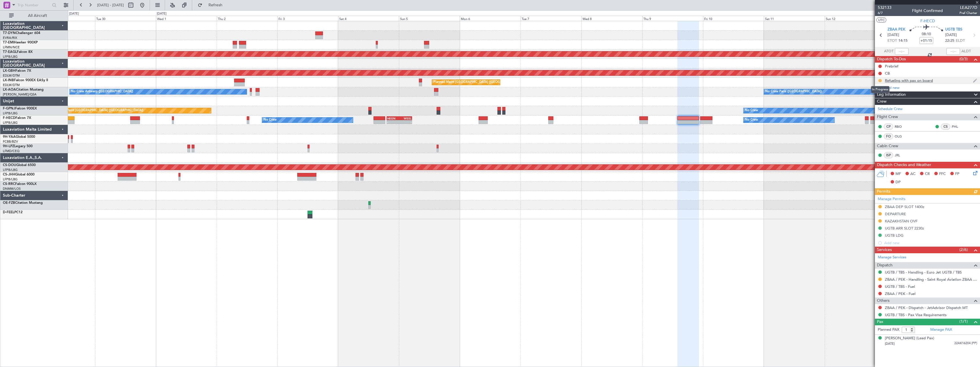
click at [881, 80] on button at bounding box center [880, 80] width 3 height 3
click at [884, 105] on span "Completed" at bounding box center [882, 106] width 19 height 6
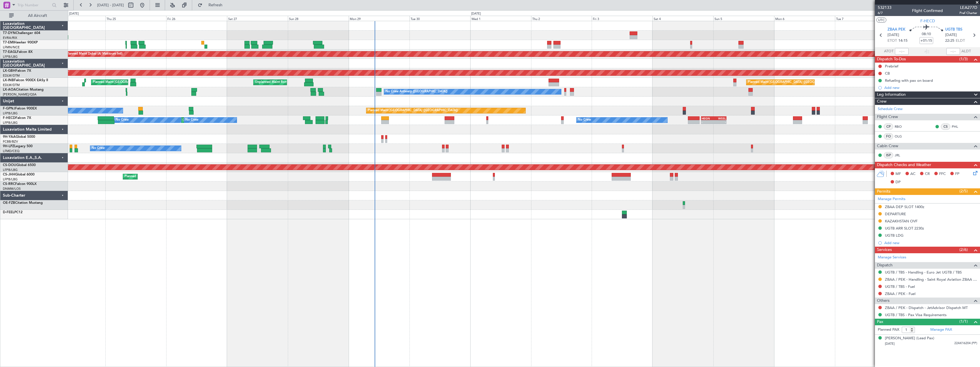
click at [545, 215] on div "Planned Maint [GEOGRAPHIC_DATA] Planned Maint [GEOGRAPHIC_DATA] (Al Maktoum Int…" at bounding box center [524, 120] width 912 height 198
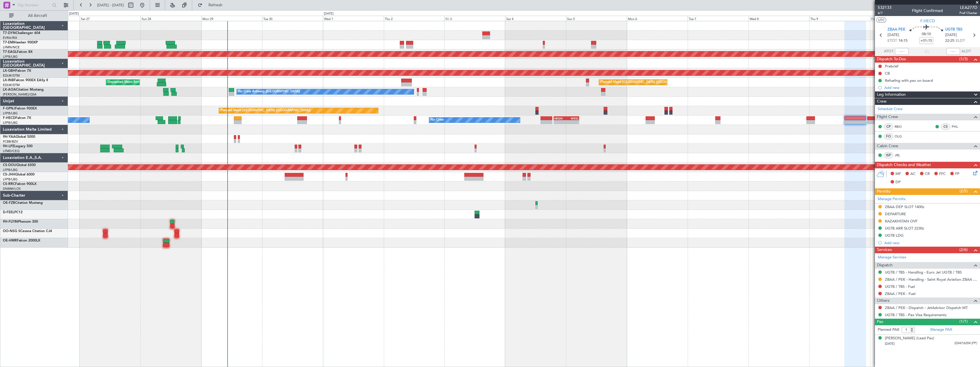
click at [374, 138] on div "Planned Maint Dubai (Al Maktoum Intl) Planned Maint Nurnberg Unplanned Maint [G…" at bounding box center [524, 134] width 912 height 226
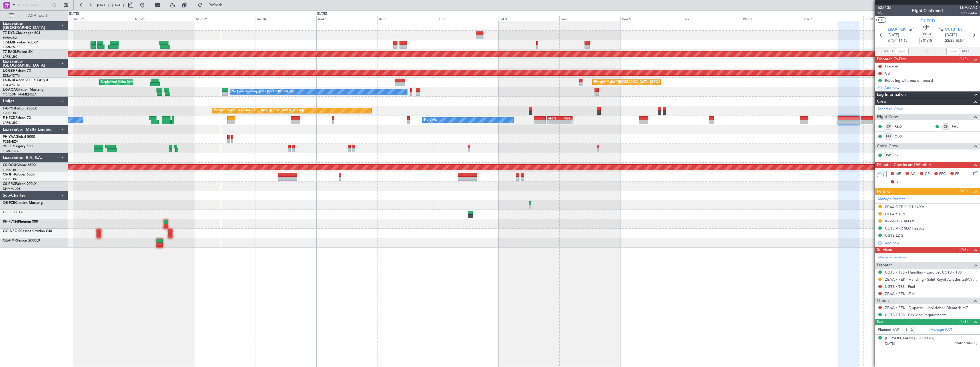
click at [488, 82] on div "Unplanned Maint Roma (Ciampino) Planned Maint [GEOGRAPHIC_DATA] ([GEOGRAPHIC_DA…" at bounding box center [524, 82] width 912 height 9
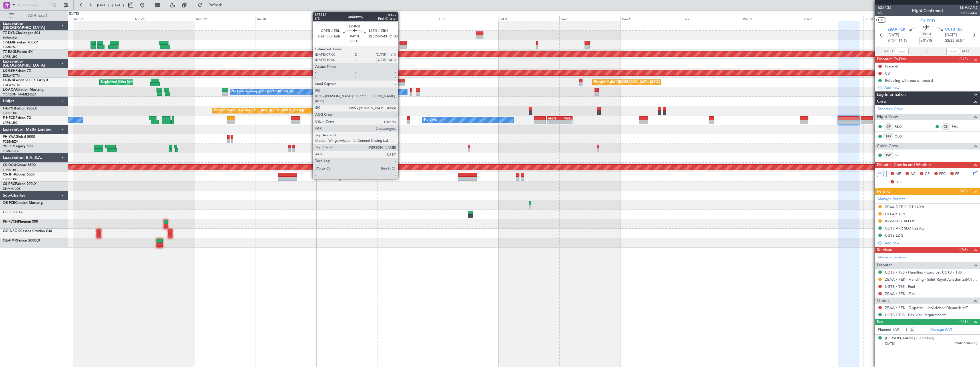
click at [401, 79] on div at bounding box center [400, 81] width 11 height 4
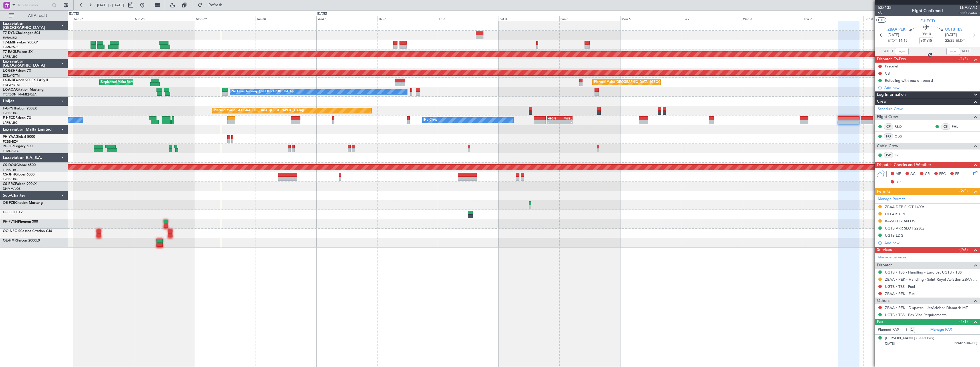
type input "-00:10"
type input "2"
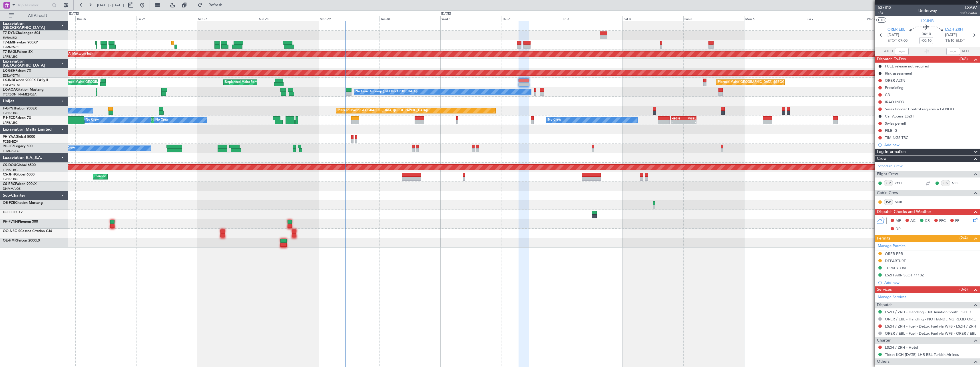
click at [490, 207] on div "Planned Maint Zurich Planned Maint Dubai (Al Maktoum Intl) Planned Maint Nurnbe…" at bounding box center [524, 134] width 912 height 226
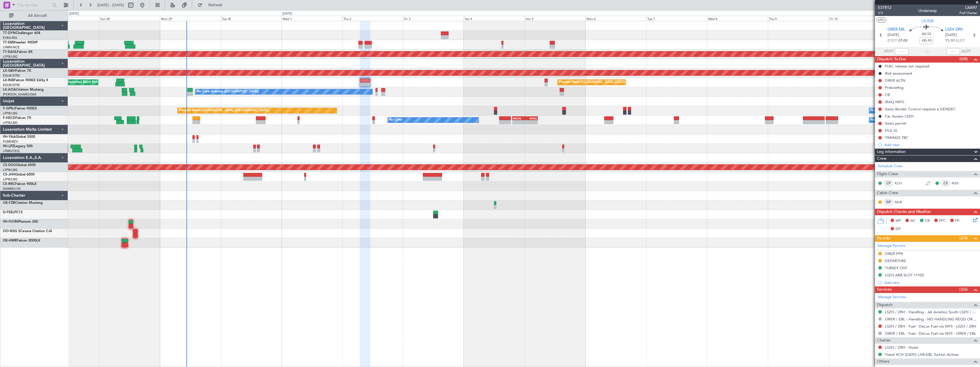
click at [480, 248] on div "Planned Maint Dubai (Al Maktoum Intl) Planned Maint Nurnberg Planned Maint Lond…" at bounding box center [524, 194] width 912 height 346
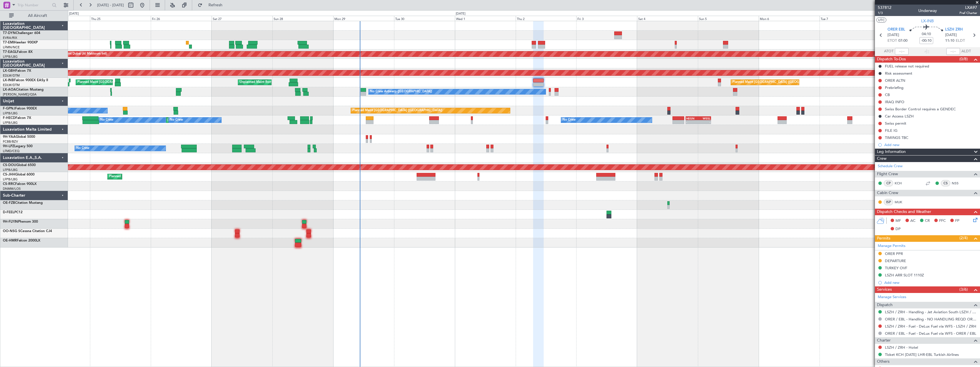
click at [393, 231] on div at bounding box center [524, 233] width 912 height 9
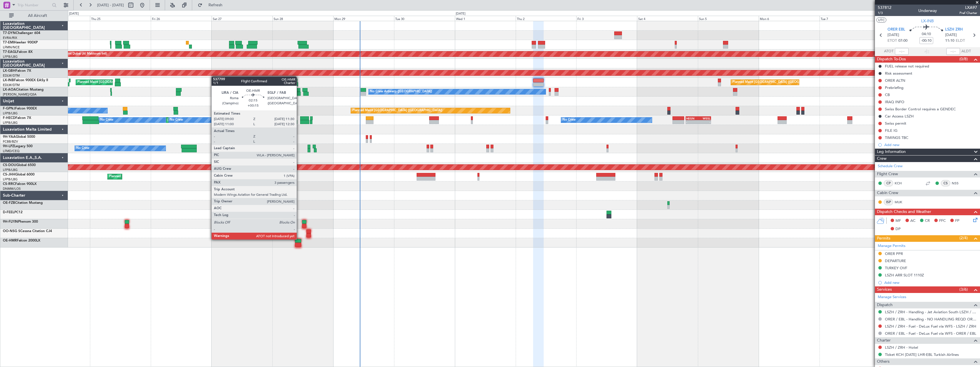
click at [299, 239] on div at bounding box center [298, 241] width 7 height 4
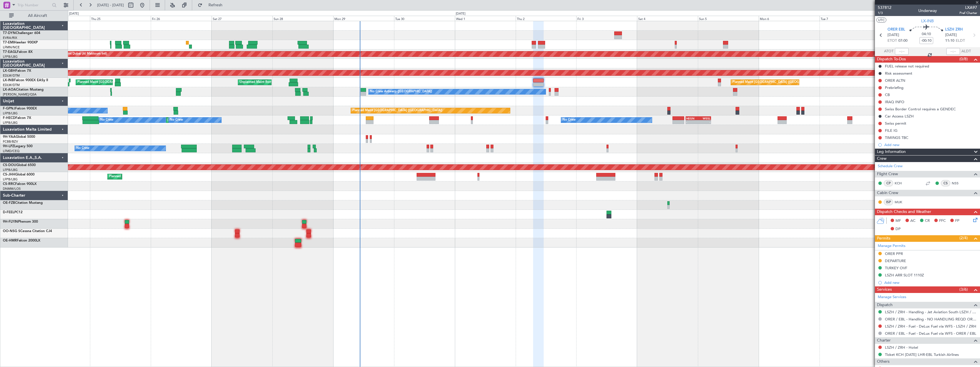
type input "+00:15"
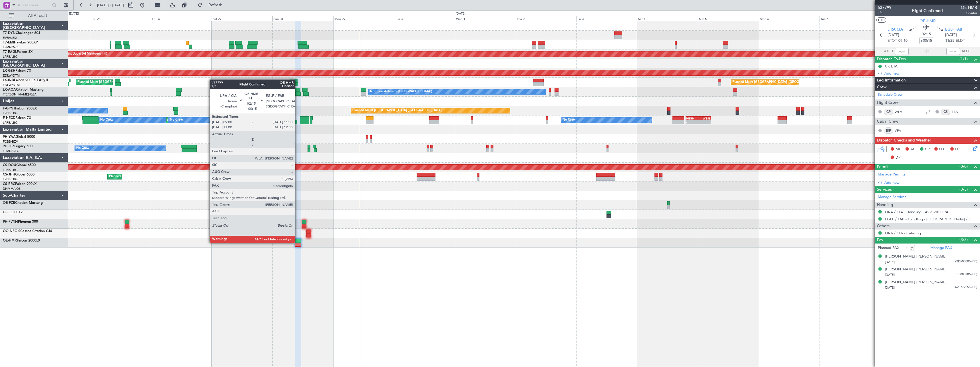
click at [298, 242] on div at bounding box center [298, 241] width 7 height 4
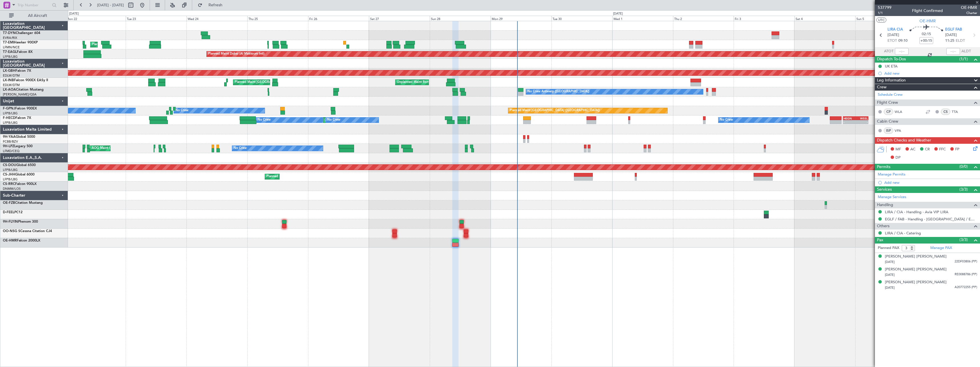
click at [444, 256] on div "Planned Maint Zurich Planned Maint Dubai (Al Maktoum Intl) Unplanned Maint Pari…" at bounding box center [524, 194] width 912 height 346
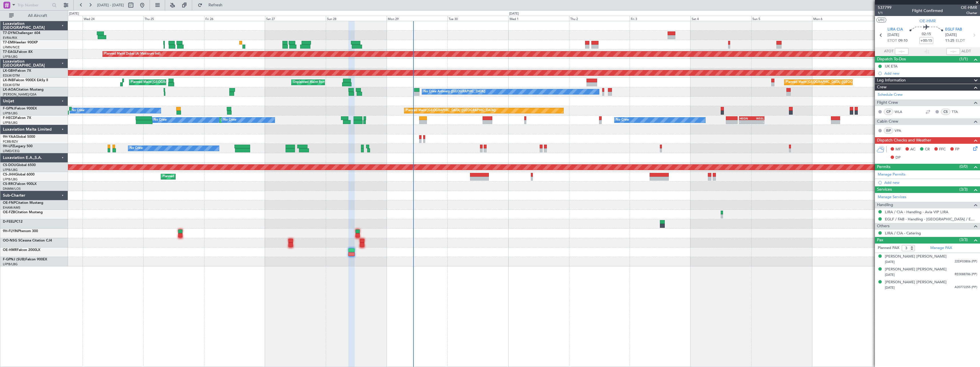
click at [527, 239] on div at bounding box center [524, 242] width 912 height 9
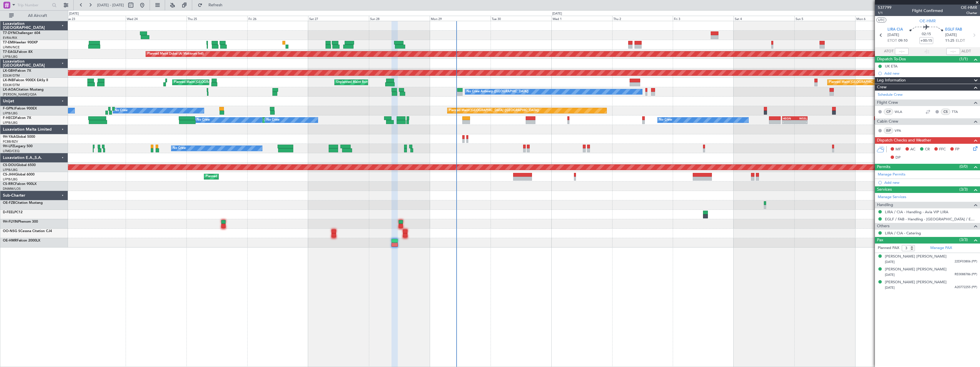
click at [450, 217] on div "Planned Maint Zurich Planned Maint Dubai (Al Maktoum Intl) Unplanned Maint Pari…" at bounding box center [524, 134] width 912 height 226
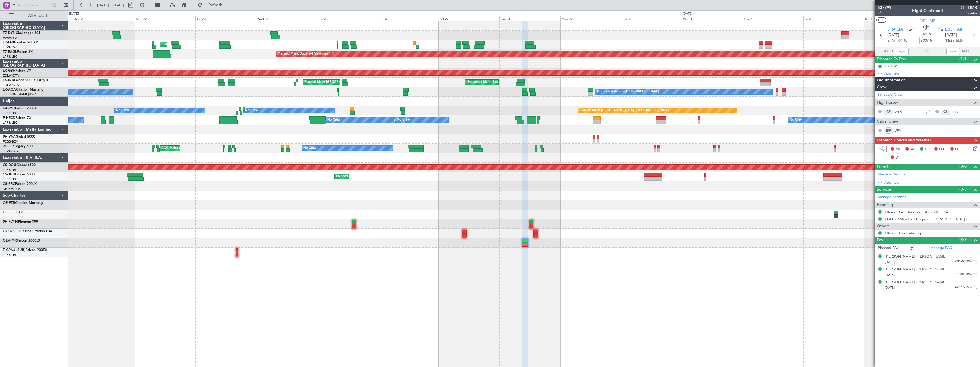
click at [484, 183] on div "Planned Maint Zurich Planned Maint Dubai (Al Maktoum Intl) Unplanned Maint Pari…" at bounding box center [524, 139] width 912 height 236
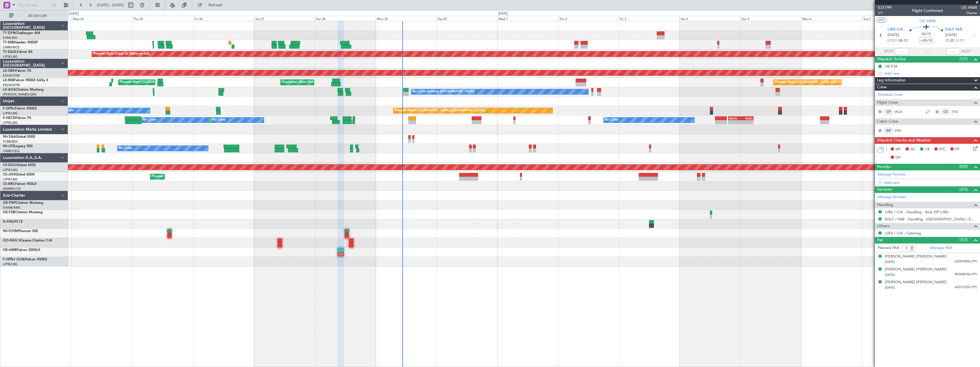
click at [506, 237] on div at bounding box center [524, 233] width 912 height 9
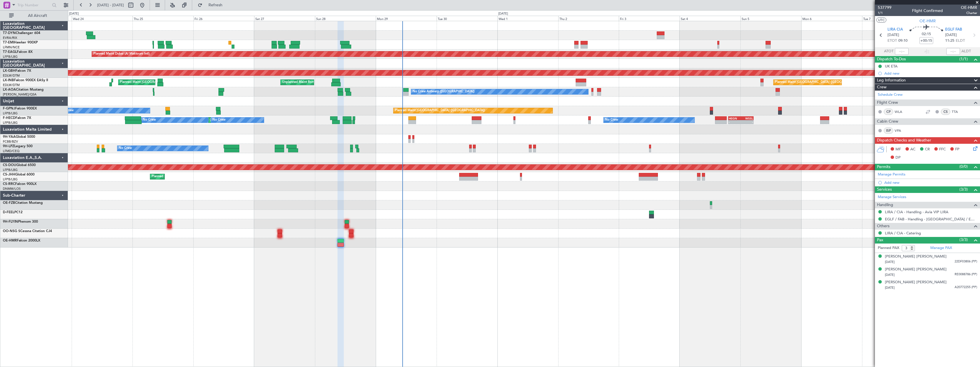
click at [977, 2] on span at bounding box center [978, 2] width 6 height 5
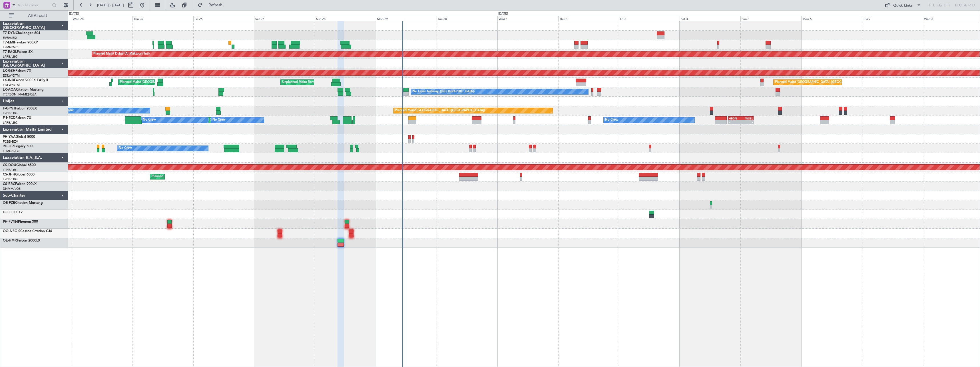
type input "0"
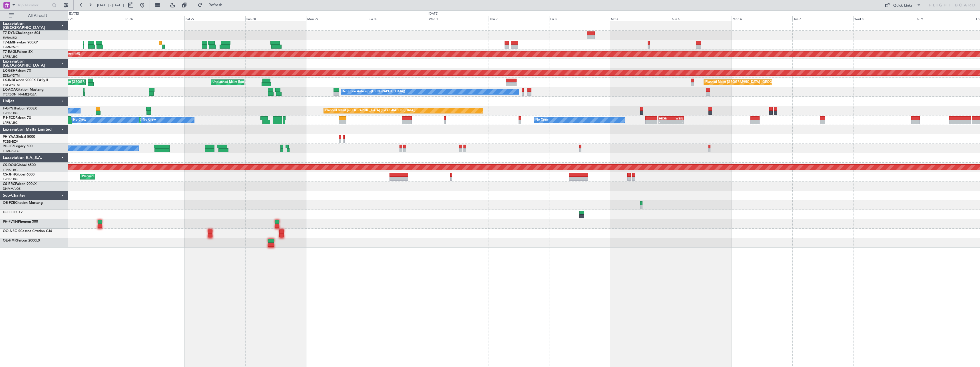
click at [414, 246] on div "Planned Maint Zurich Planned Maint Dubai (Al Maktoum Intl) Planned Maint Nurnbe…" at bounding box center [524, 194] width 912 height 346
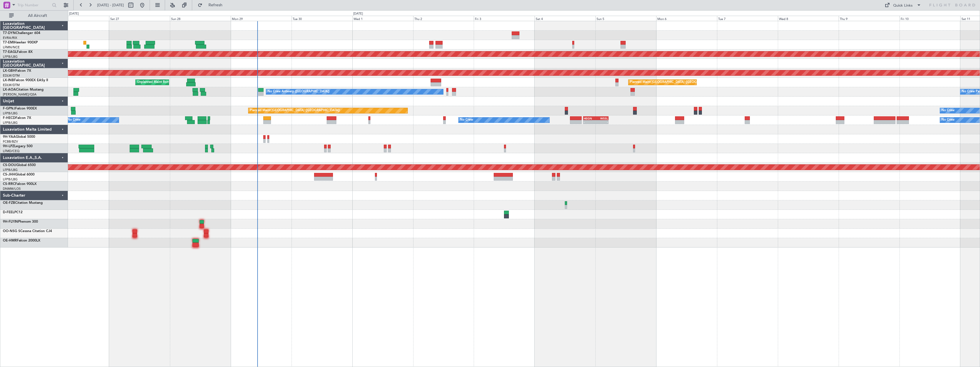
click at [404, 205] on div "Planned Maint Dubai (Al Maktoum Intl) Planned Maint Nurnberg Planned Maint Lond…" at bounding box center [524, 134] width 912 height 226
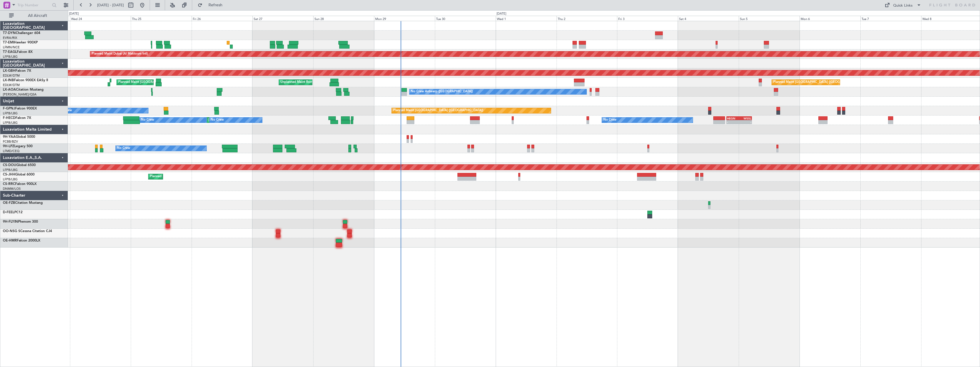
click at [265, 101] on div at bounding box center [524, 101] width 912 height 9
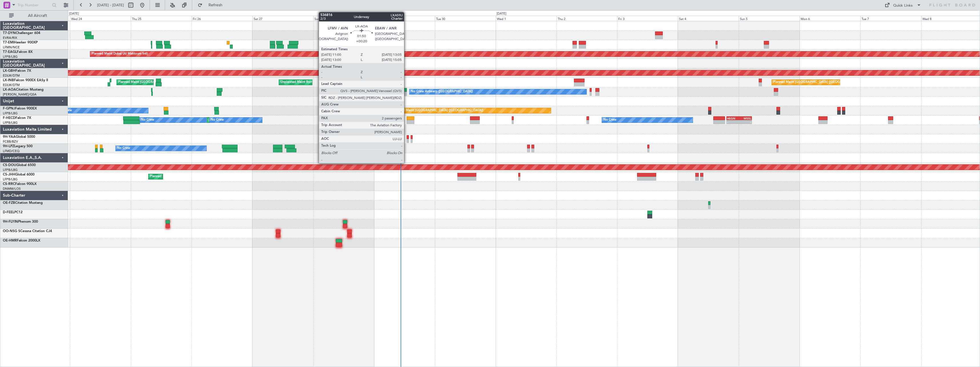
click at [407, 94] on div at bounding box center [404, 94] width 5 height 4
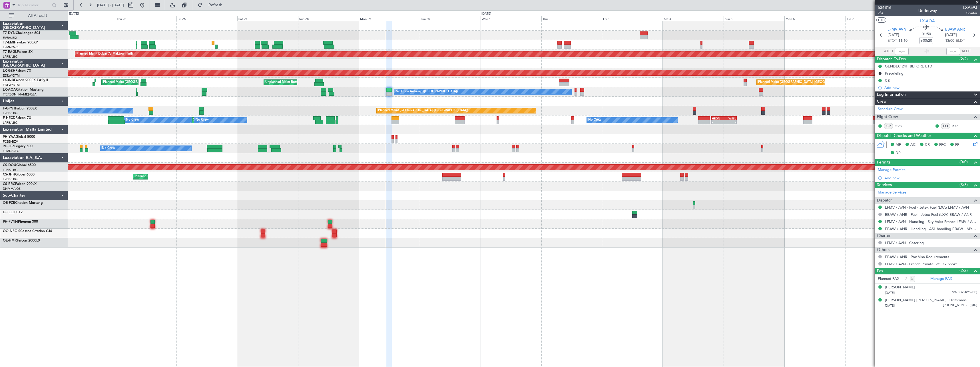
click at [460, 261] on div "Planned Maint Zurich Planned Maint Dubai (Al Maktoum Intl) Unplanned Maint Pari…" at bounding box center [524, 194] width 912 height 346
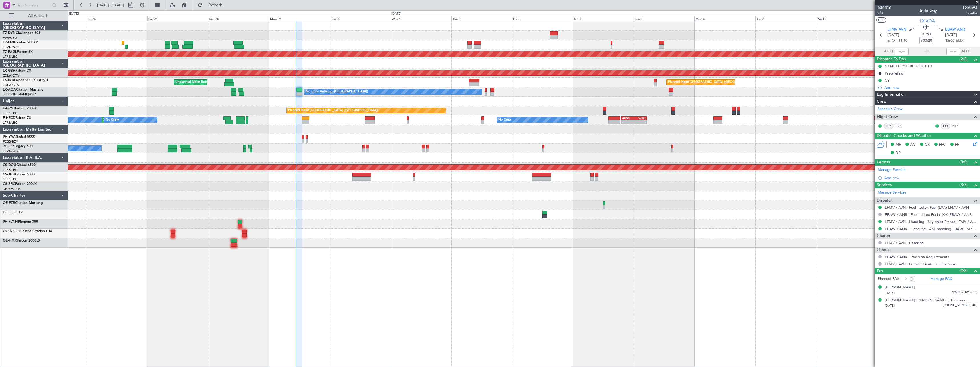
click at [980, 1] on span at bounding box center [978, 2] width 6 height 5
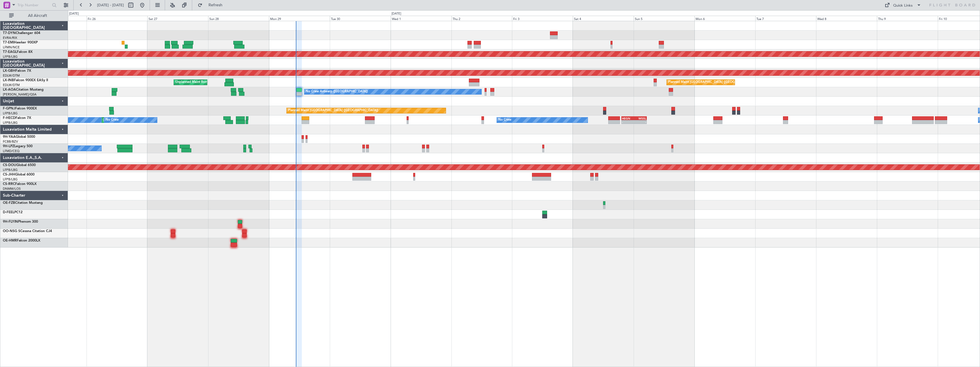
type input "0"
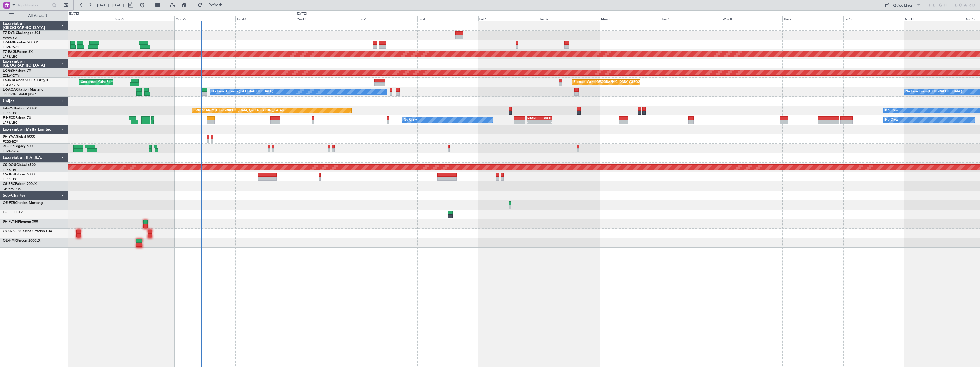
click at [382, 230] on div at bounding box center [524, 233] width 912 height 9
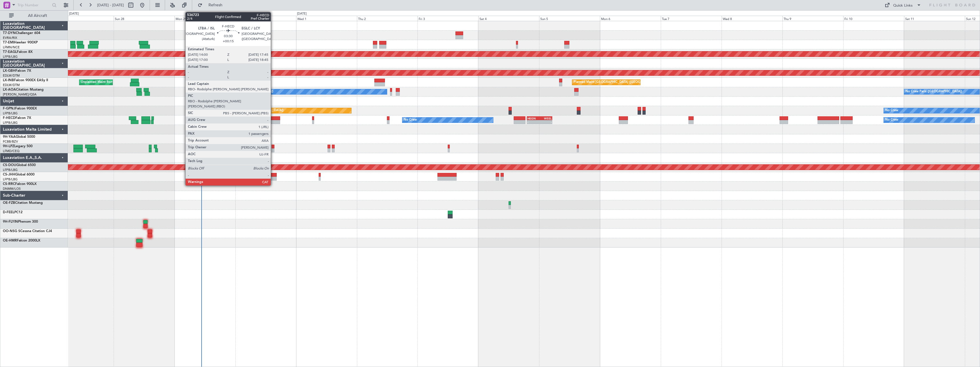
click at [273, 122] on div at bounding box center [276, 122] width 10 height 4
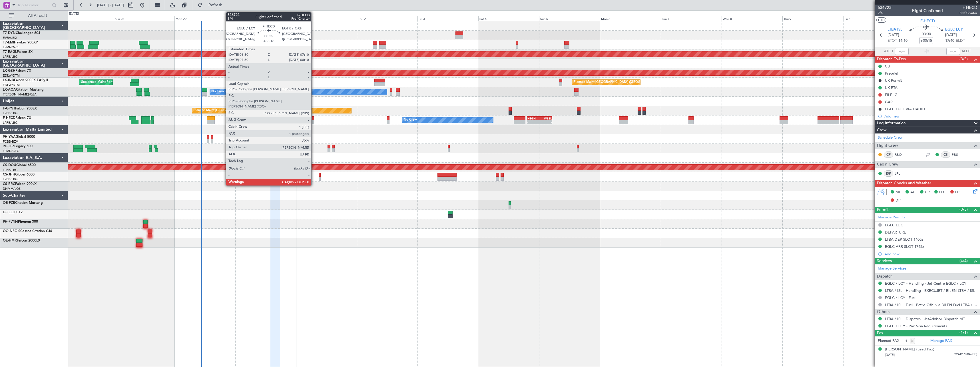
click at [314, 121] on div at bounding box center [313, 122] width 2 height 4
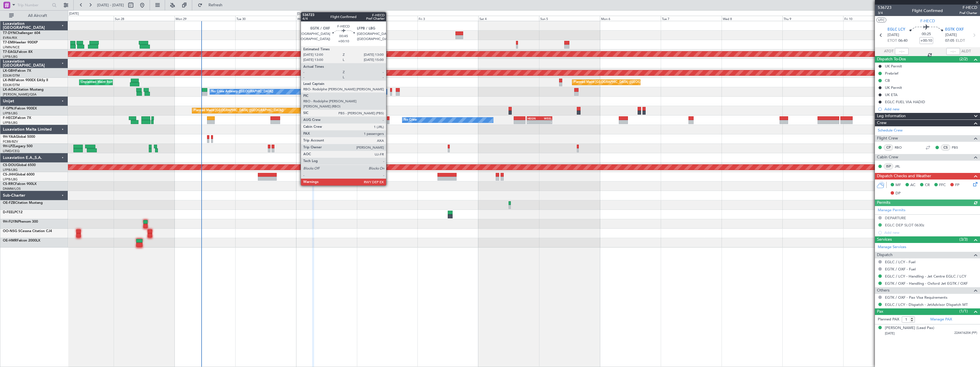
click at [389, 122] on div at bounding box center [388, 122] width 3 height 4
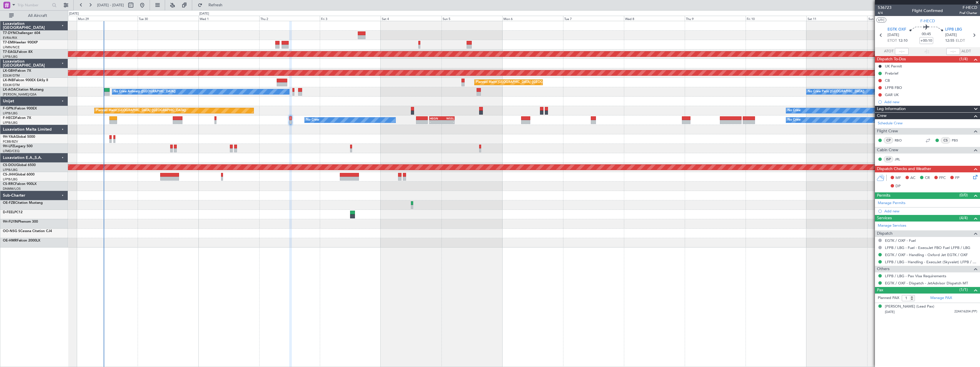
click at [532, 137] on div at bounding box center [524, 138] width 912 height 9
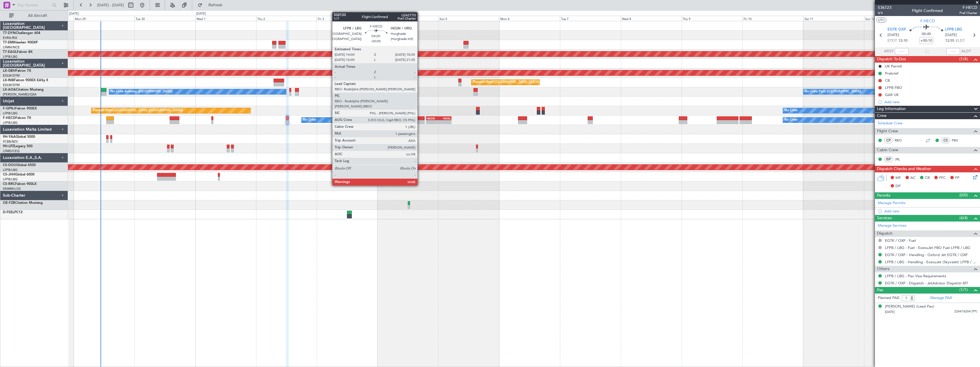
click at [420, 120] on div at bounding box center [419, 122] width 12 height 4
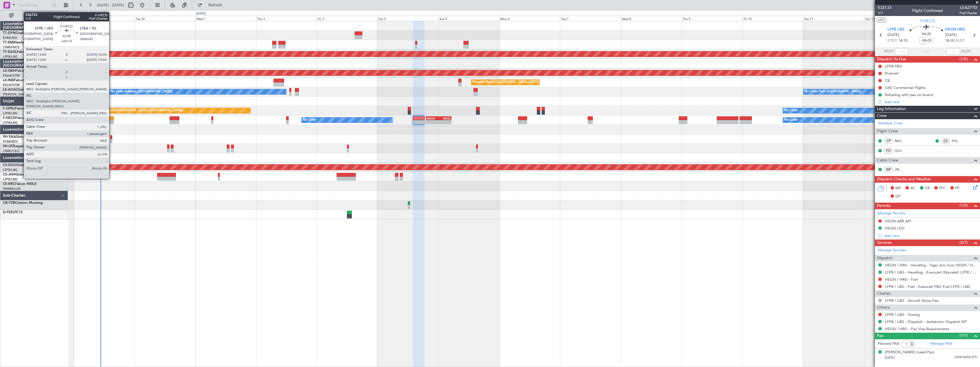
click at [112, 118] on div at bounding box center [110, 118] width 8 height 4
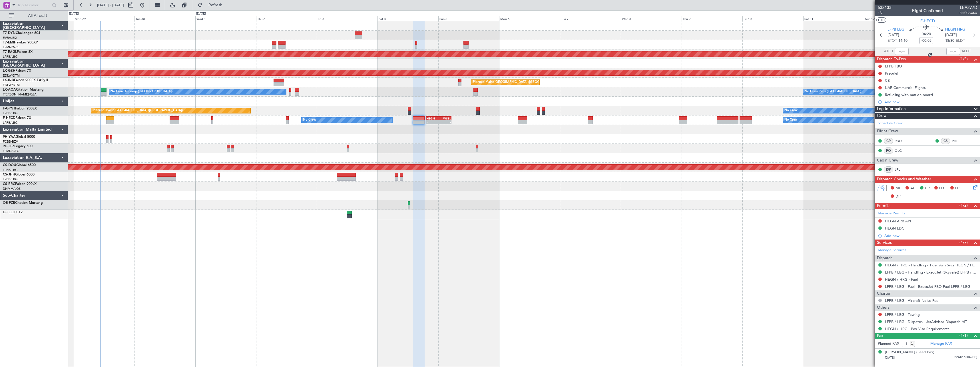
type input "+00:15"
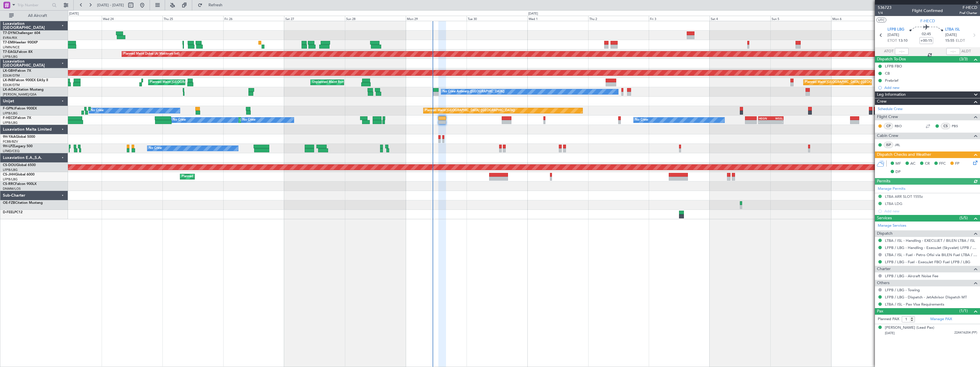
click at [502, 204] on div "Planned Maint Zurich Planned Maint Dubai (Al Maktoum Intl) Unplanned Maint Pari…" at bounding box center [524, 120] width 912 height 198
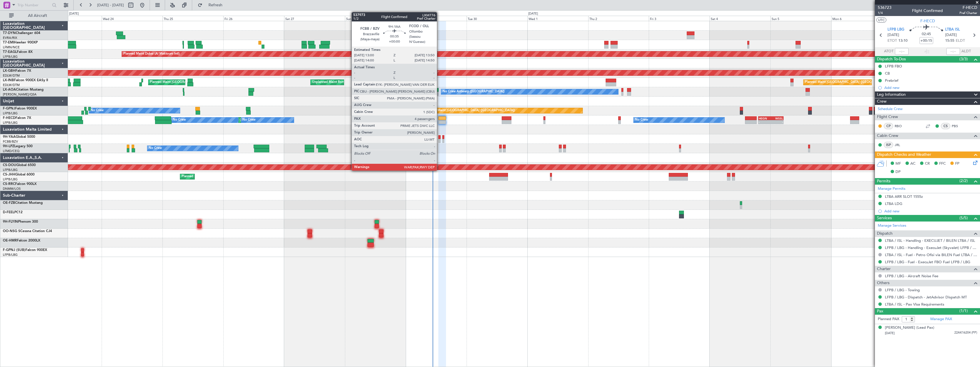
click at [440, 138] on div at bounding box center [440, 137] width 2 height 4
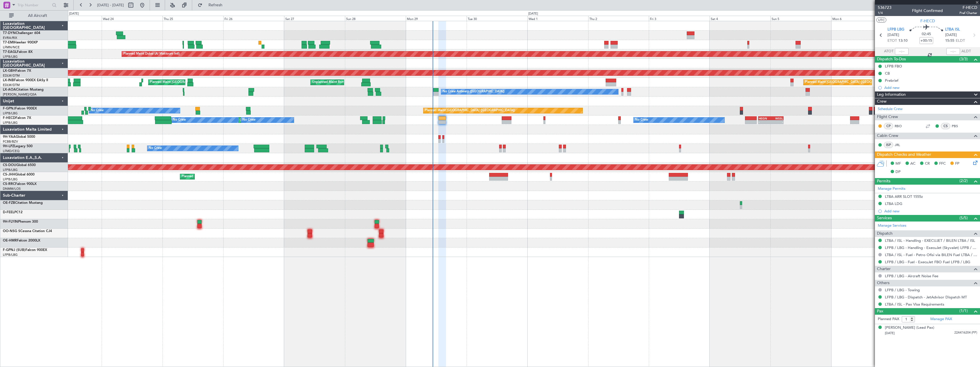
type input "4"
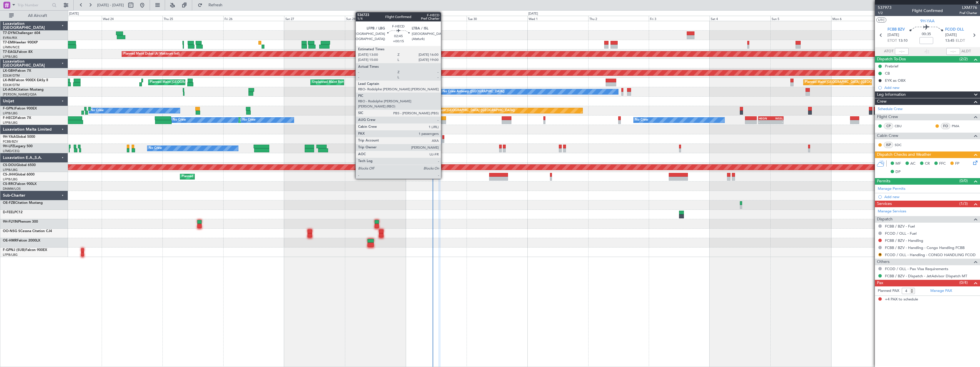
click at [444, 118] on div at bounding box center [443, 118] width 8 height 4
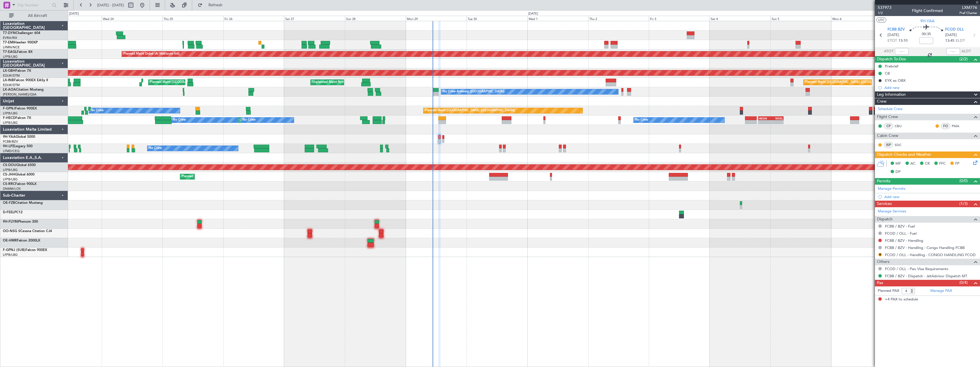
type input "+00:15"
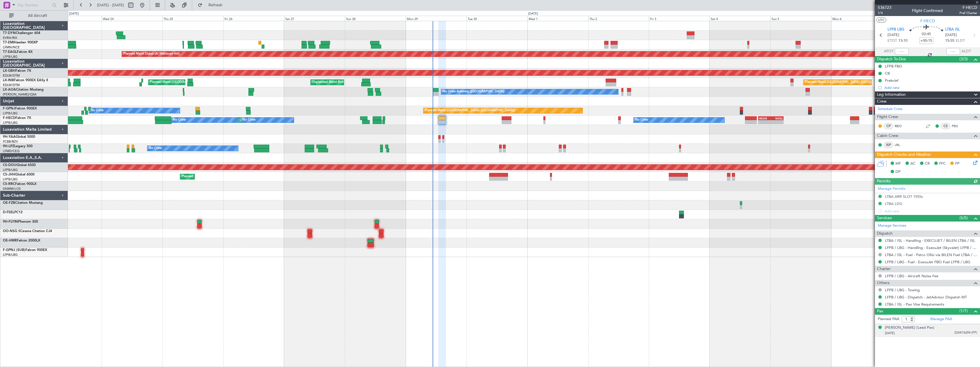
click at [943, 331] on div "24/03/1973 22AK16204 (PP)" at bounding box center [931, 333] width 92 height 6
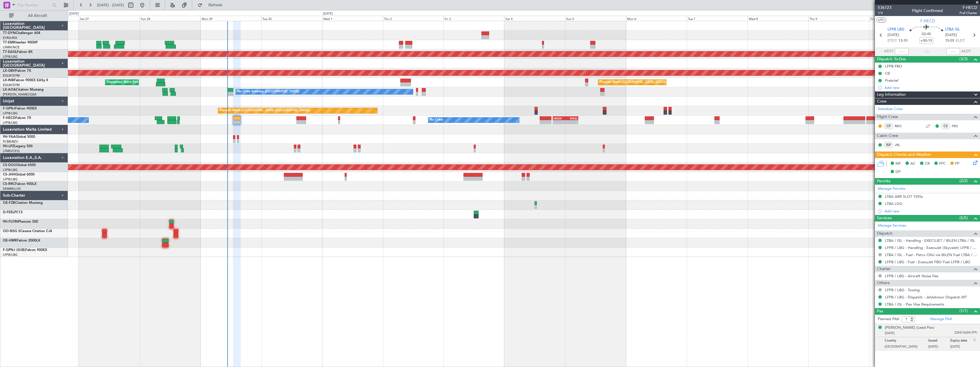
click at [552, 283] on div "Planned Maint Dubai (Al Maktoum Intl) Planned Maint Nurnberg Unplanned Maint Ro…" at bounding box center [524, 194] width 912 height 346
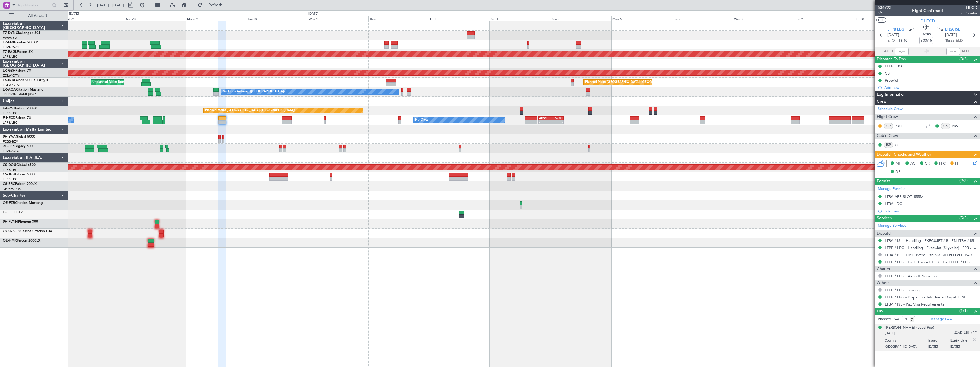
click at [901, 327] on div "[PERSON_NAME] (Lead Pax)" at bounding box center [909, 328] width 49 height 6
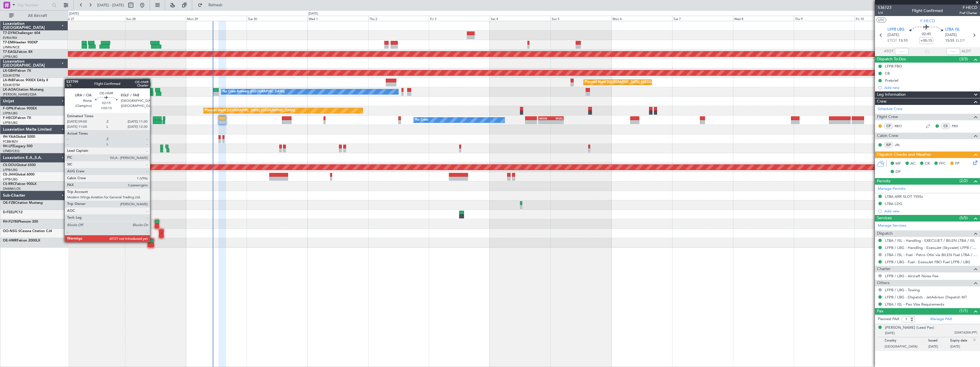
click at [153, 241] on div at bounding box center [151, 241] width 7 height 4
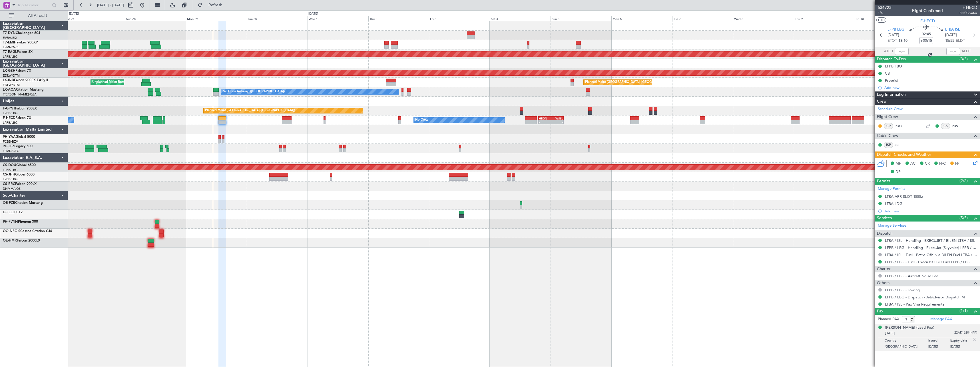
type input "3"
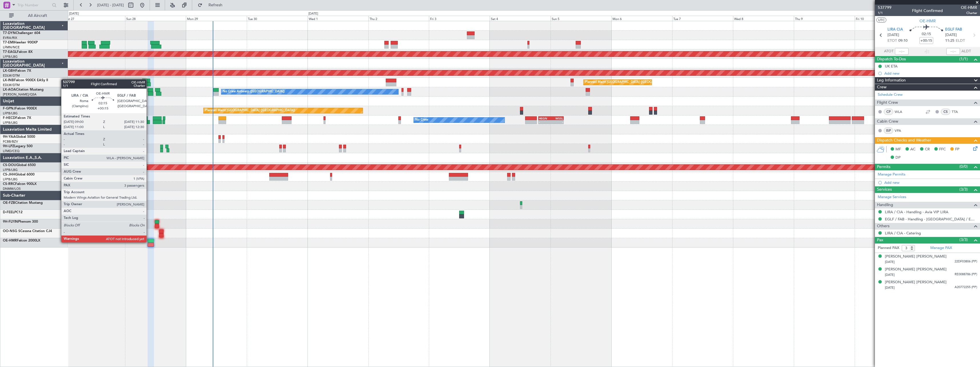
click at [149, 242] on div at bounding box center [151, 241] width 7 height 4
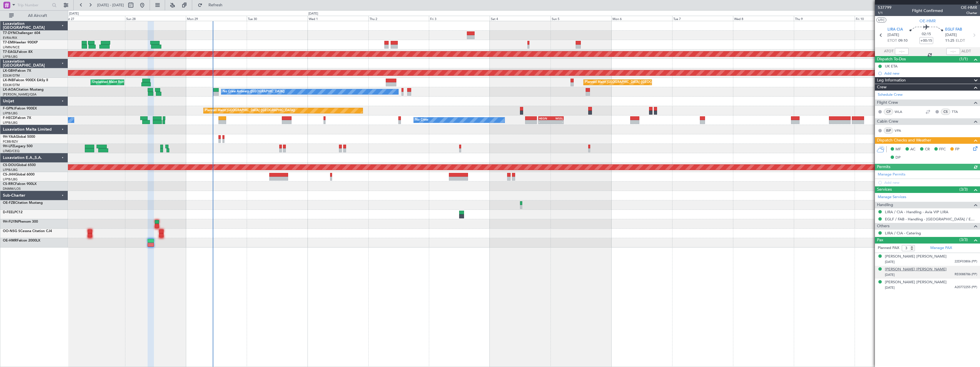
click at [906, 269] on div "Rania Nechervan Idris BARZANI" at bounding box center [916, 270] width 62 height 6
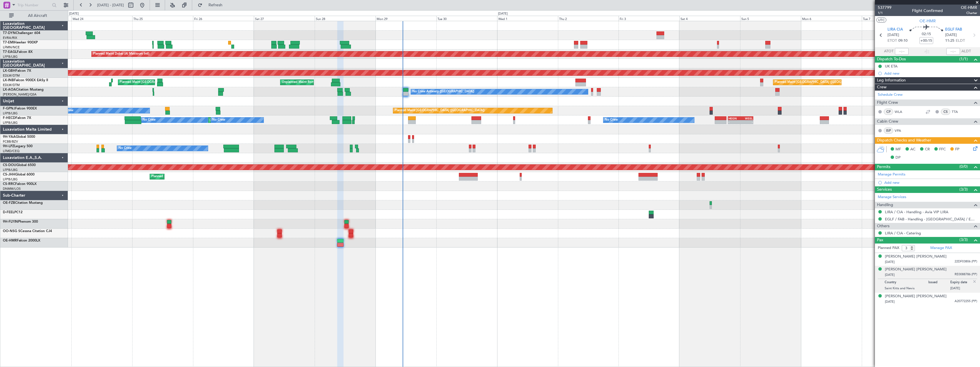
click at [492, 179] on div "Planned Maint Zurich Planned Maint Dubai (Al Maktoum Intl) Unplanned Maint Pari…" at bounding box center [524, 134] width 912 height 226
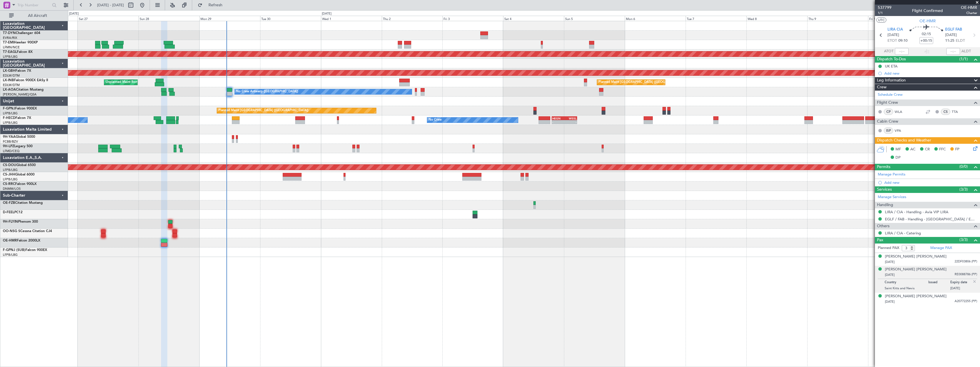
click at [326, 127] on div at bounding box center [524, 129] width 912 height 9
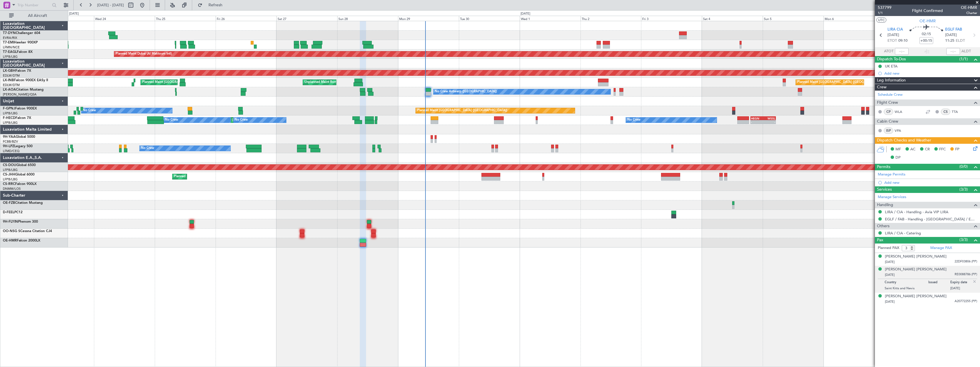
click at [364, 127] on div at bounding box center [524, 129] width 912 height 9
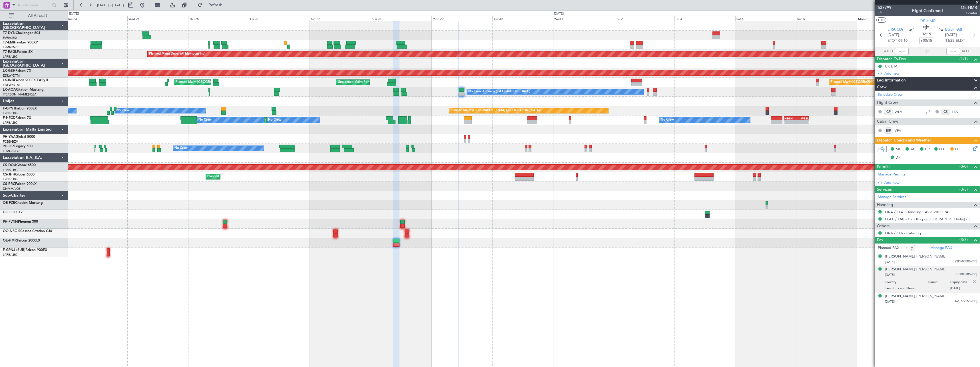
click at [439, 146] on div "No Crew AOG Maint Cannes (Mandelieu) Planned Maint St Gallen (Altenrhein)" at bounding box center [524, 148] width 912 height 9
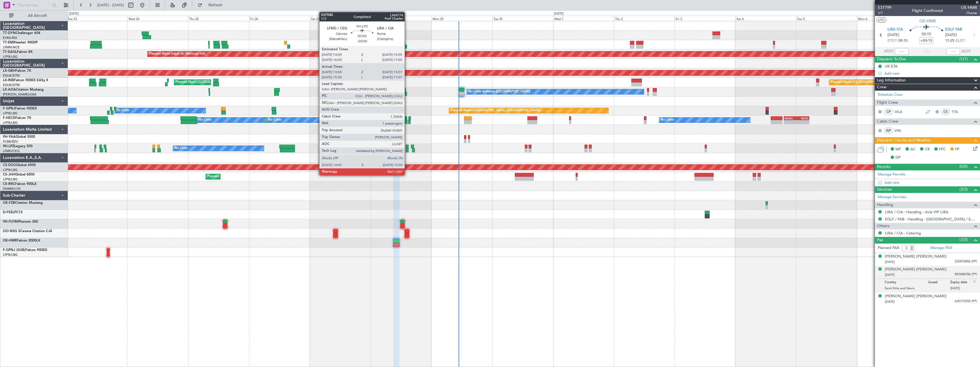
click at [407, 148] on div at bounding box center [407, 147] width 3 height 4
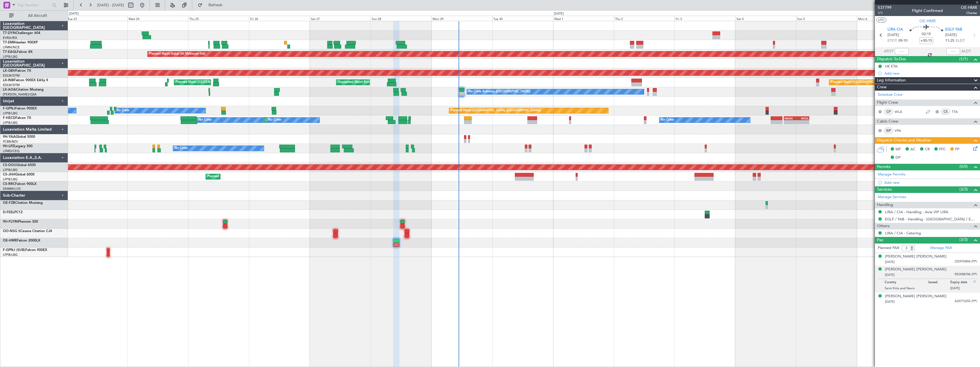
type input "-00:05"
type input "14:08"
type input "15:02"
type input "1"
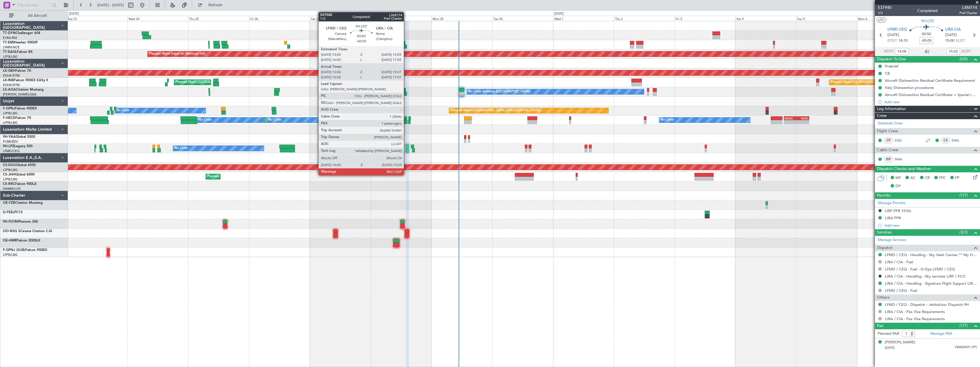
click at [407, 146] on div at bounding box center [407, 147] width 3 height 4
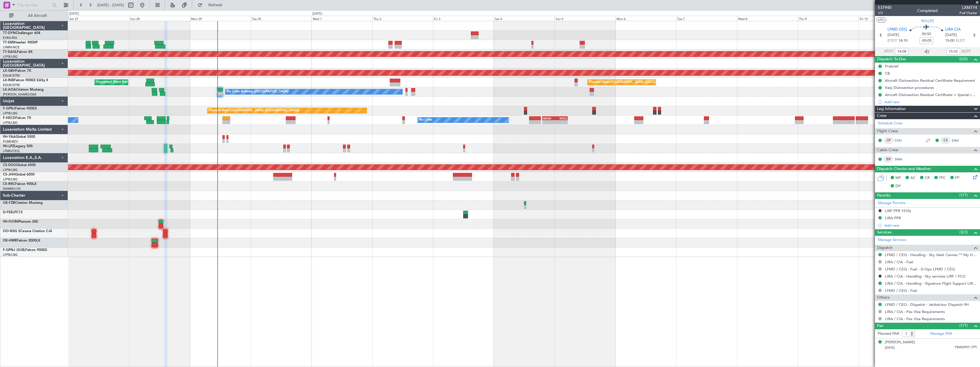
click at [391, 144] on div "Planned Maint Dubai (Al Maktoum Intl) Planned Maint Nurnberg Planned Maint Lond…" at bounding box center [524, 139] width 912 height 236
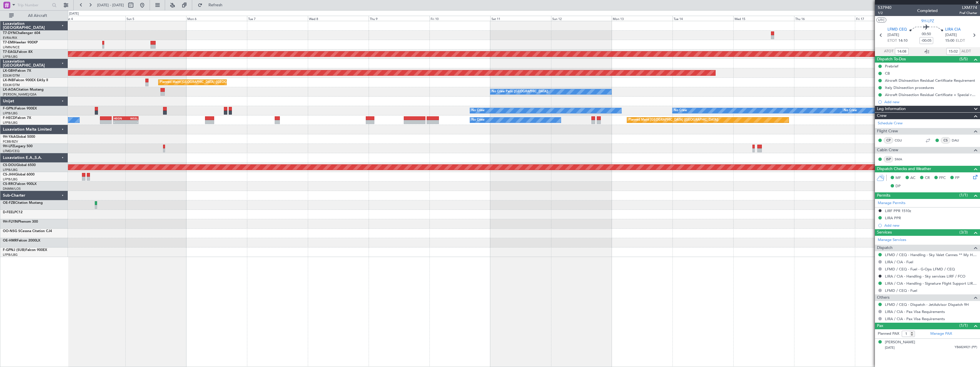
click at [290, 147] on div at bounding box center [524, 148] width 912 height 9
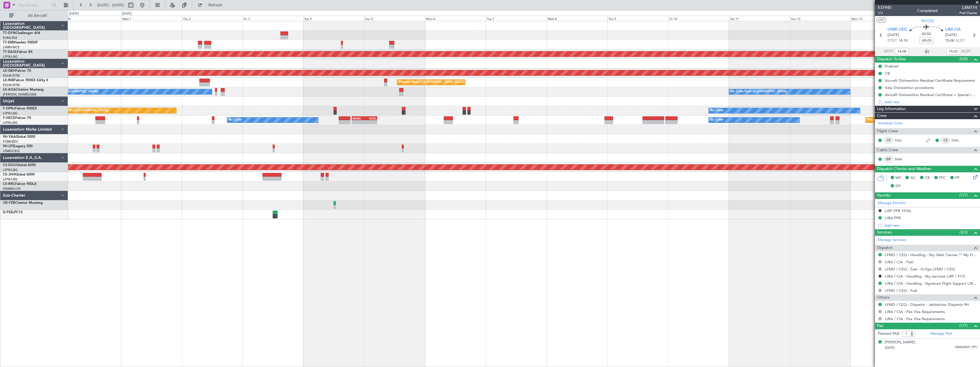
click at [423, 233] on div "Planned Maint Dubai (Al Maktoum Intl) Planned Maint Nurnberg Planned Maint Lond…" at bounding box center [524, 194] width 912 height 346
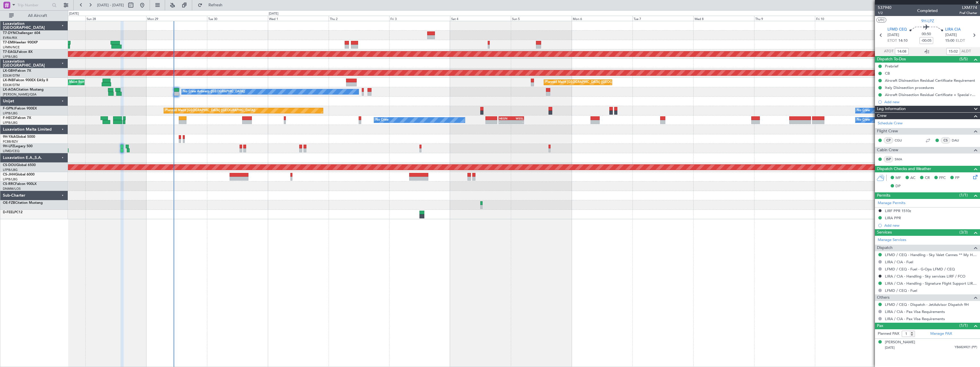
click at [330, 253] on div "Planned Maint Dubai (Al Maktoum Intl) Planned Maint Nurnberg Planned Maint Lond…" at bounding box center [524, 194] width 912 height 346
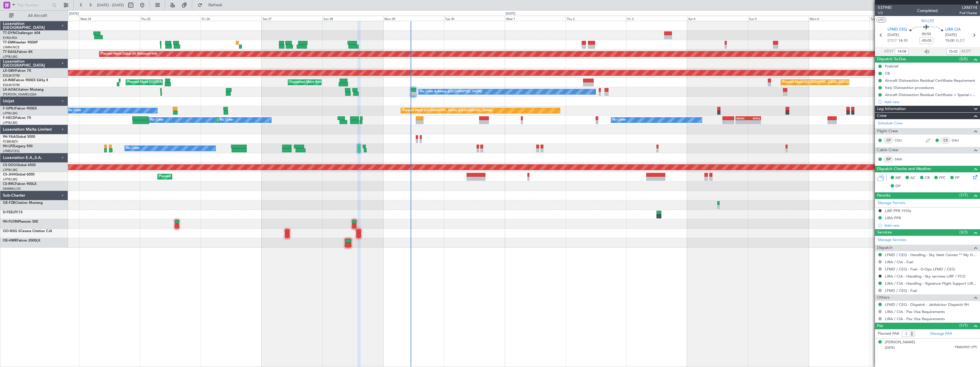
click at [508, 266] on div "Planned Maint Zurich Planned Maint Dubai (Al Maktoum Intl) Unplanned Maint Pari…" at bounding box center [524, 194] width 912 height 346
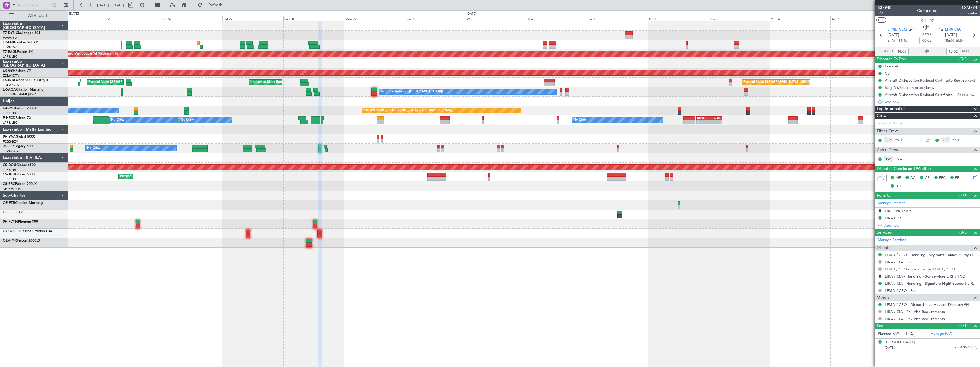
click at [572, 214] on div "Planned Maint [GEOGRAPHIC_DATA] Planned Maint [GEOGRAPHIC_DATA] (Al Maktoum Int…" at bounding box center [524, 134] width 912 height 226
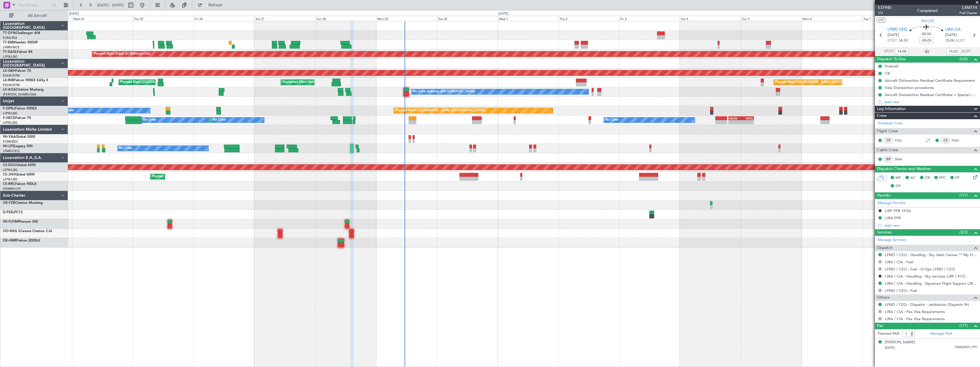
click at [978, 2] on span at bounding box center [978, 2] width 6 height 5
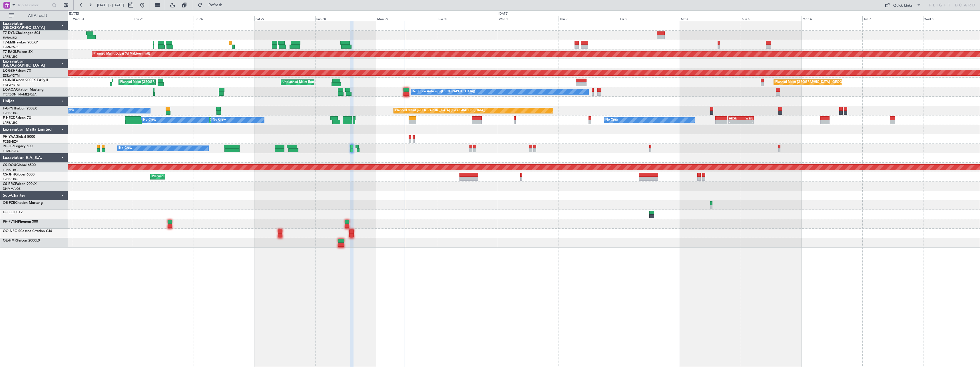
type input "0"
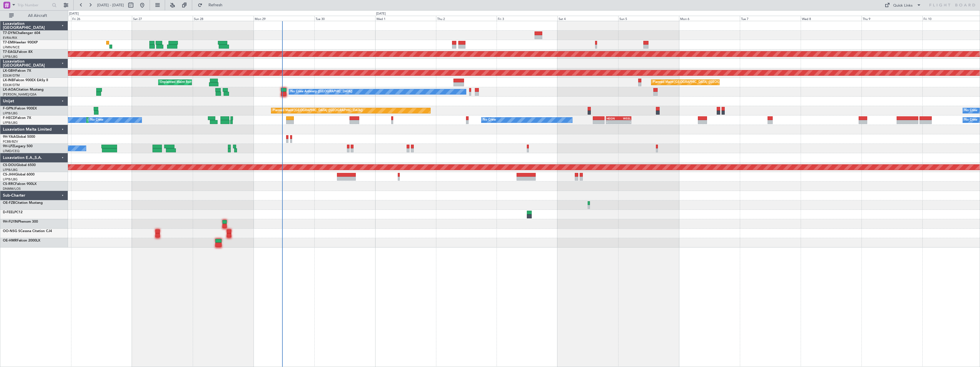
click at [518, 252] on div "Planned Maint [GEOGRAPHIC_DATA] Planned Maint [GEOGRAPHIC_DATA] (Al Maktoum Int…" at bounding box center [524, 194] width 912 height 346
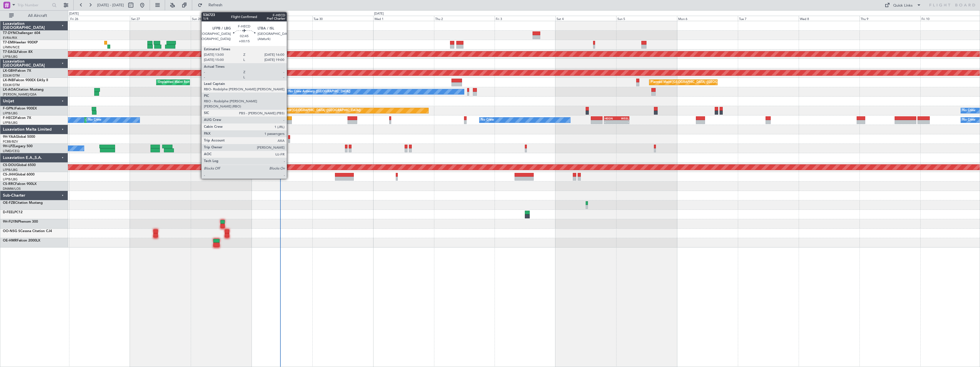
click at [289, 119] on div at bounding box center [288, 118] width 8 height 4
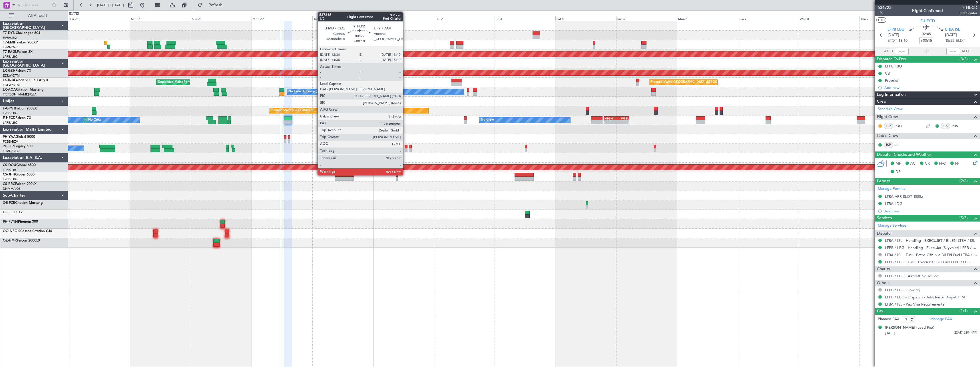
click at [406, 148] on div at bounding box center [406, 147] width 3 height 4
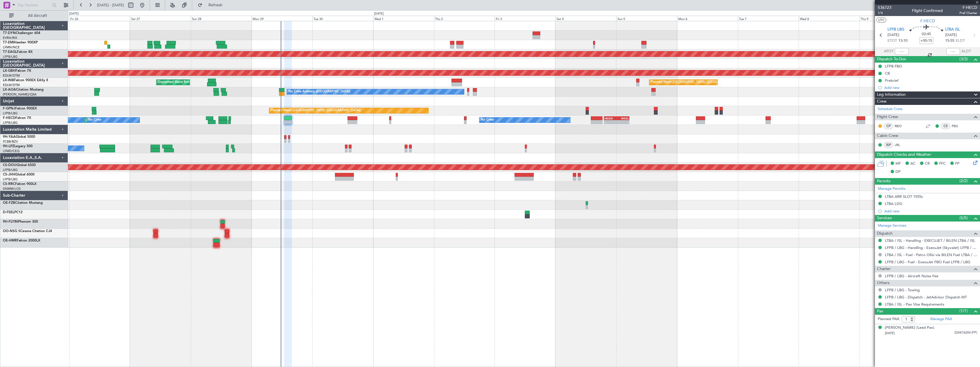
type input "+00:10"
type input "4"
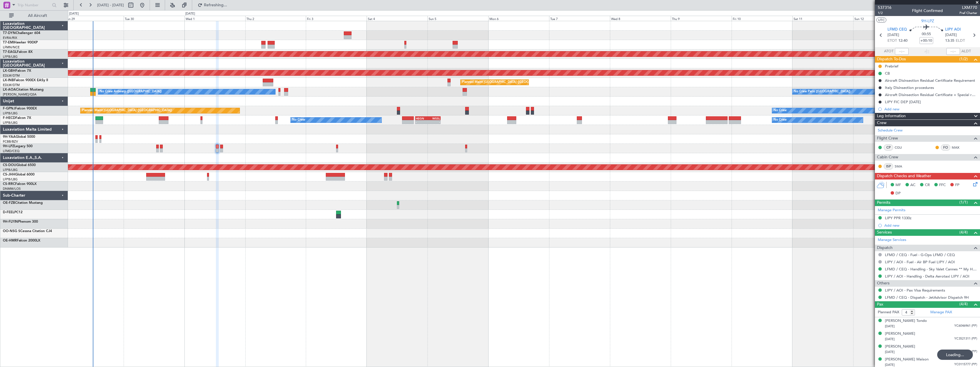
click at [308, 200] on div "No Crew Planned Maint [GEOGRAPHIC_DATA] (Al Maktoum Intl) Planned Maint Nurnber…" at bounding box center [524, 134] width 912 height 226
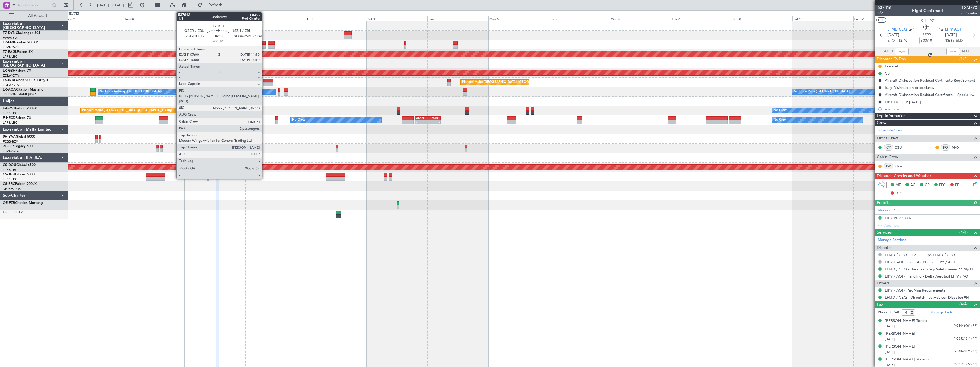
click at [265, 81] on div at bounding box center [268, 81] width 11 height 4
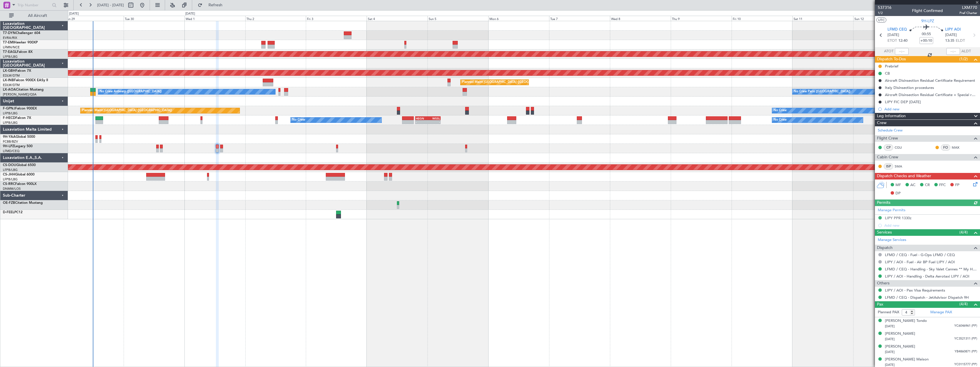
type input "-00:10"
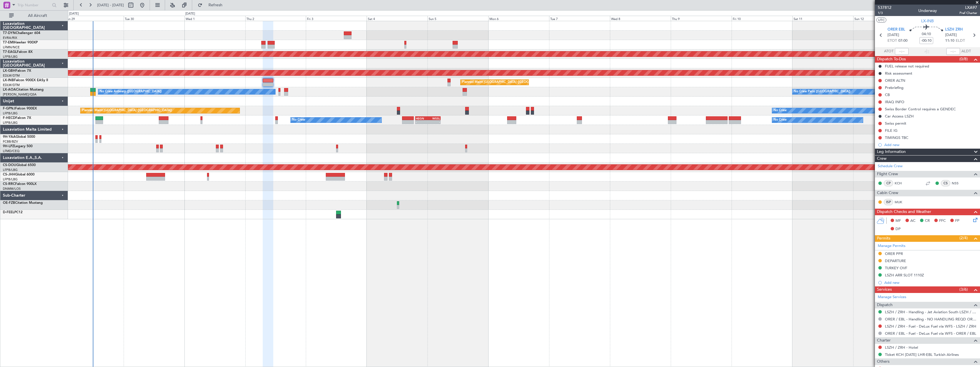
click at [978, 3] on span at bounding box center [978, 2] width 6 height 5
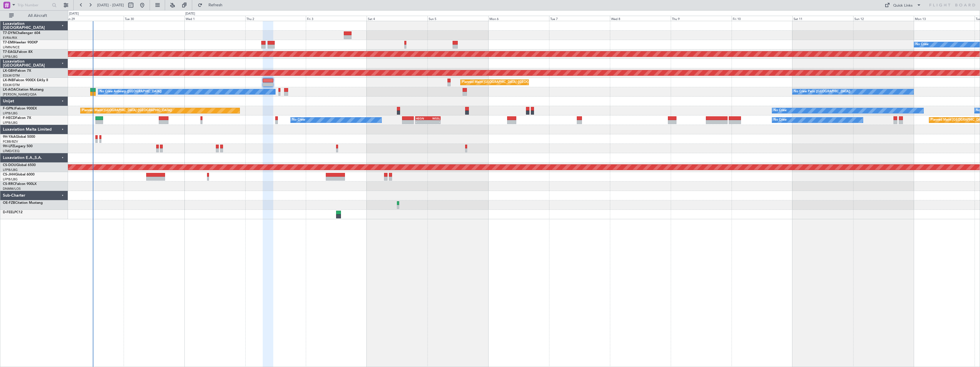
type input "0"
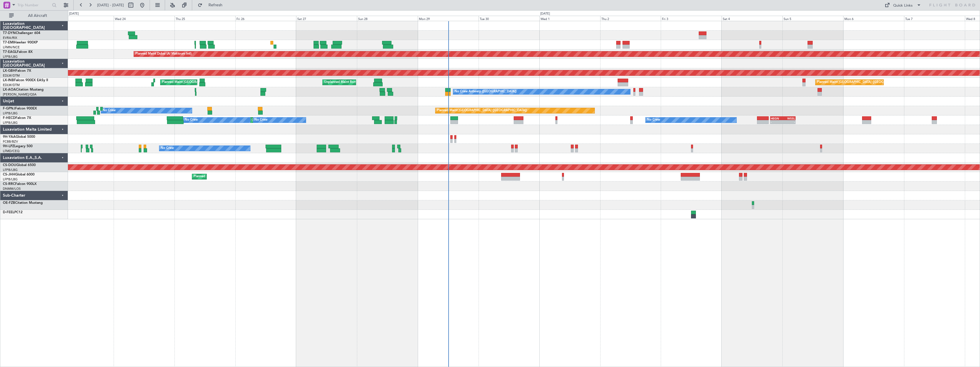
click at [553, 236] on div "Planned Maint [GEOGRAPHIC_DATA] Planned Maint [GEOGRAPHIC_DATA] (Al Maktoum Int…" at bounding box center [524, 194] width 912 height 346
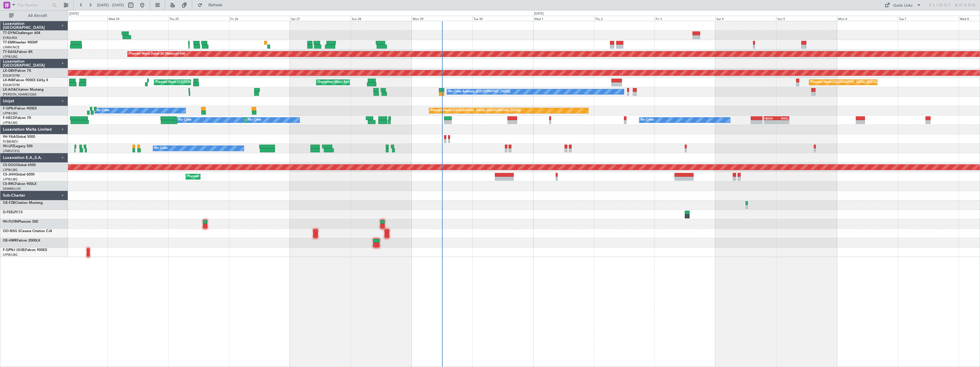
click at [502, 249] on div at bounding box center [524, 251] width 912 height 9
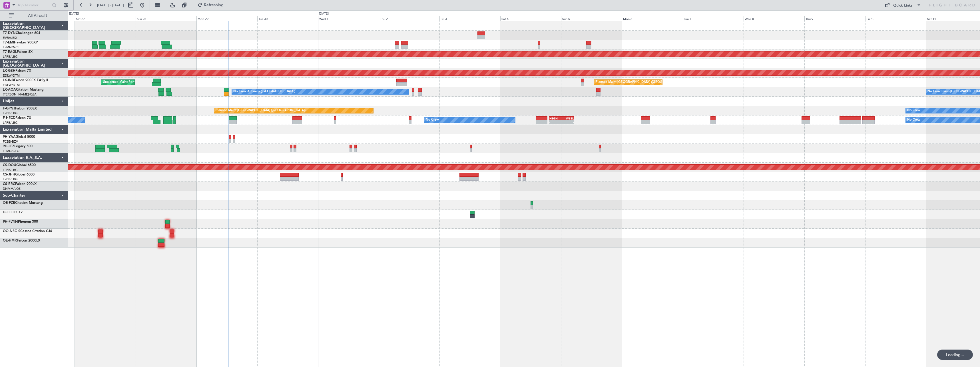
click at [381, 204] on div at bounding box center [524, 204] width 912 height 9
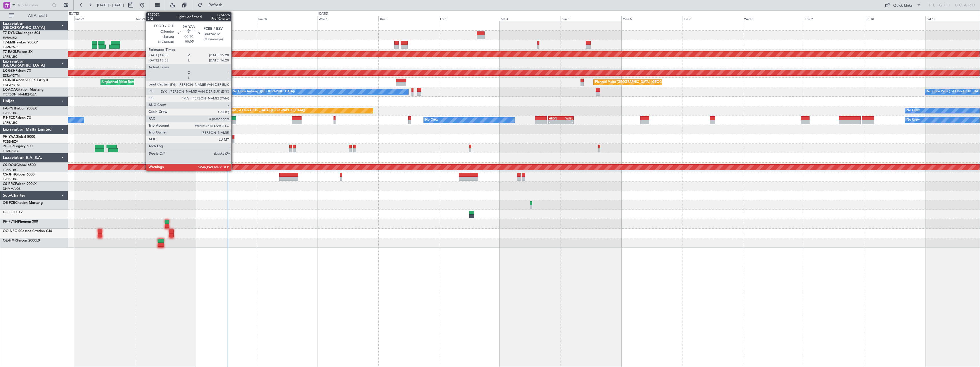
click at [234, 135] on div at bounding box center [234, 137] width 2 height 4
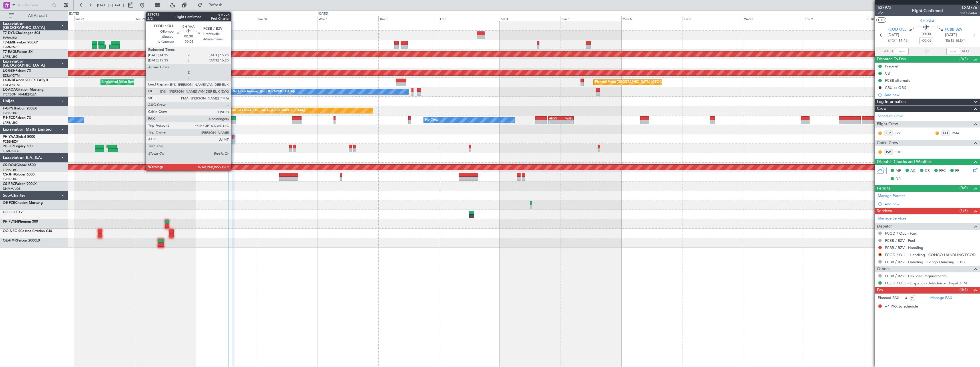
click at [234, 139] on div at bounding box center [234, 141] width 2 height 4
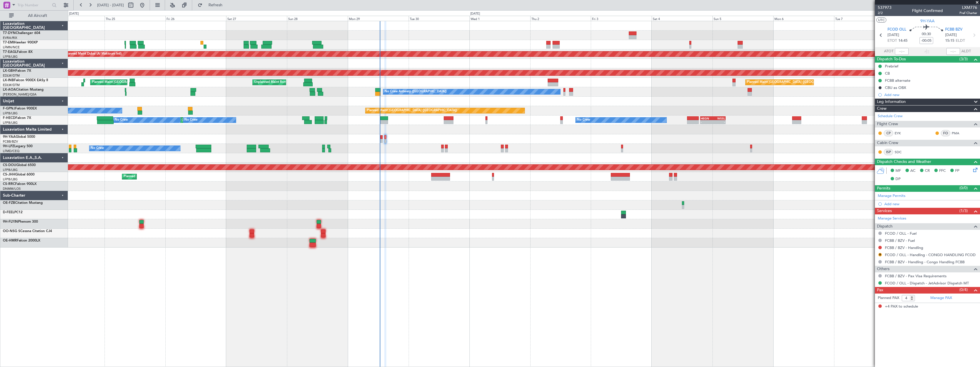
click at [506, 262] on div "Planned Maint [GEOGRAPHIC_DATA] No Crew Planned Maint [GEOGRAPHIC_DATA] (Al Mak…" at bounding box center [524, 194] width 912 height 346
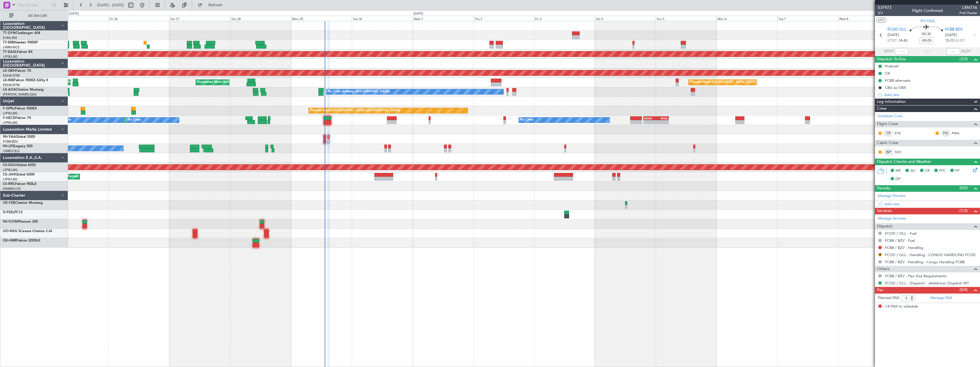
click at [294, 131] on div at bounding box center [524, 129] width 912 height 9
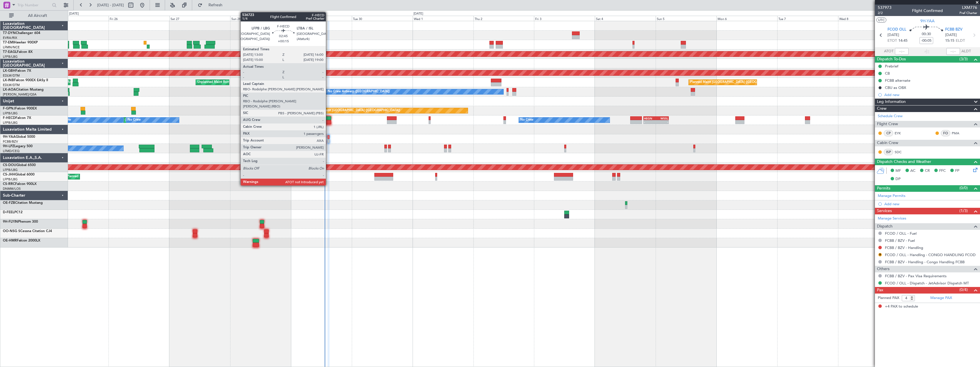
click at [329, 118] on div at bounding box center [328, 118] width 8 height 4
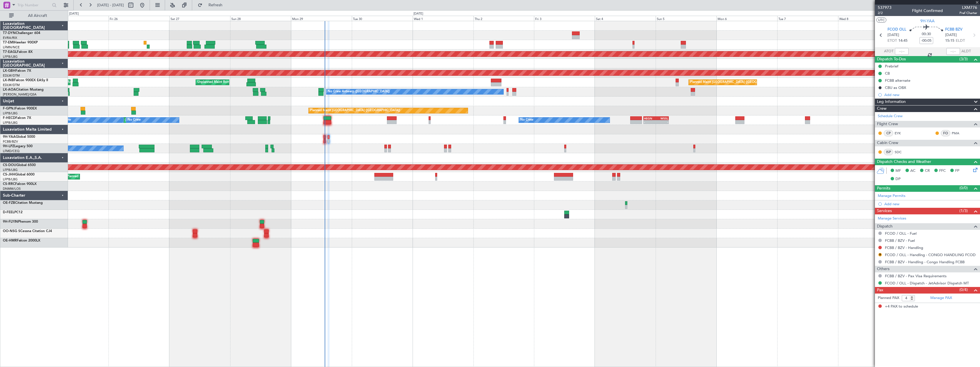
type input "+00:15"
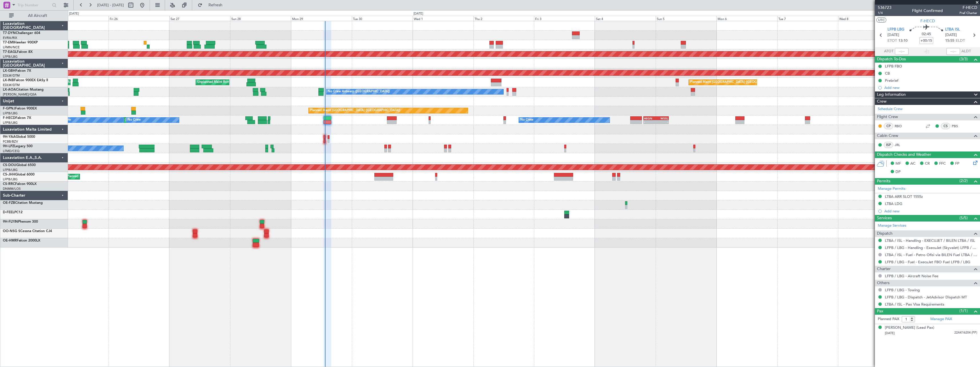
click at [979, 2] on span at bounding box center [978, 2] width 6 height 5
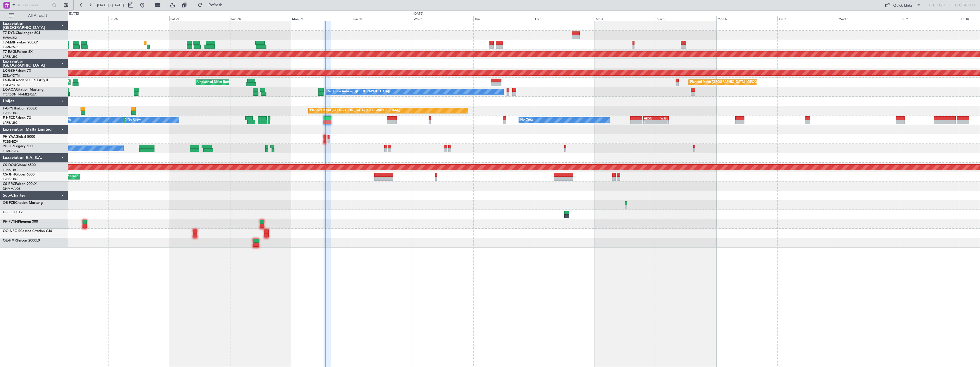
type input "0"
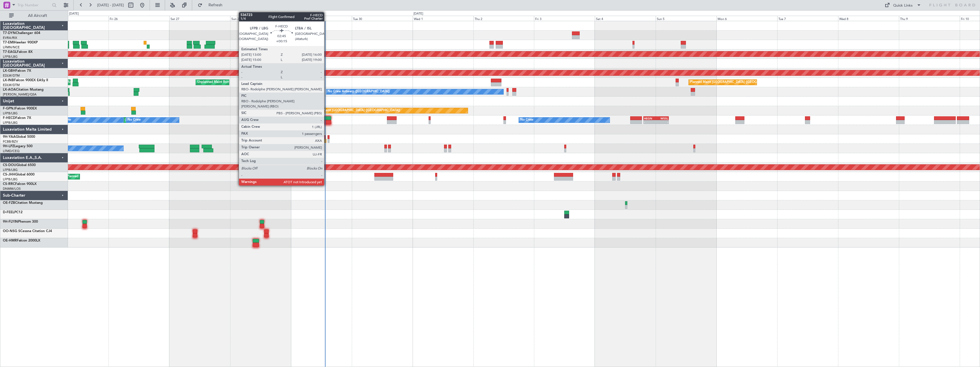
click at [327, 116] on div at bounding box center [328, 118] width 8 height 4
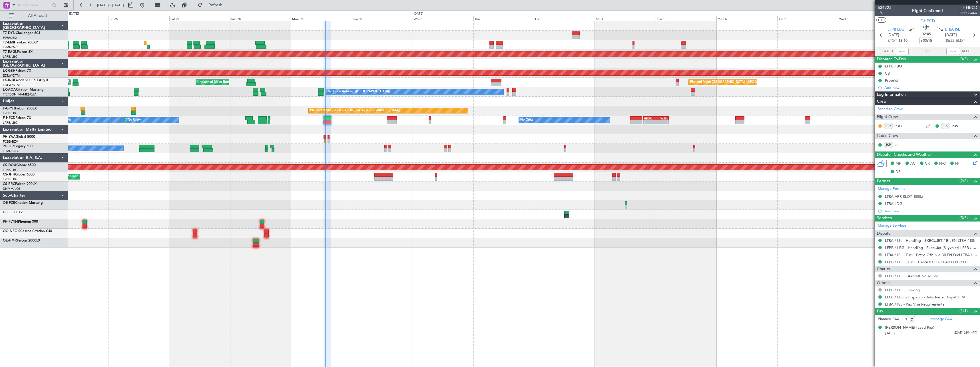
click at [976, 1] on span at bounding box center [978, 2] width 6 height 5
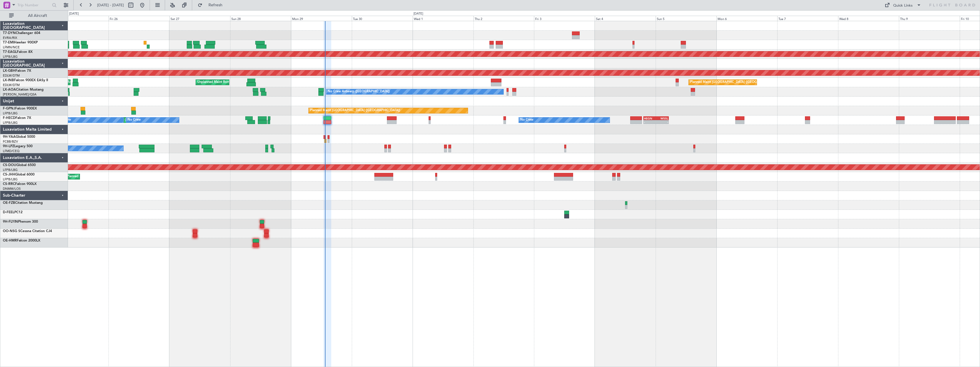
type input "0"
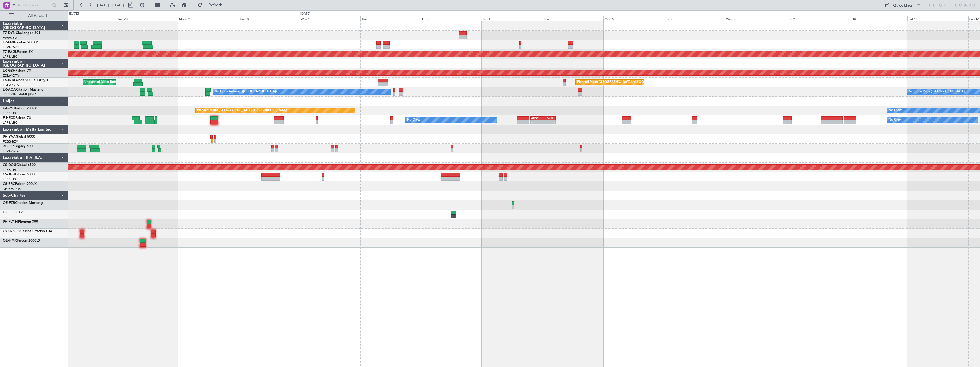
click at [375, 204] on div at bounding box center [524, 204] width 912 height 9
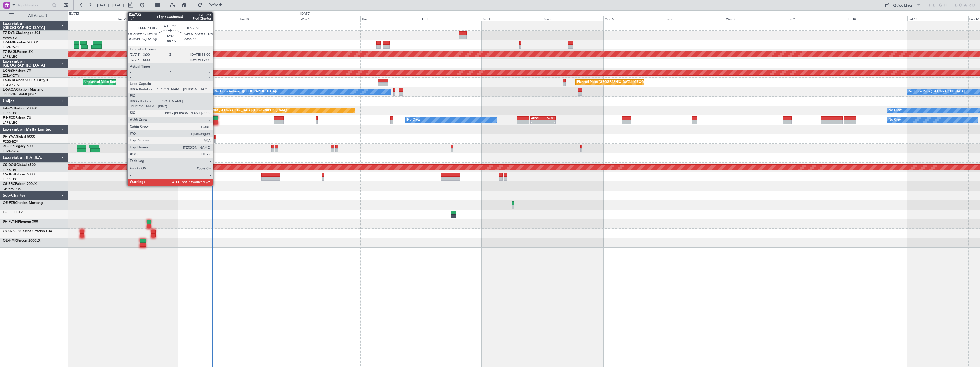
click at [215, 124] on div at bounding box center [215, 122] width 8 height 4
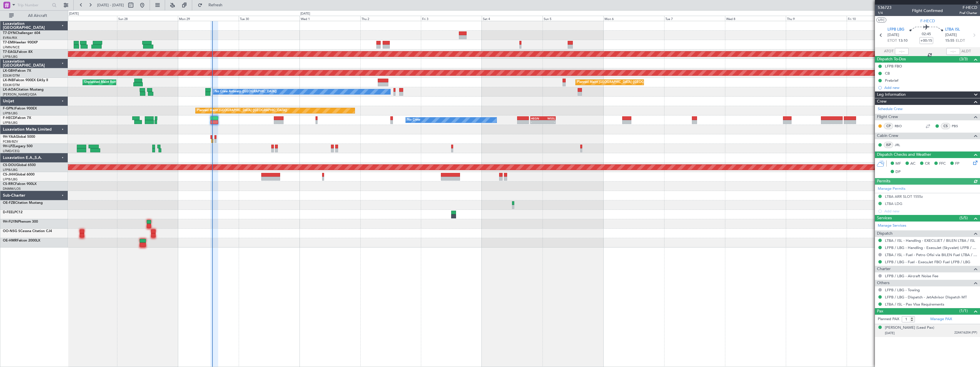
click at [949, 329] on div "[PERSON_NAME] (Lead Pax) [DATE] 22AK16204 (PP)" at bounding box center [931, 330] width 92 height 11
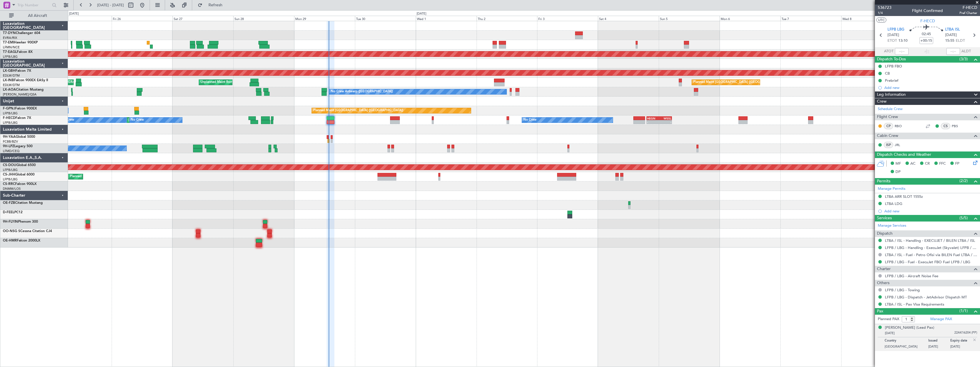
click at [443, 203] on div at bounding box center [524, 204] width 912 height 9
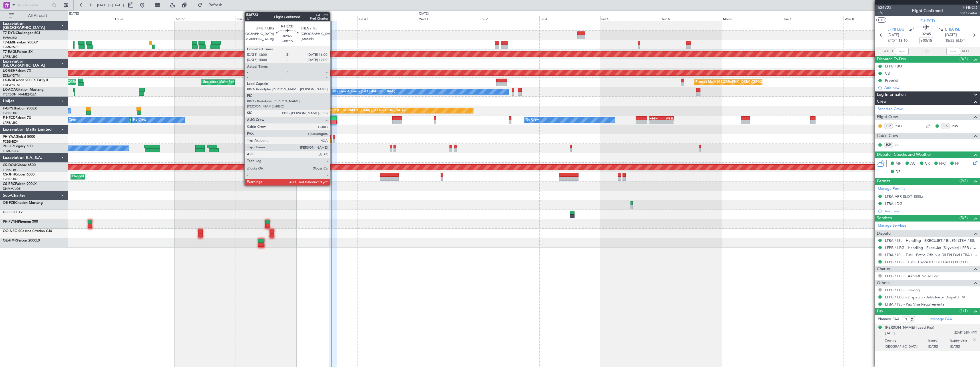
click at [333, 118] on div at bounding box center [333, 118] width 8 height 4
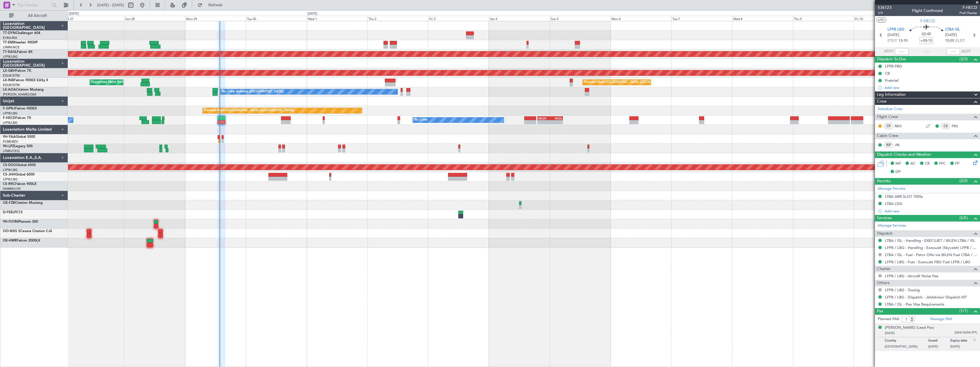
click at [491, 230] on div at bounding box center [524, 233] width 912 height 9
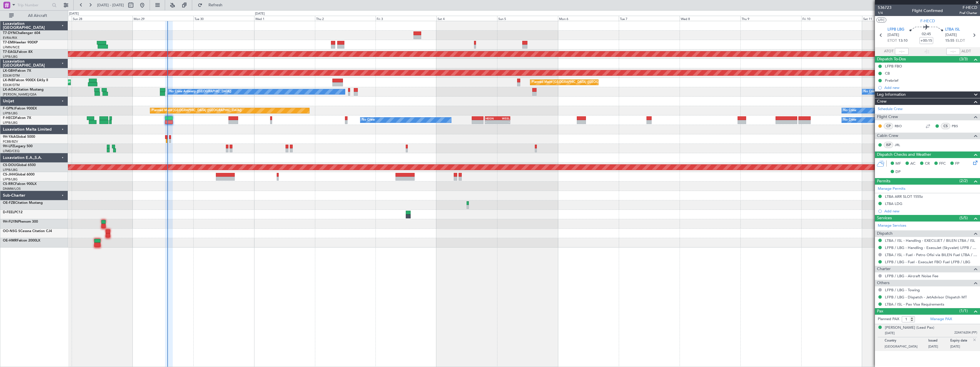
click at [449, 245] on div at bounding box center [524, 242] width 912 height 9
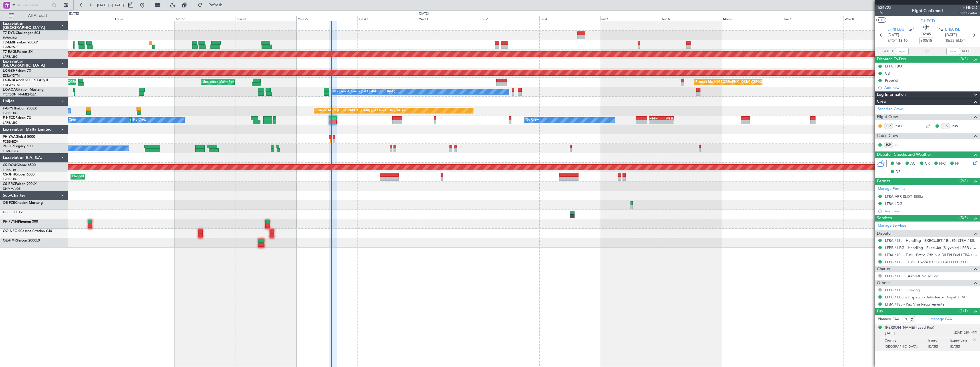
click at [448, 232] on div "Planned Maint [GEOGRAPHIC_DATA] No Crew Planned Maint [GEOGRAPHIC_DATA] (Al Mak…" at bounding box center [524, 134] width 912 height 226
click at [978, 2] on span at bounding box center [978, 2] width 6 height 5
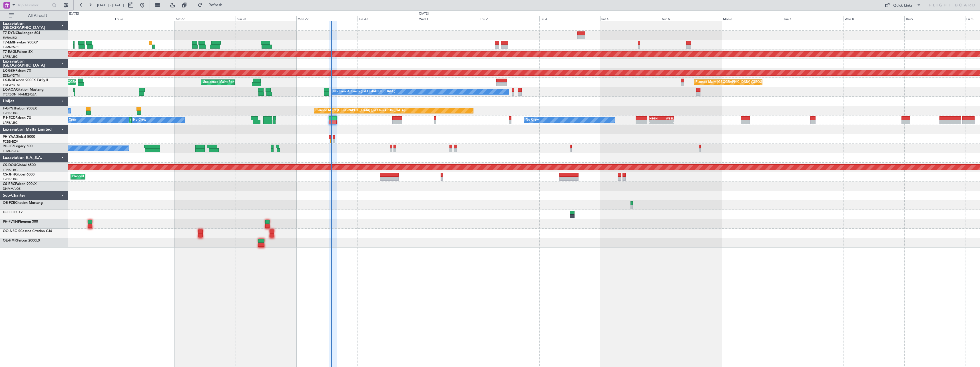
type input "0"
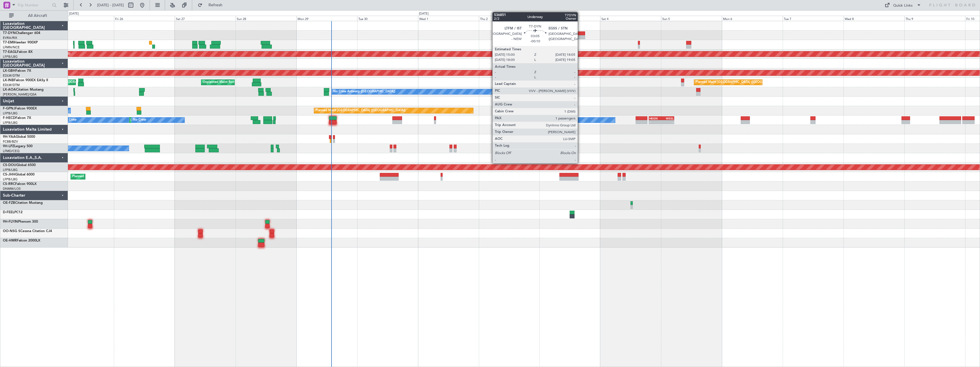
click at [580, 35] on div at bounding box center [582, 37] width 8 height 4
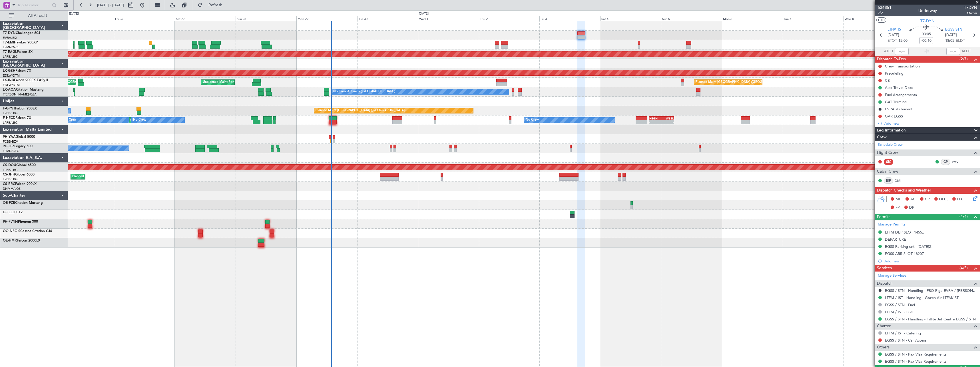
click at [467, 237] on div at bounding box center [524, 233] width 912 height 9
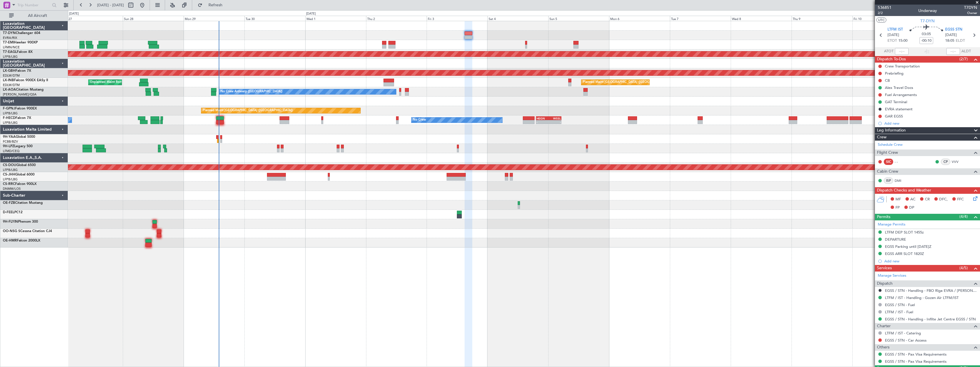
click at [381, 225] on div "No Crew Planned Maint [GEOGRAPHIC_DATA] (Al Maktoum Intl) Planned Maint Nurnber…" at bounding box center [524, 134] width 912 height 226
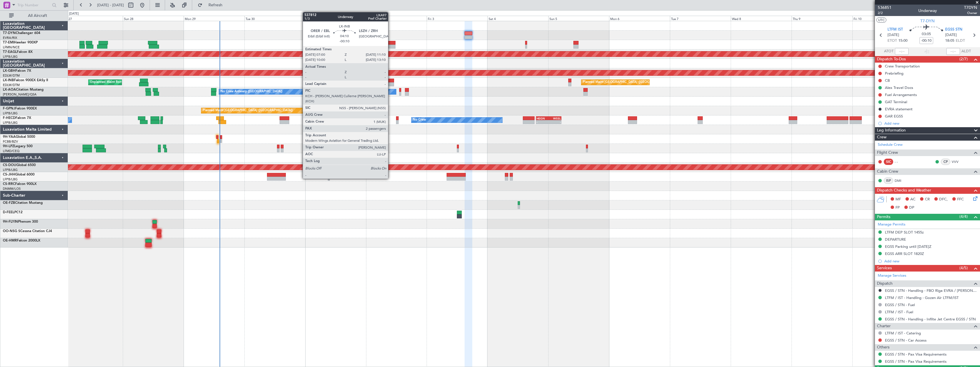
click at [391, 81] on div at bounding box center [389, 81] width 11 height 4
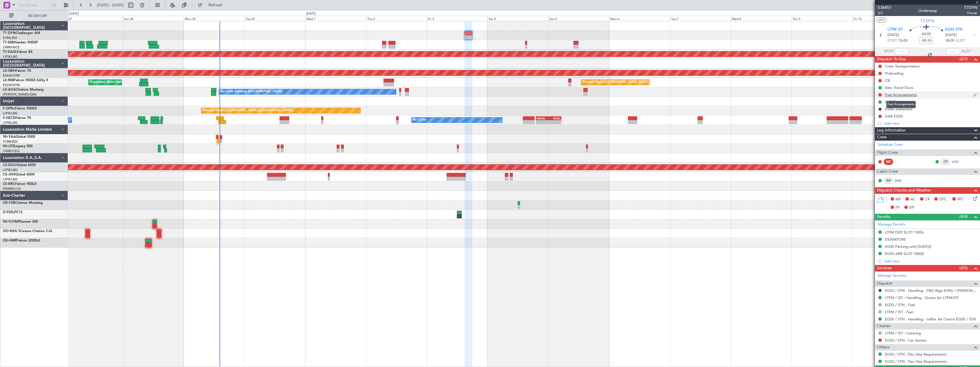
type input "2"
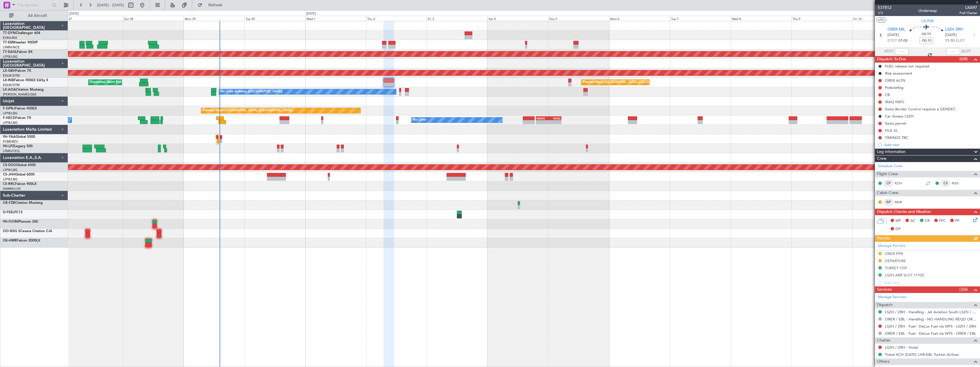
click at [892, 7] on div "537812 1/3 Underway LXA97 Pref Charter" at bounding box center [927, 10] width 105 height 11
click at [884, 7] on span "537812" at bounding box center [885, 8] width 14 height 6
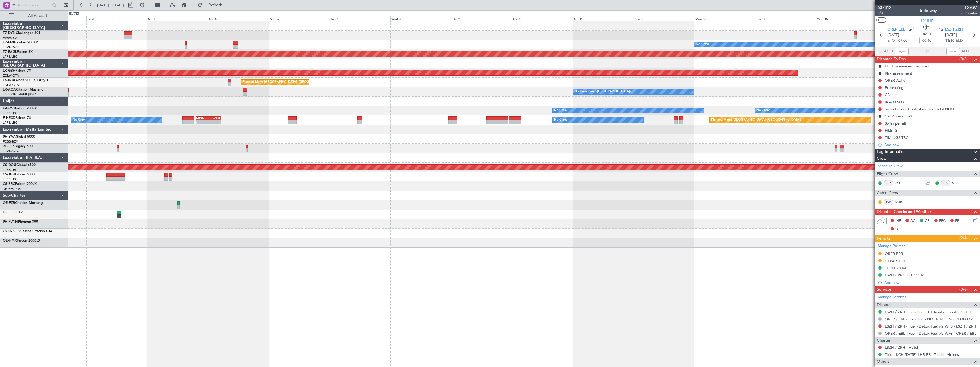
click at [357, 229] on div "No Crew Planned Maint [GEOGRAPHIC_DATA] (Al Maktoum Intl) Planned Maint Nurnber…" at bounding box center [524, 134] width 912 height 226
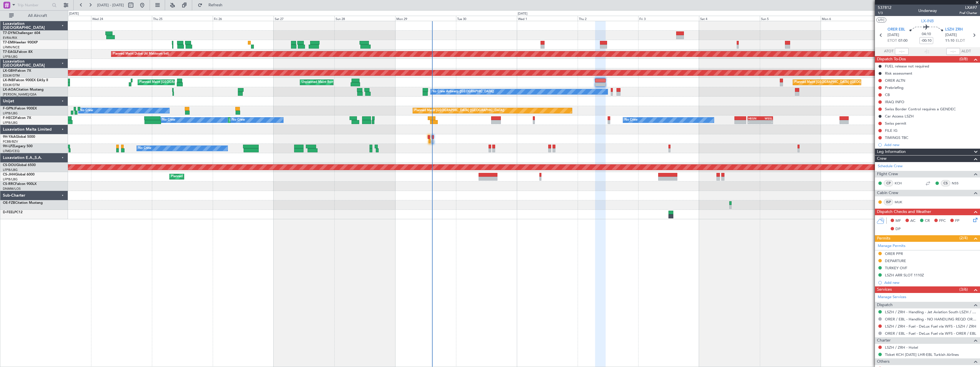
click at [772, 176] on div "Planned Maint [GEOGRAPHIC_DATA] Planned Maint [GEOGRAPHIC_DATA] (Al Maktoum Int…" at bounding box center [524, 120] width 912 height 198
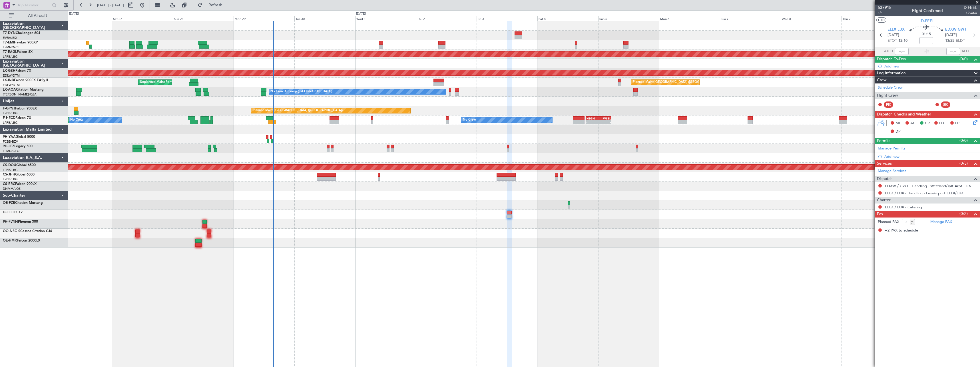
type input "-00:25"
